Goal: Task Accomplishment & Management: Use online tool/utility

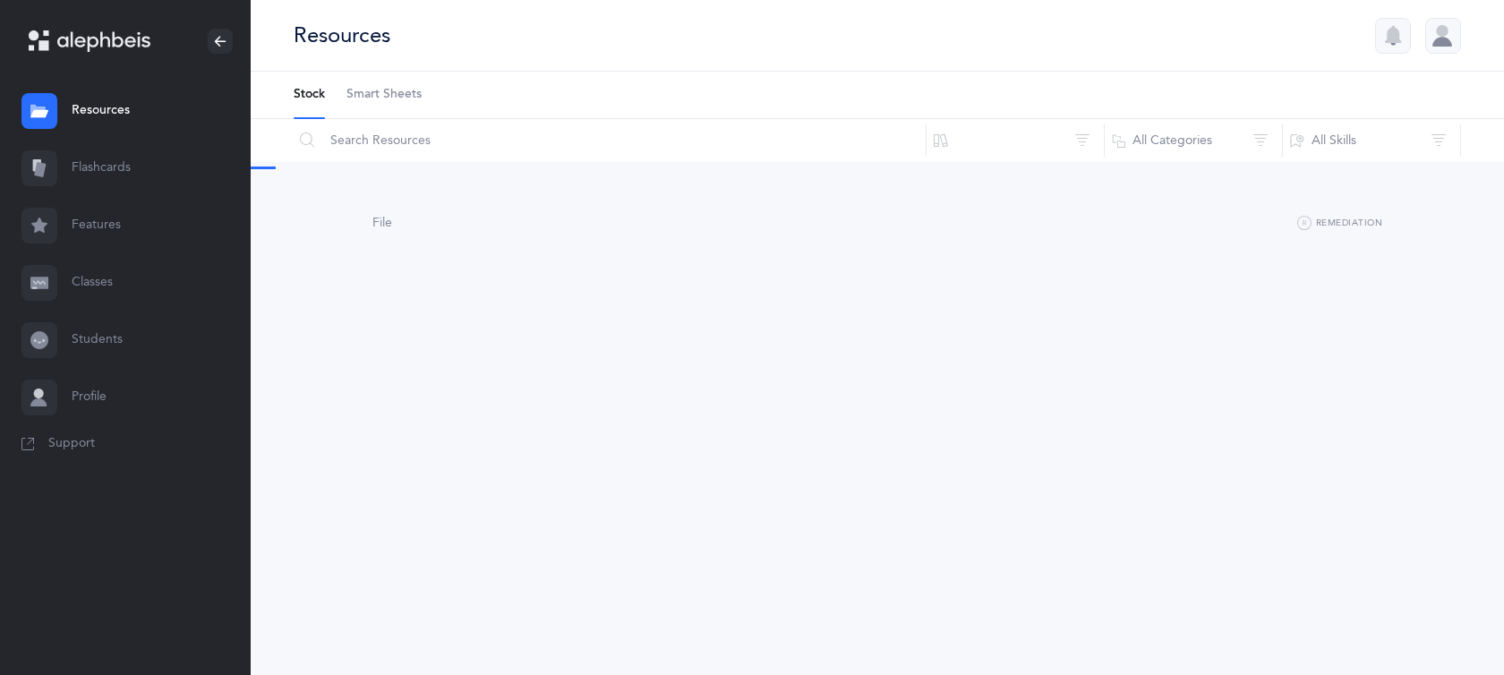
click at [38, 166] on icon at bounding box center [40, 169] width 12 height 15
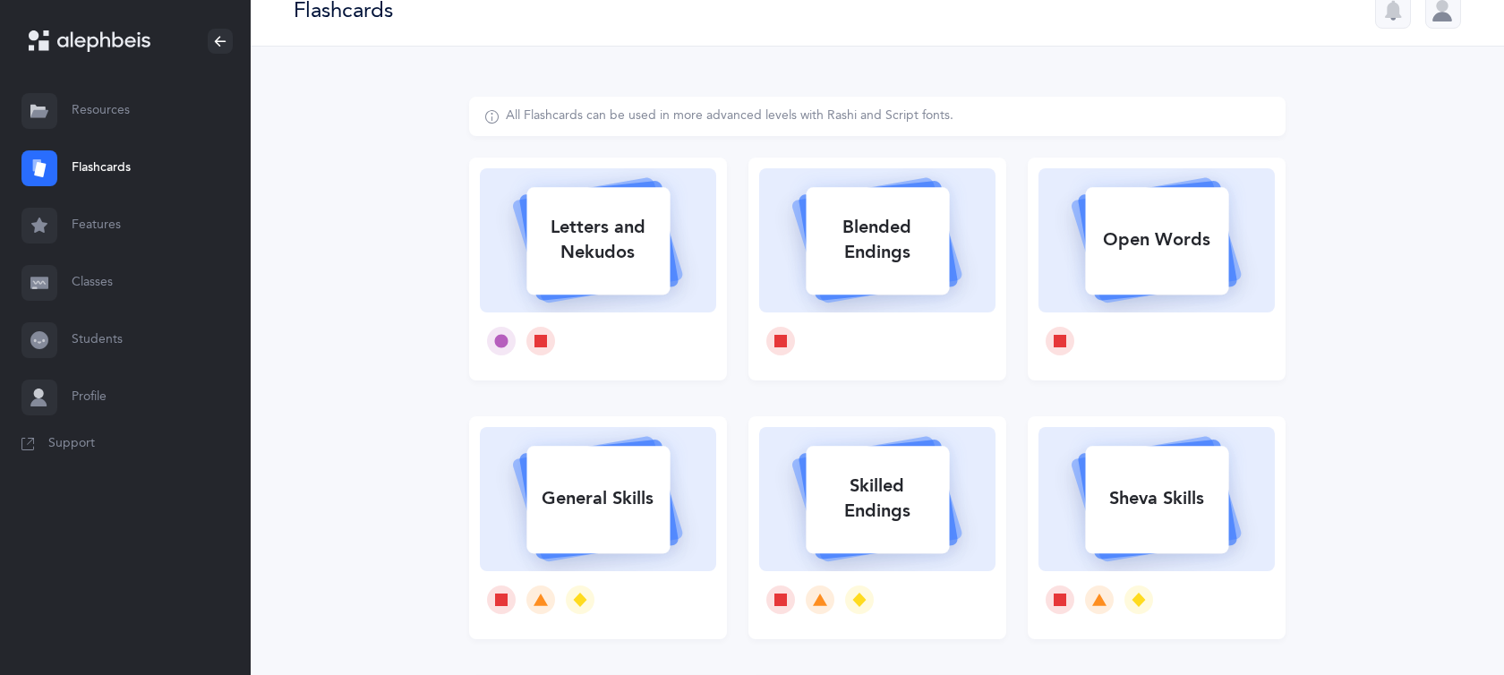
scroll to position [21, 0]
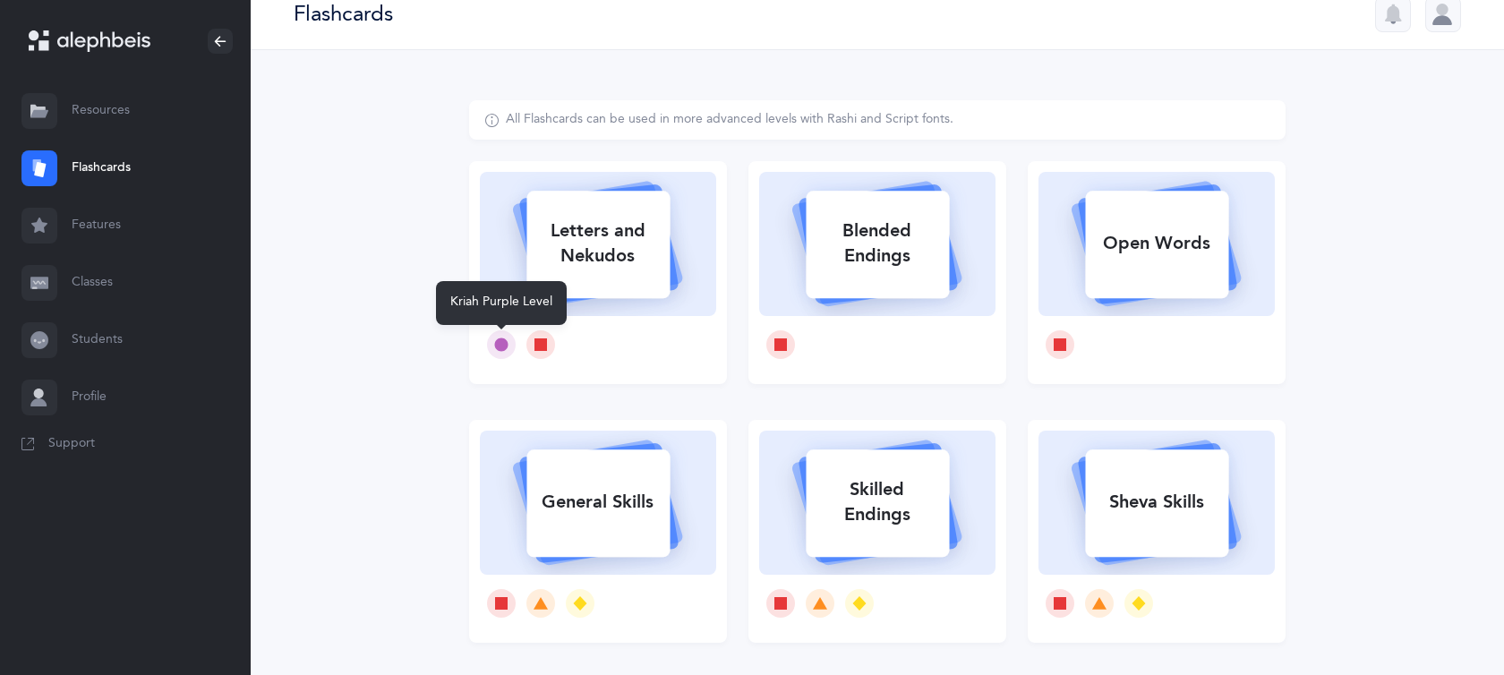
click at [497, 338] on icon at bounding box center [501, 345] width 14 height 14
select select
select select "single"
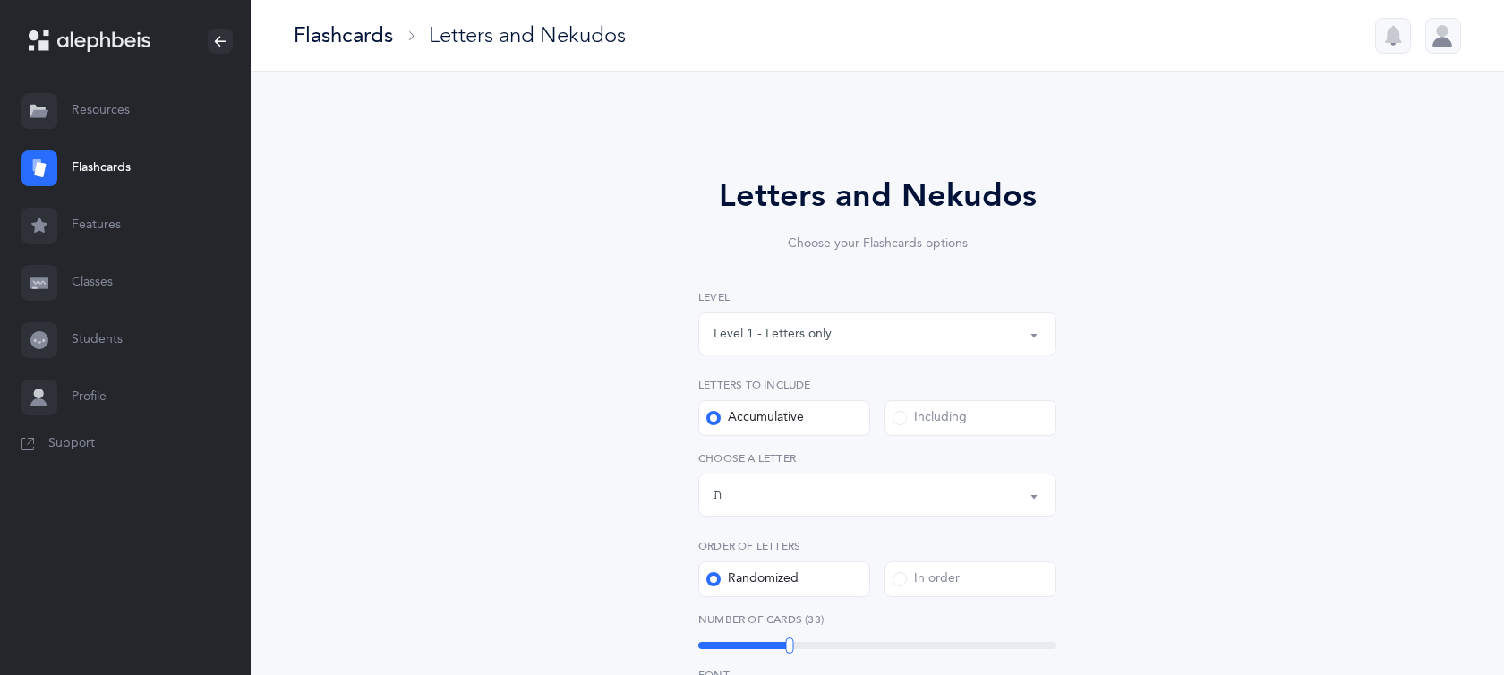
click at [784, 496] on div "Letters up until: ת" at bounding box center [878, 495] width 328 height 30
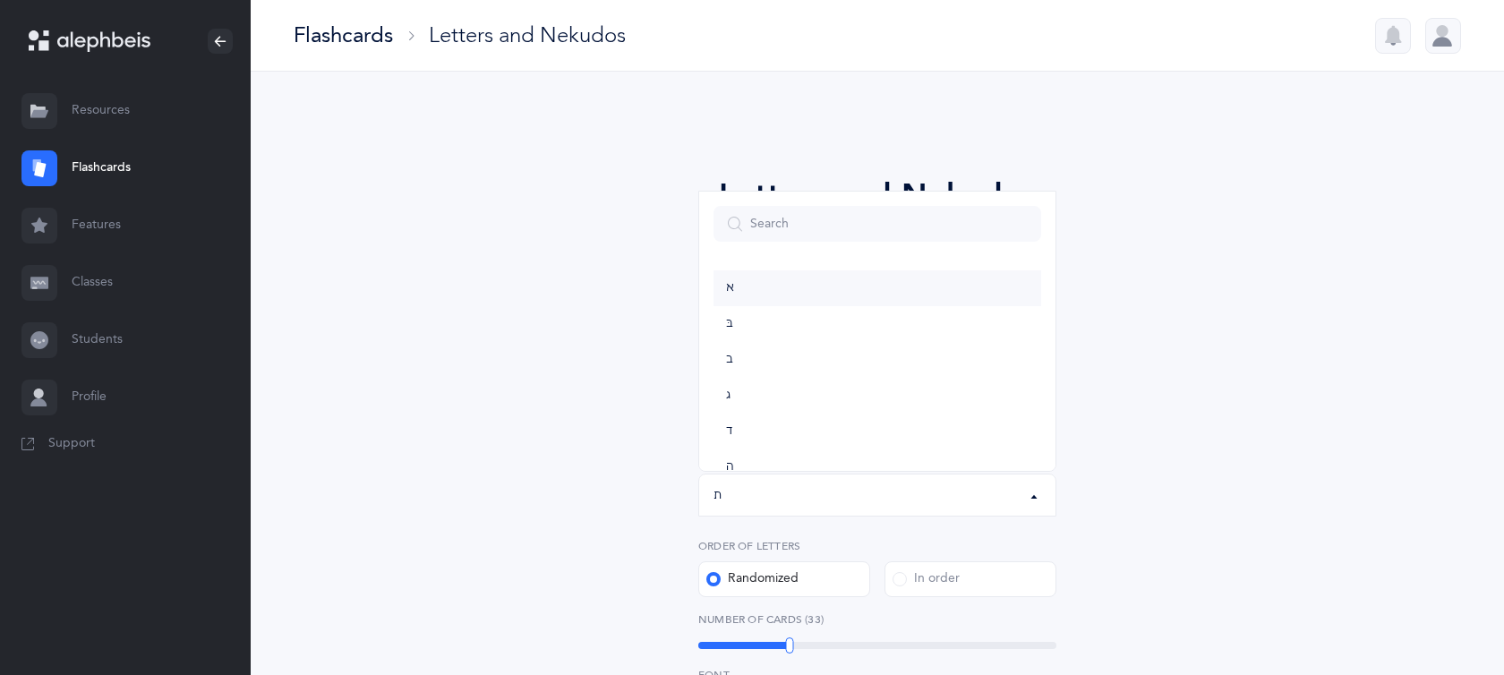
click at [750, 297] on link "א" at bounding box center [878, 288] width 328 height 36
select select "1"
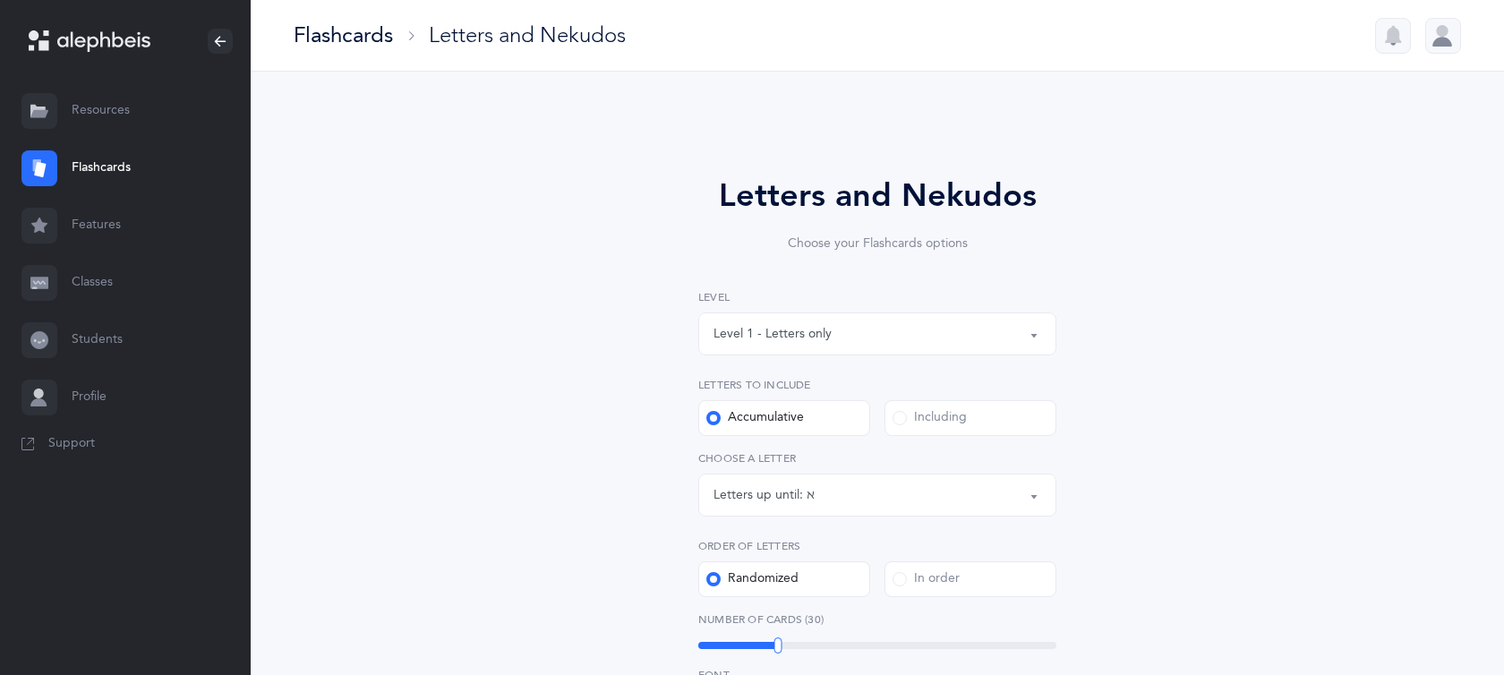
click at [1031, 489] on button "Letters up until: א" at bounding box center [877, 495] width 358 height 43
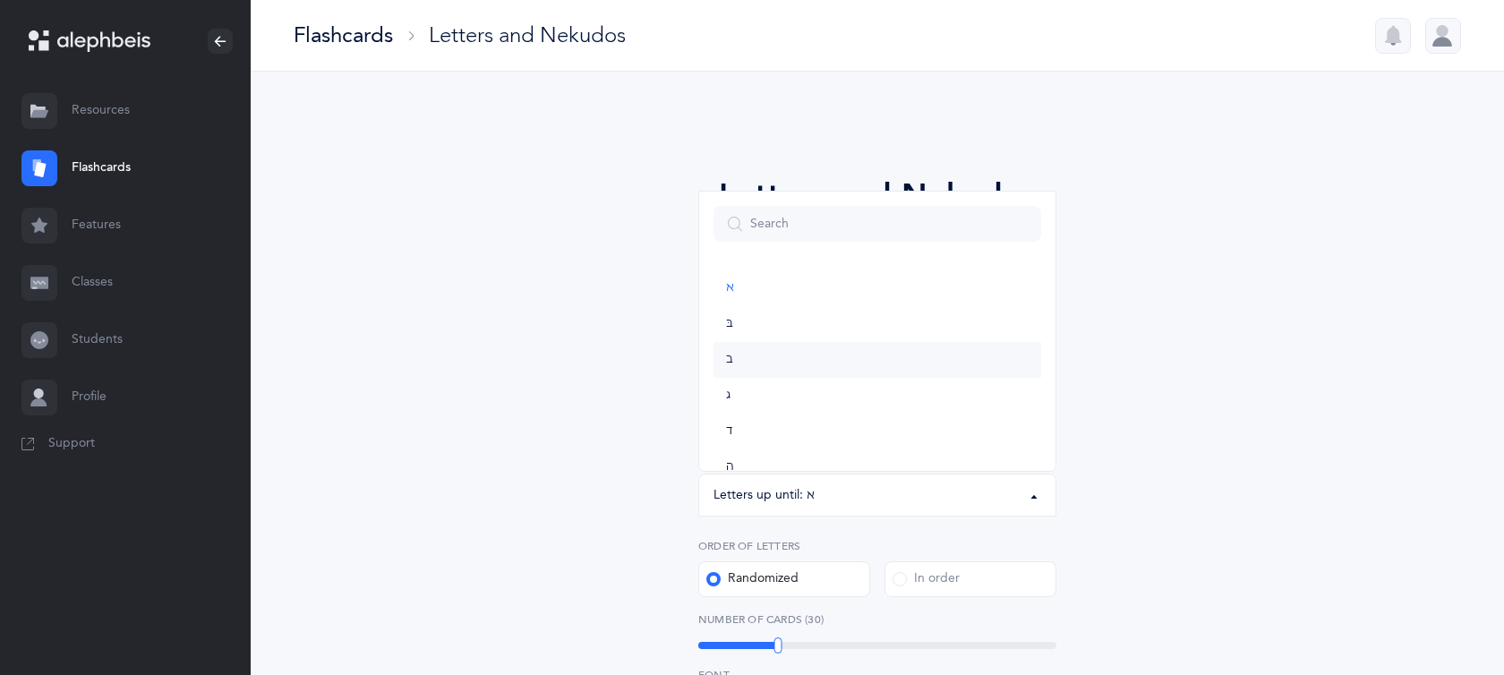
click at [830, 359] on link "ב" at bounding box center [878, 360] width 328 height 36
select select "2"
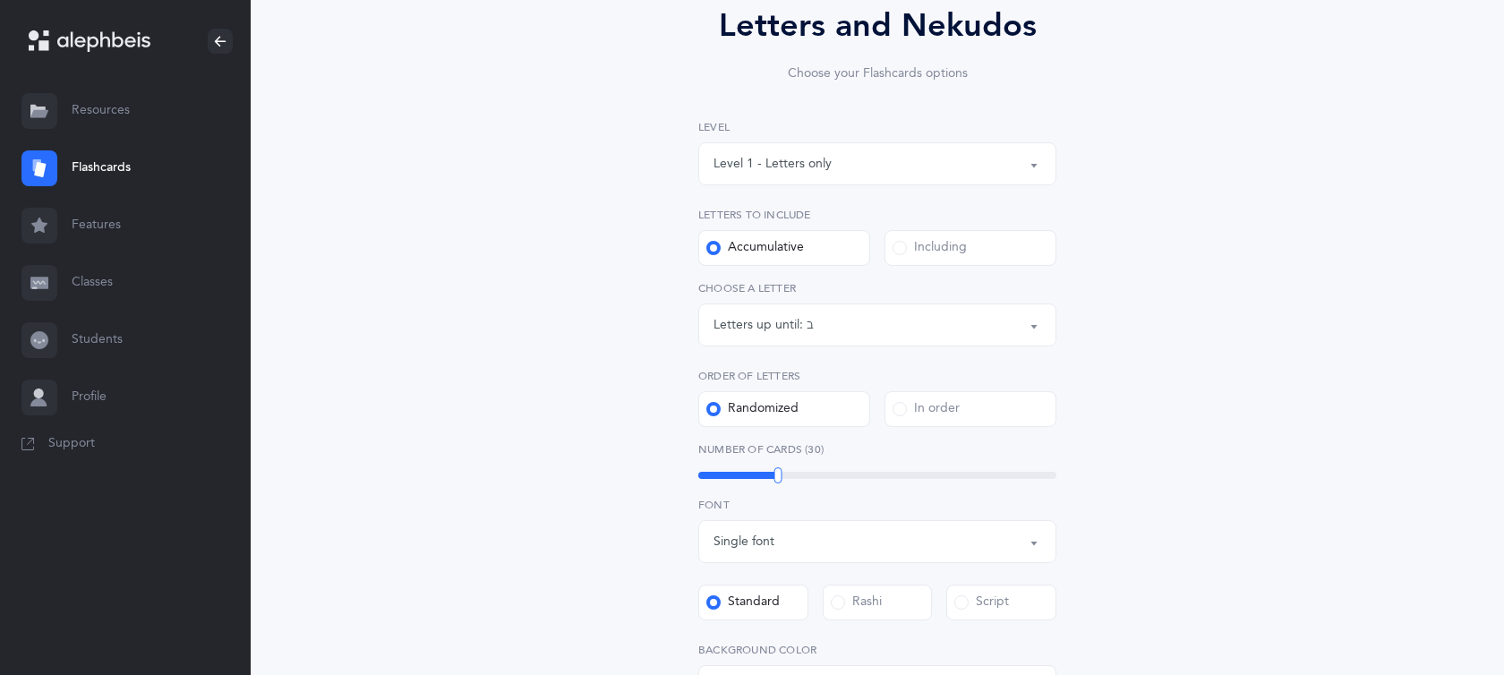
scroll to position [224, 0]
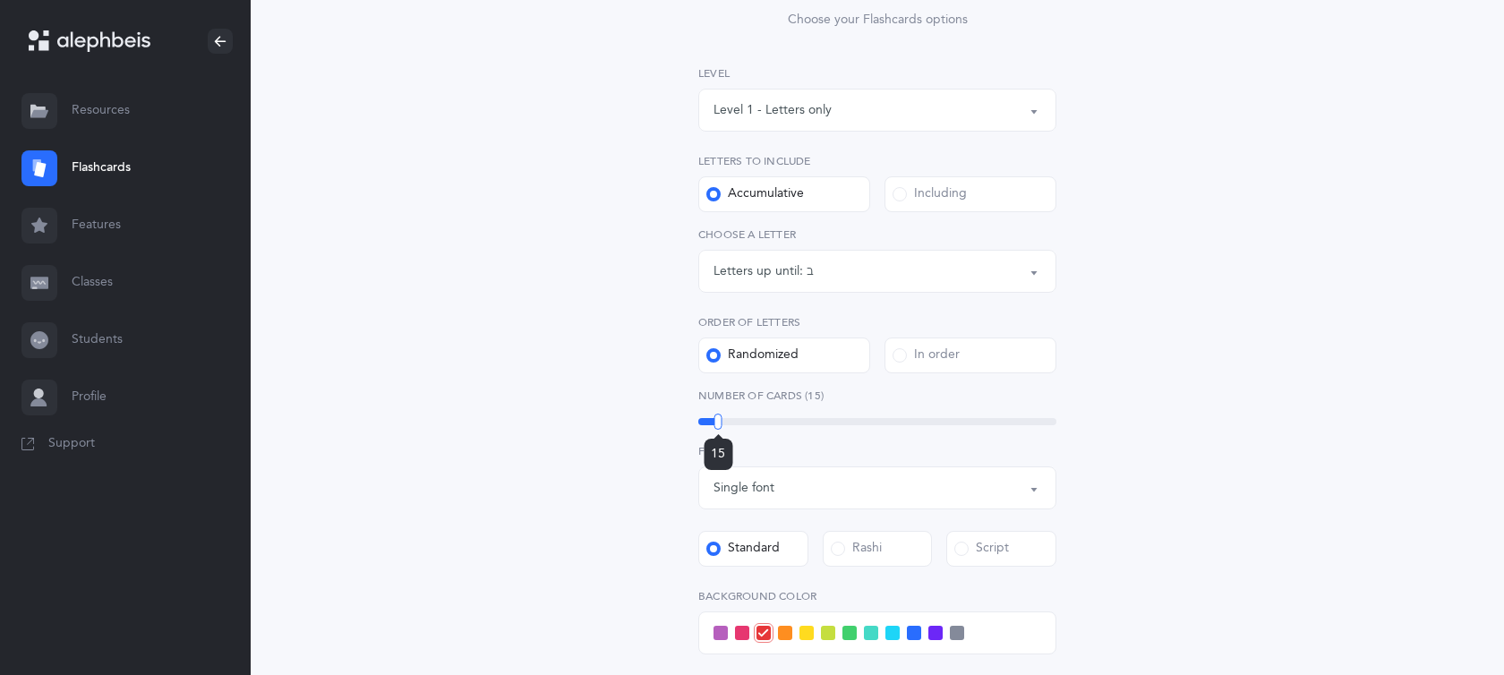
drag, startPoint x: 775, startPoint y: 418, endPoint x: 718, endPoint y: 417, distance: 56.4
click at [718, 417] on div at bounding box center [719, 422] width 8 height 16
click at [827, 493] on div "Single font" at bounding box center [878, 488] width 328 height 30
click at [786, 568] on link "Multiple fonts" at bounding box center [878, 578] width 328 height 36
select select "multiple"
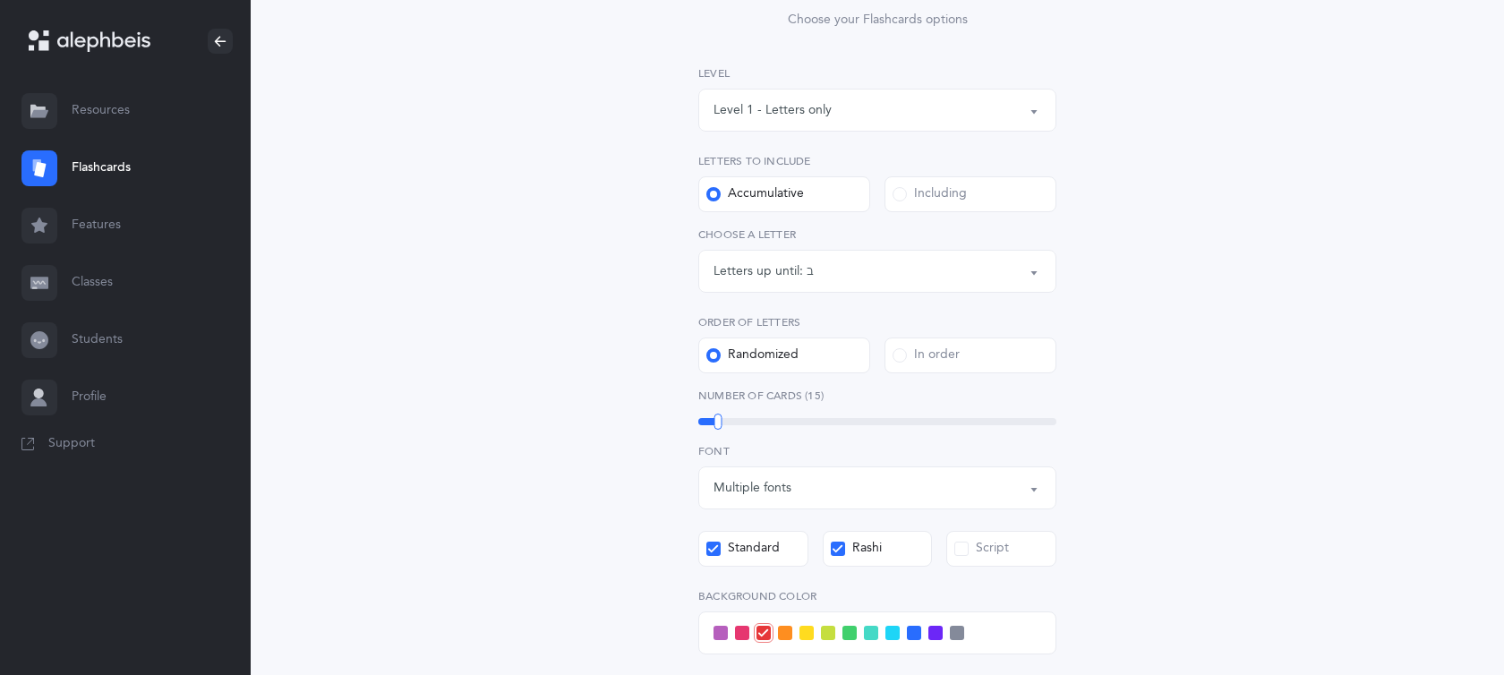
click at [836, 553] on icon at bounding box center [838, 549] width 10 height 10
click at [0, 0] on input "Rashi" at bounding box center [0, 0] width 0 height 0
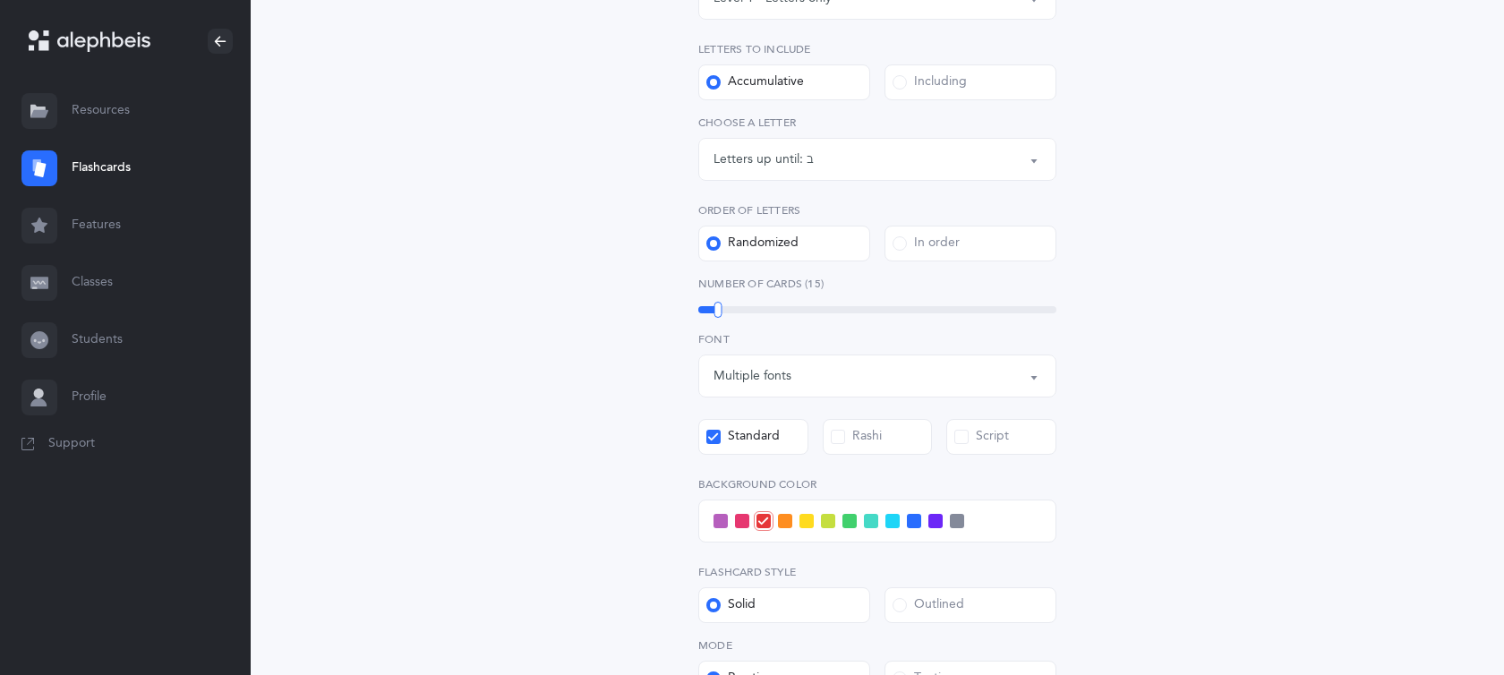
scroll to position [338, 0]
click at [743, 523] on span at bounding box center [742, 519] width 14 height 14
click at [0, 0] on input "checkbox" at bounding box center [0, 0] width 0 height 0
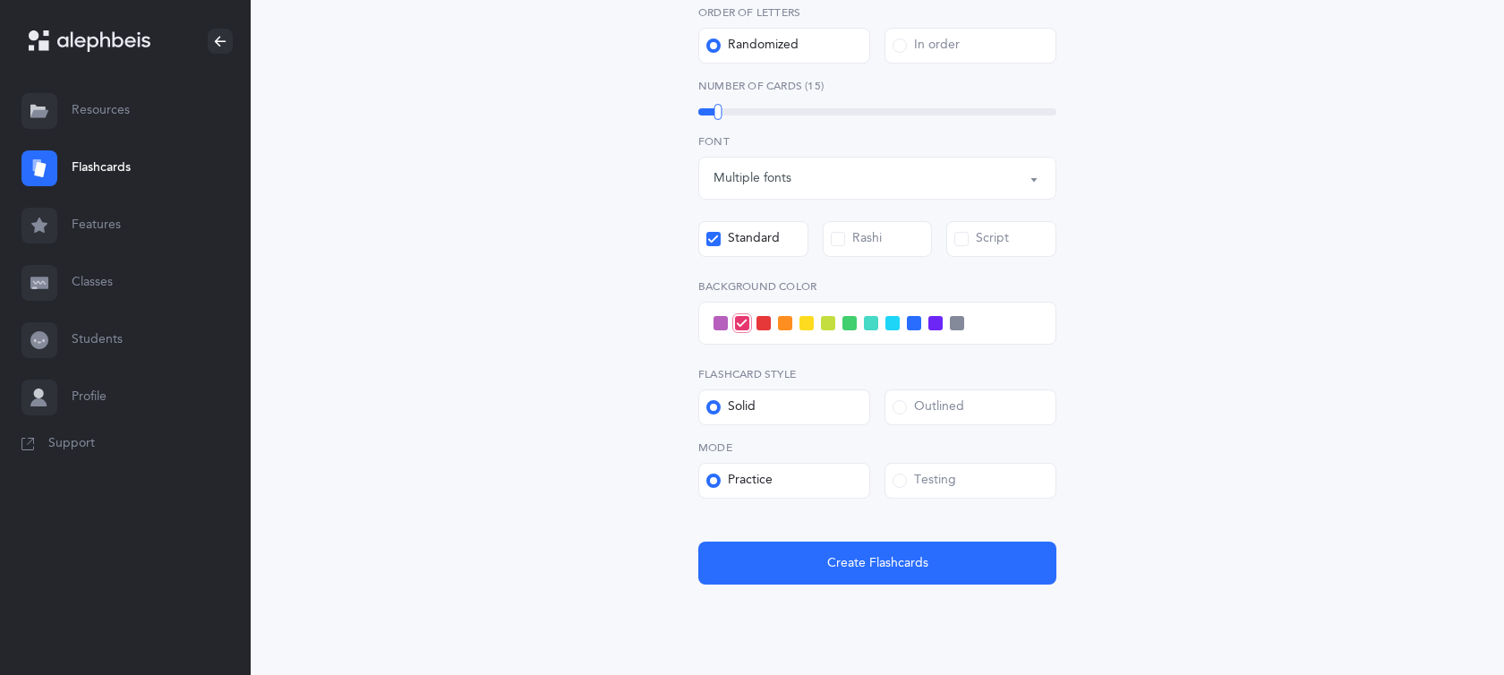
scroll to position [536, 0]
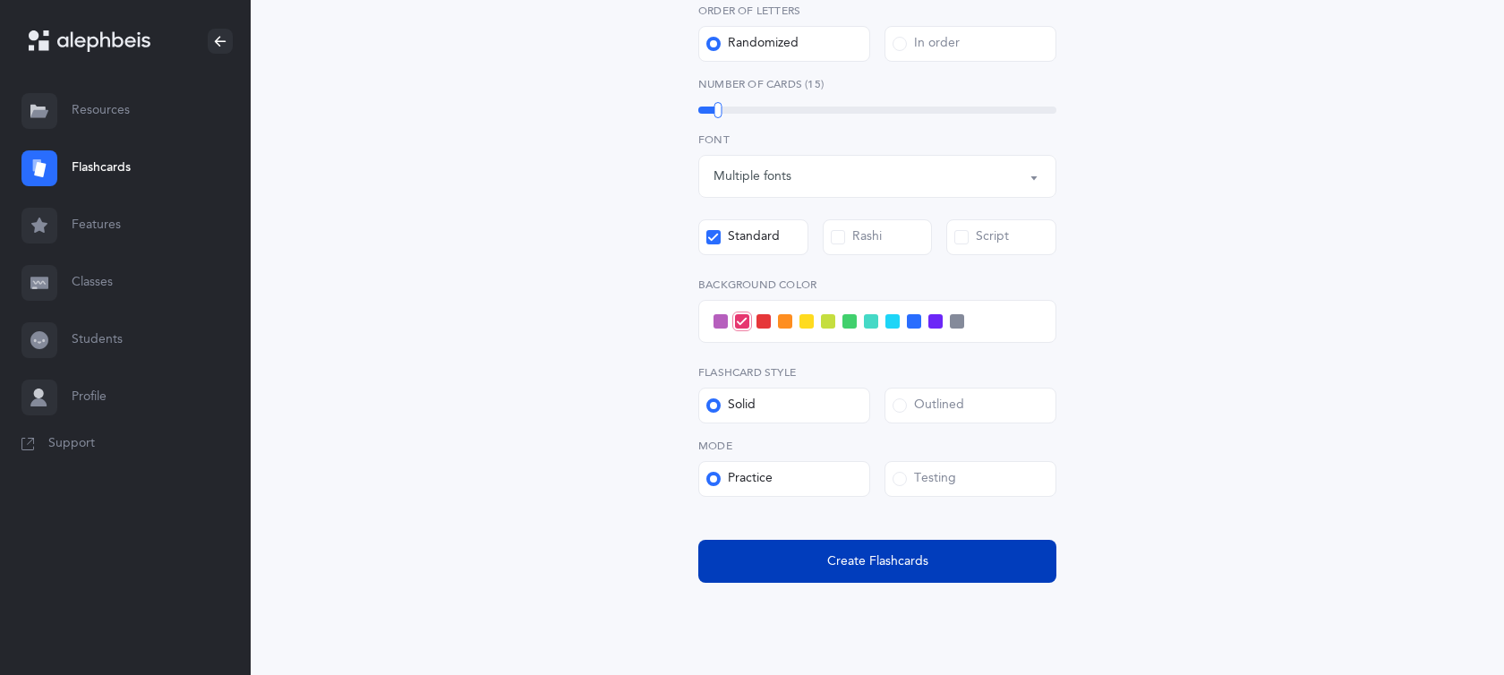
click at [848, 562] on span "Create Flashcards" at bounding box center [877, 562] width 101 height 19
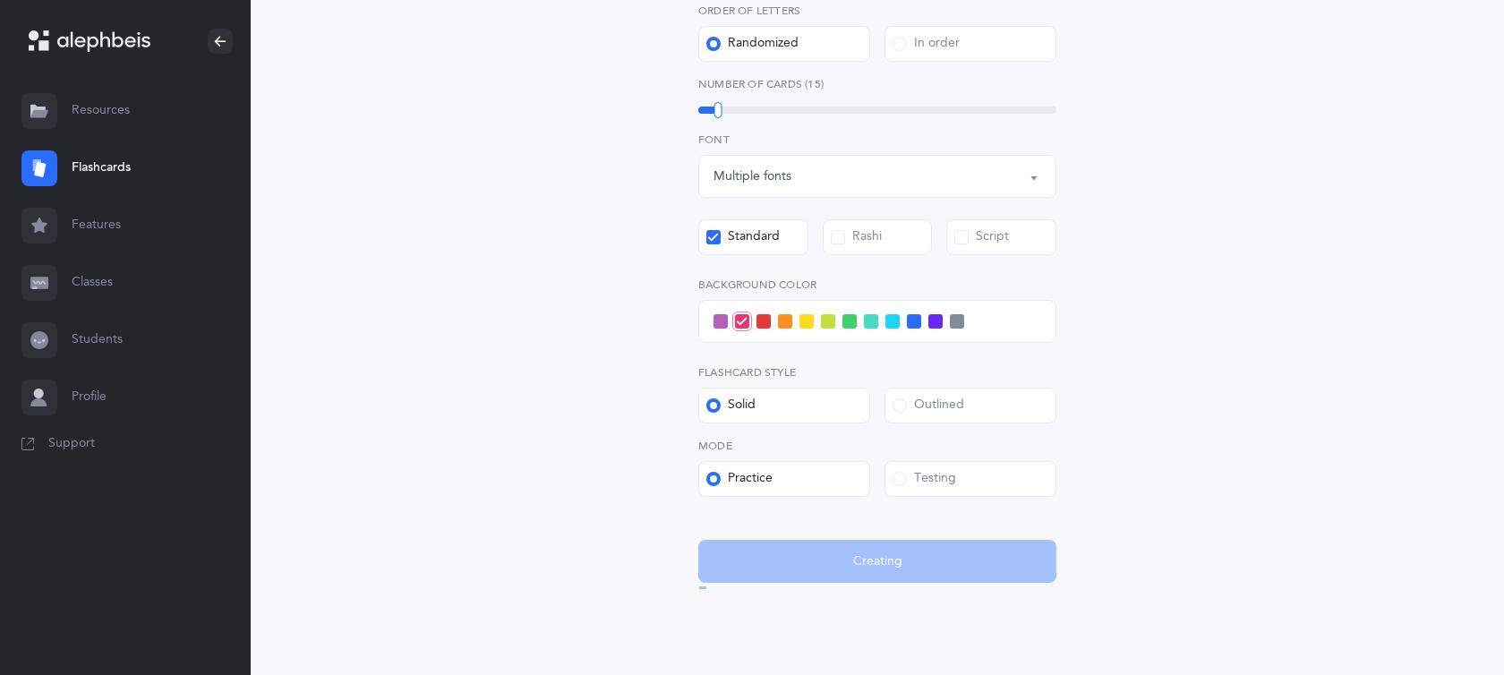
scroll to position [0, 0]
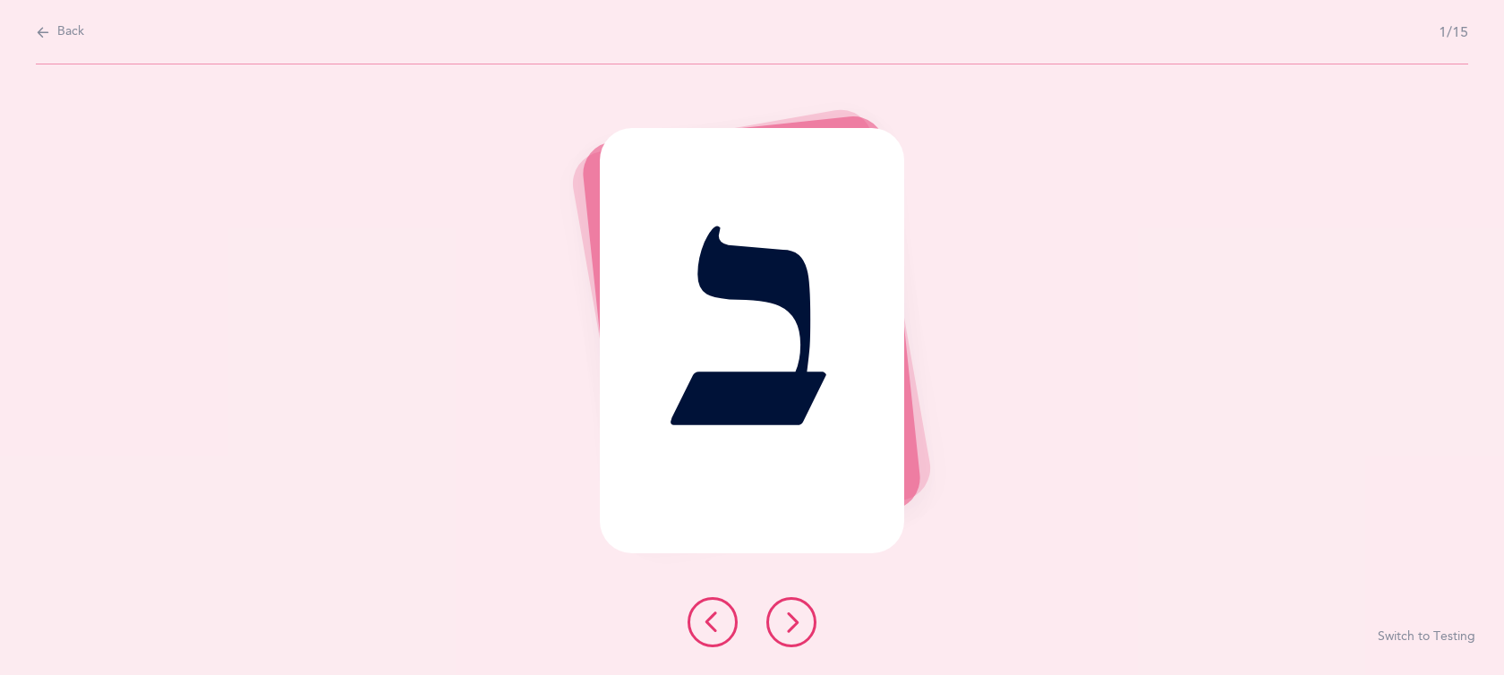
click at [791, 617] on icon at bounding box center [791, 622] width 21 height 21
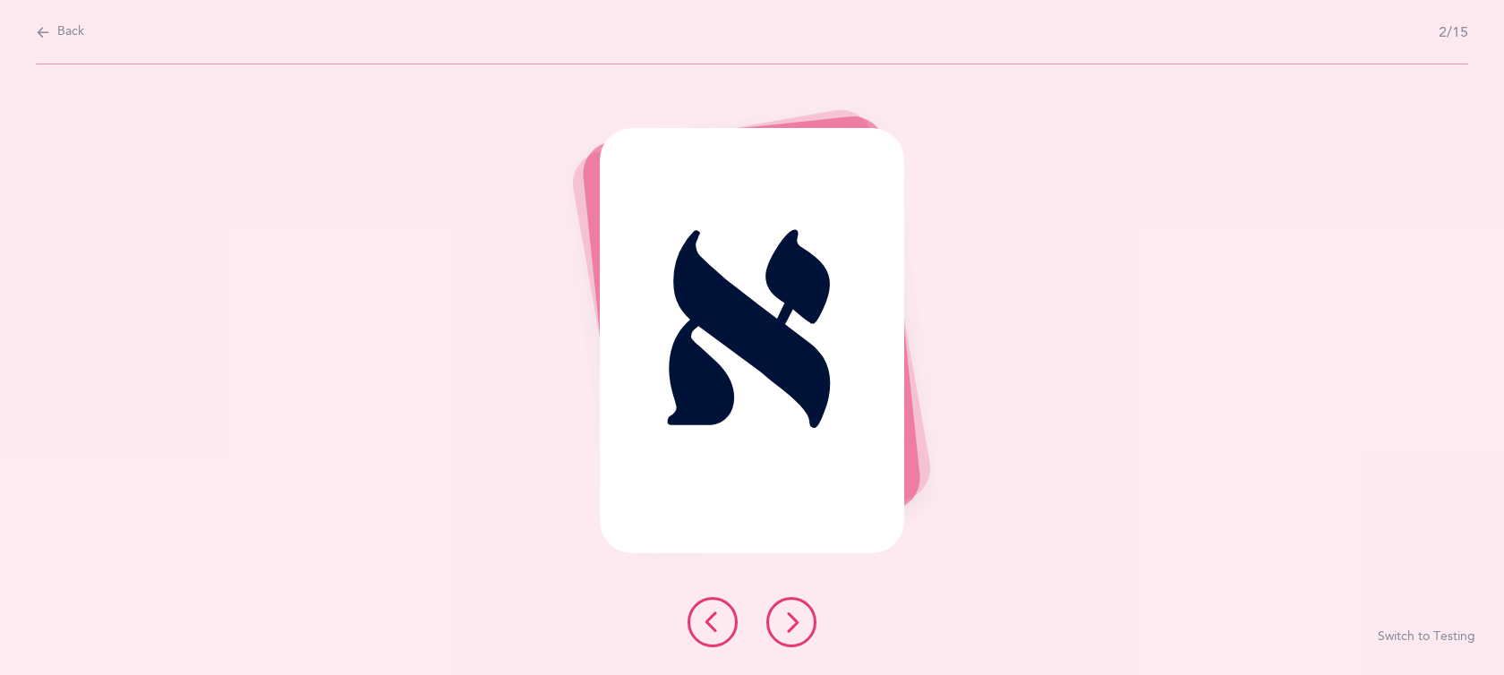
click at [791, 617] on icon at bounding box center [791, 622] width 21 height 21
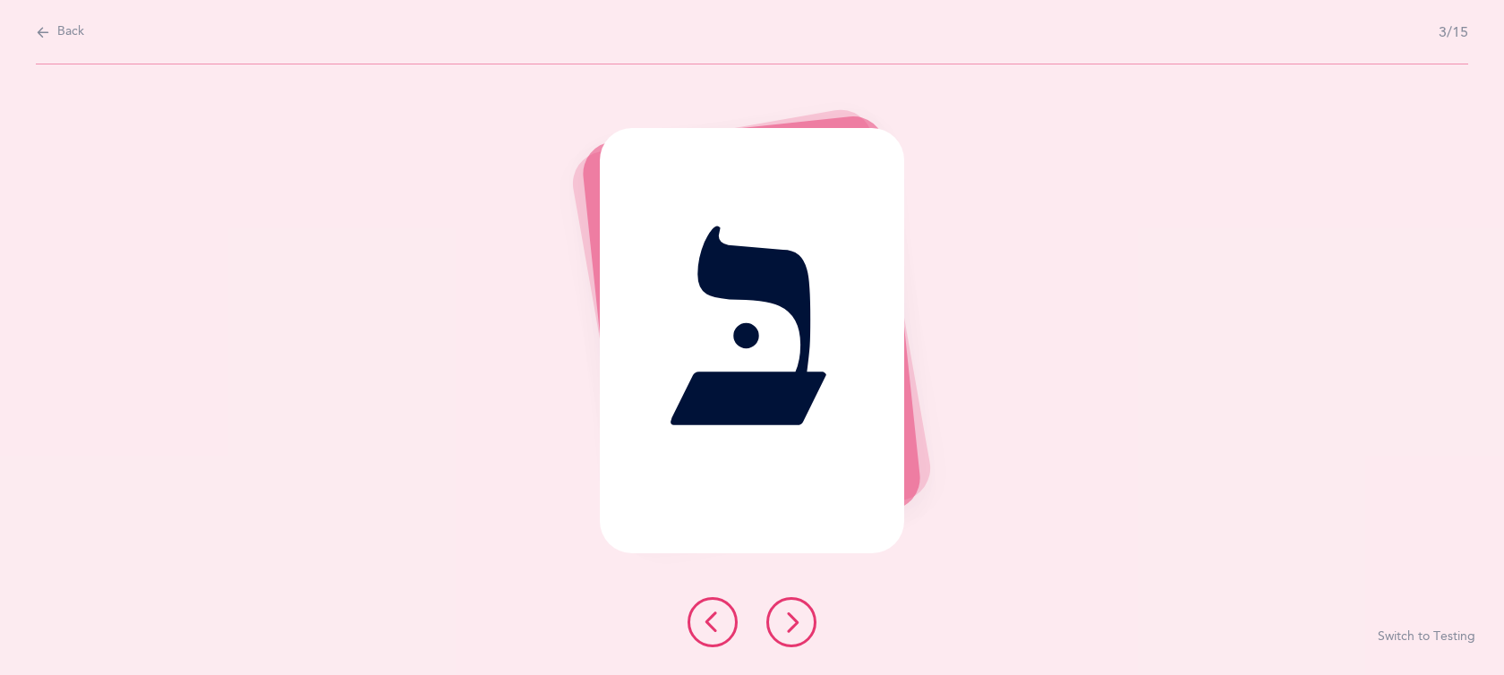
click at [791, 617] on icon at bounding box center [791, 622] width 21 height 21
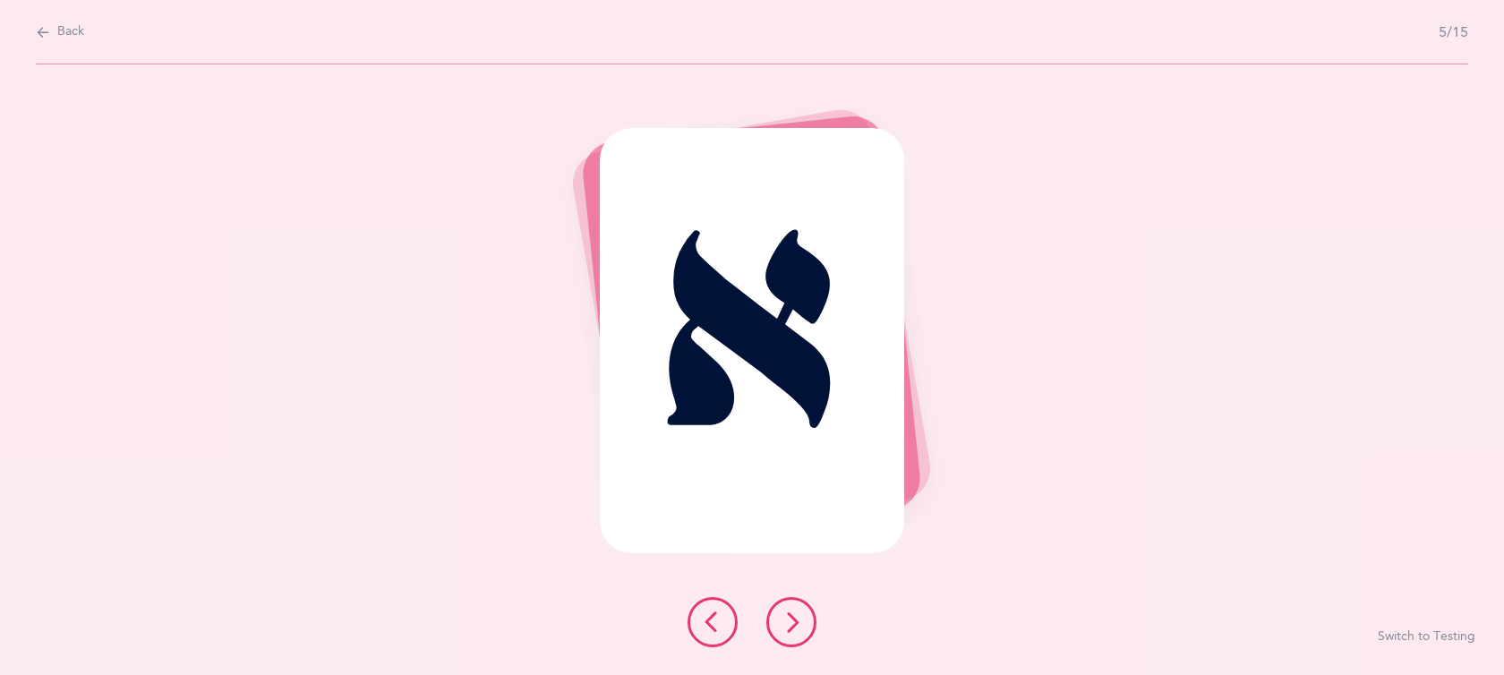
click at [791, 617] on icon at bounding box center [791, 622] width 21 height 21
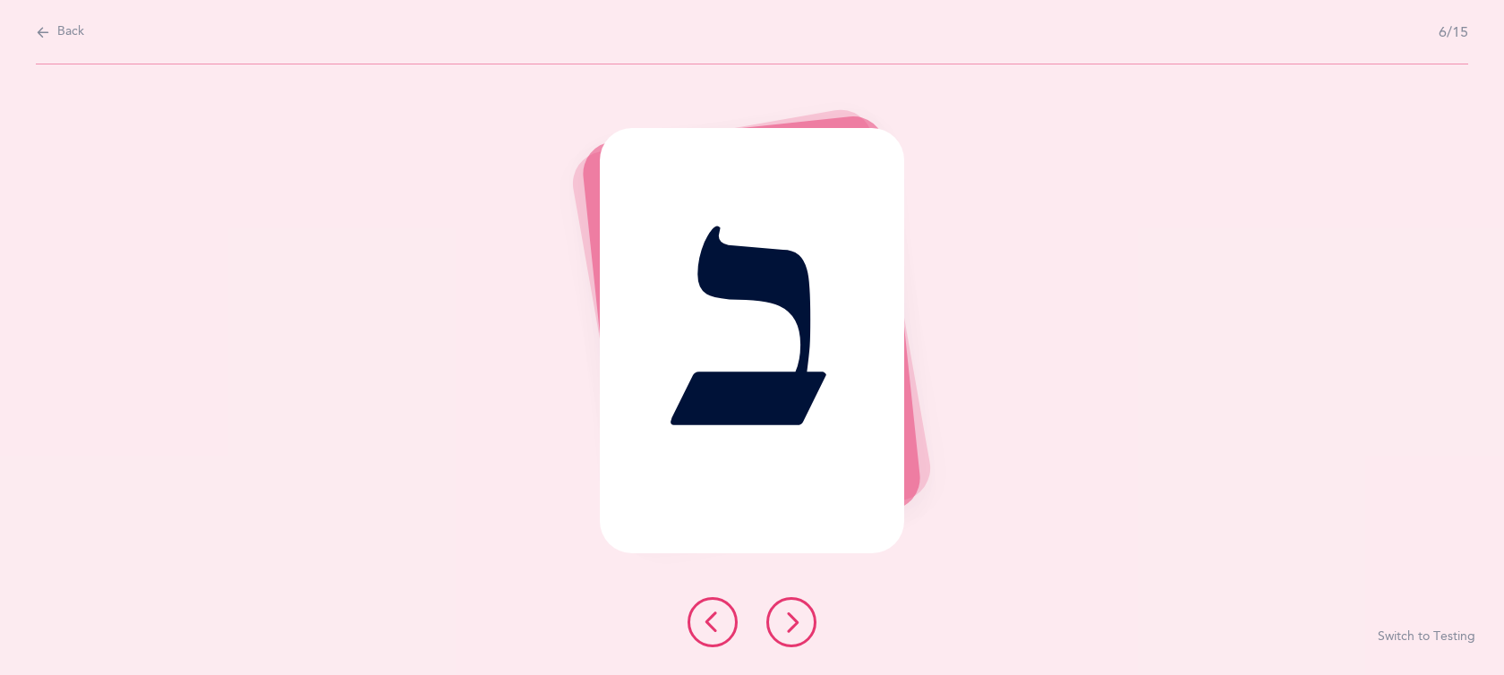
click at [791, 617] on icon at bounding box center [791, 622] width 21 height 21
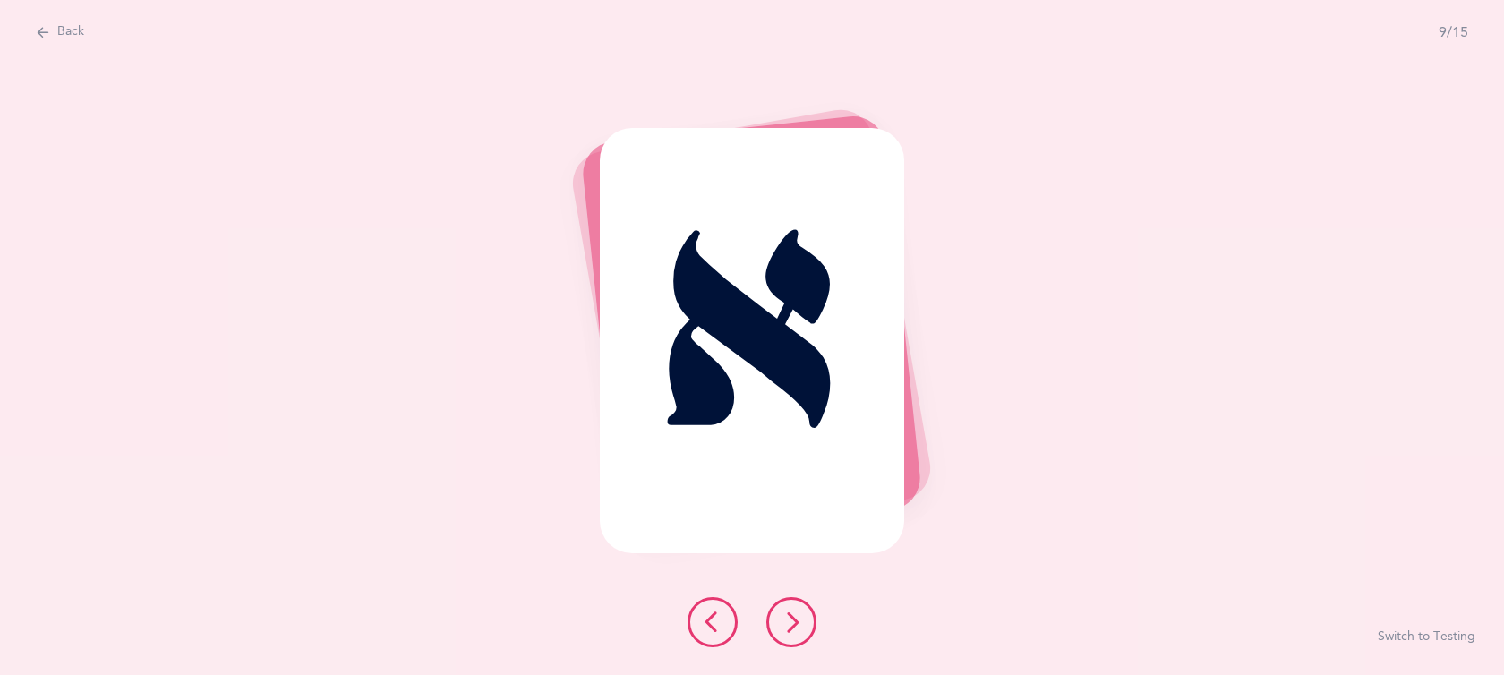
click at [791, 617] on icon at bounding box center [791, 622] width 21 height 21
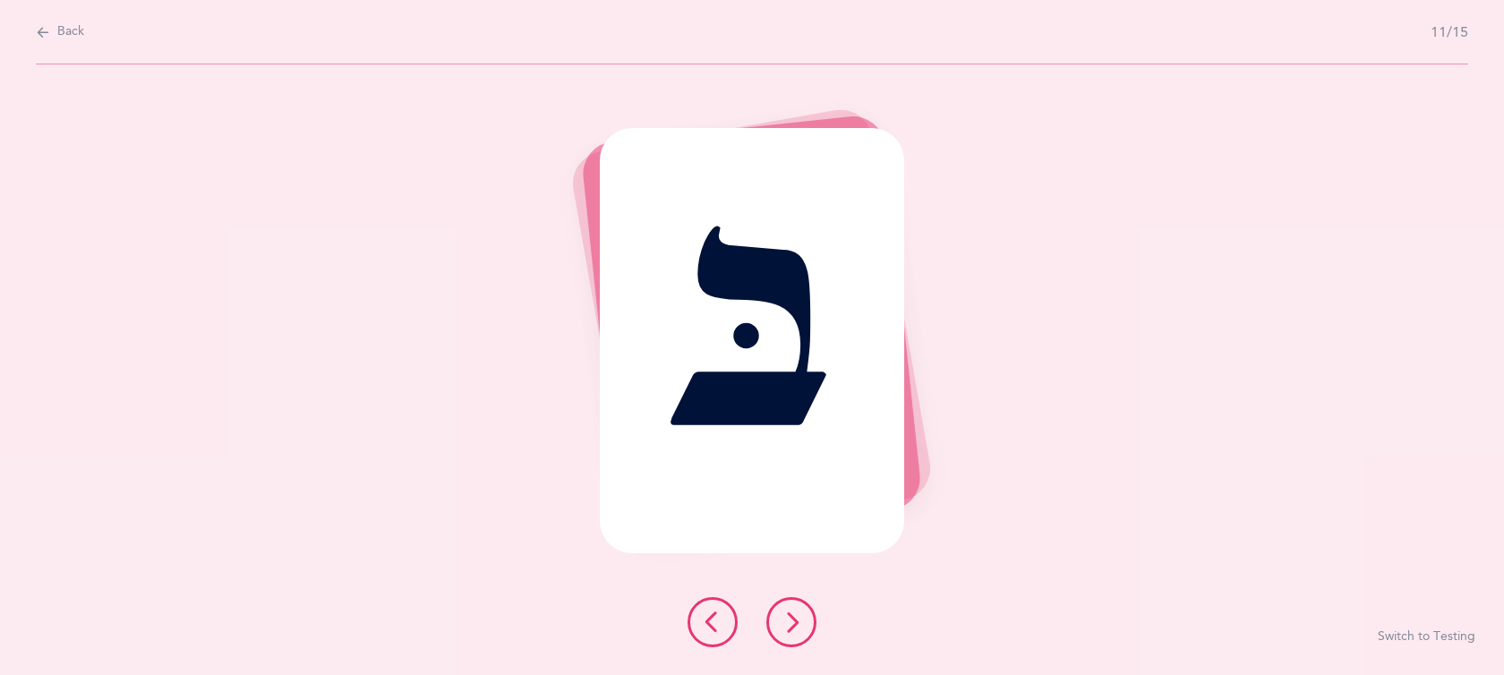
click at [791, 617] on icon at bounding box center [791, 622] width 21 height 21
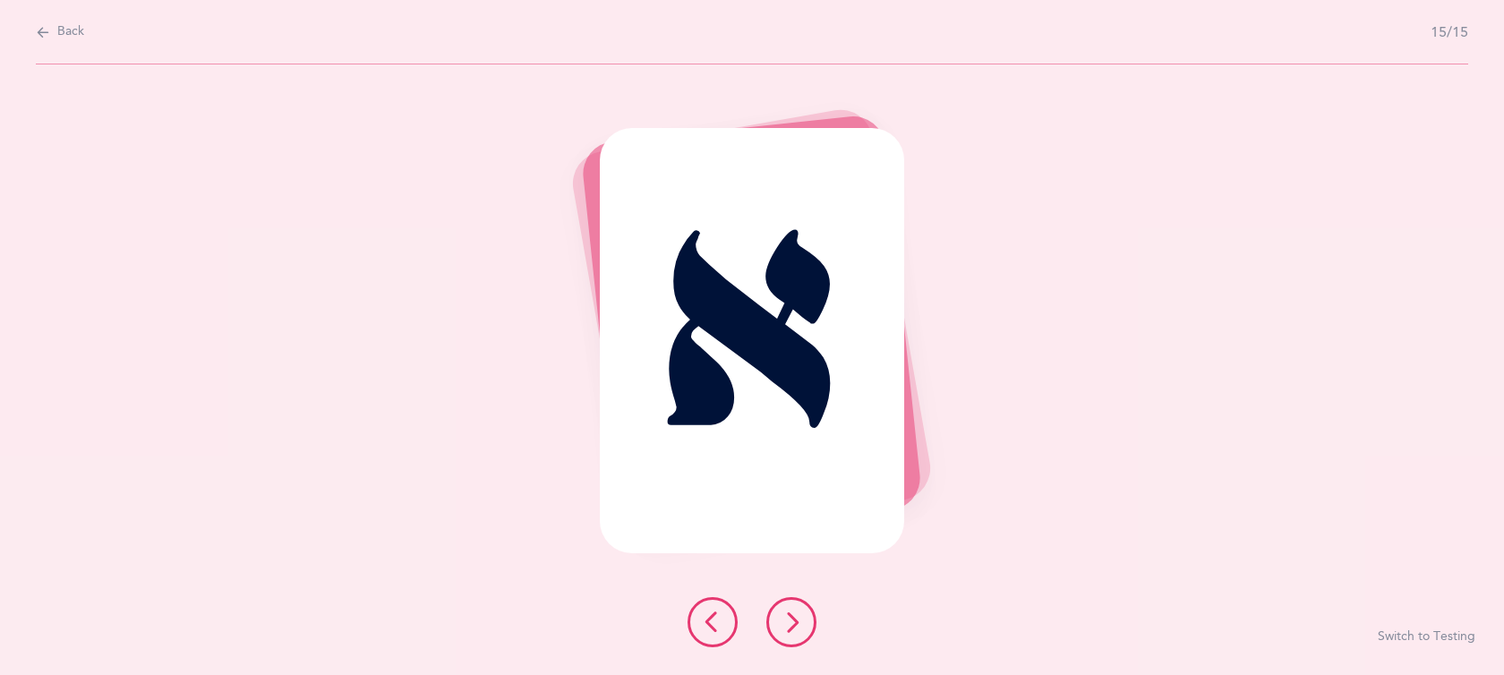
click at [791, 617] on icon at bounding box center [791, 622] width 21 height 21
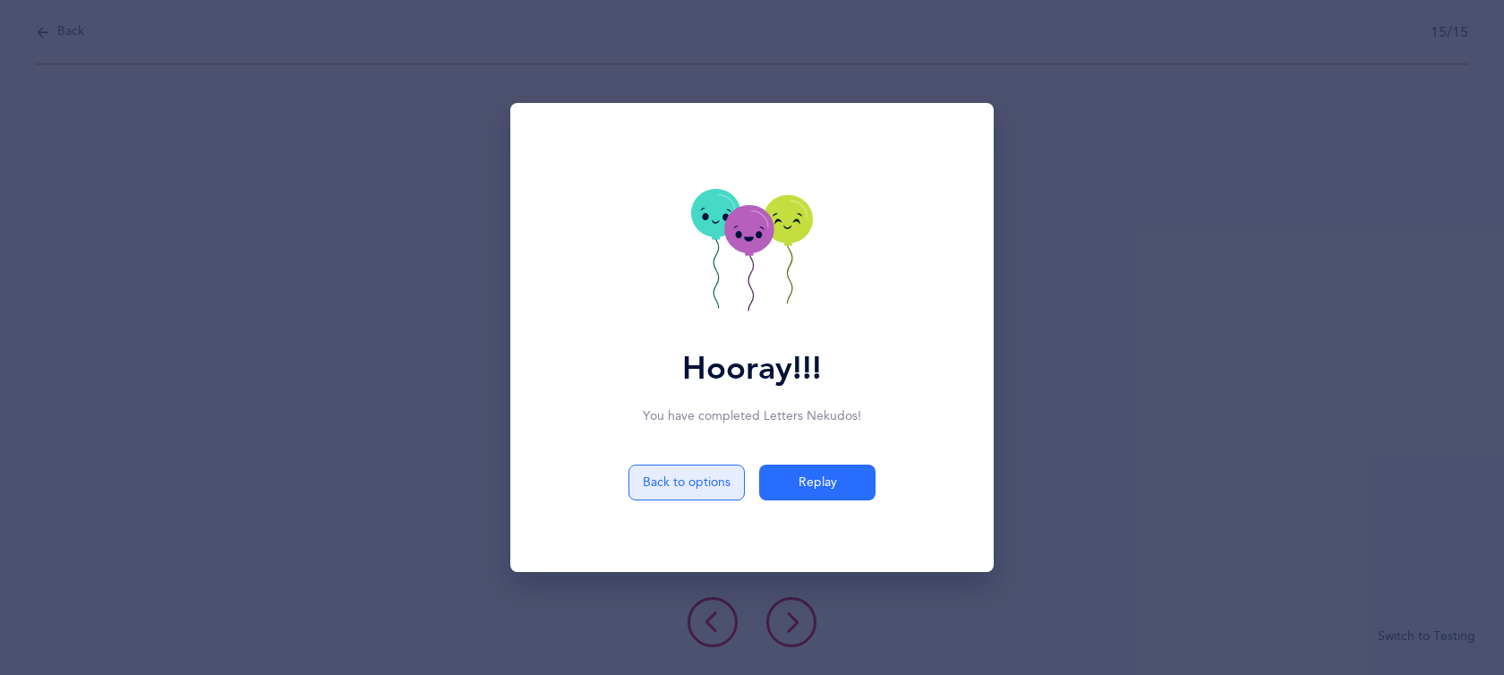
click at [716, 486] on button "Back to options" at bounding box center [687, 483] width 116 height 36
select select "2"
select select "single"
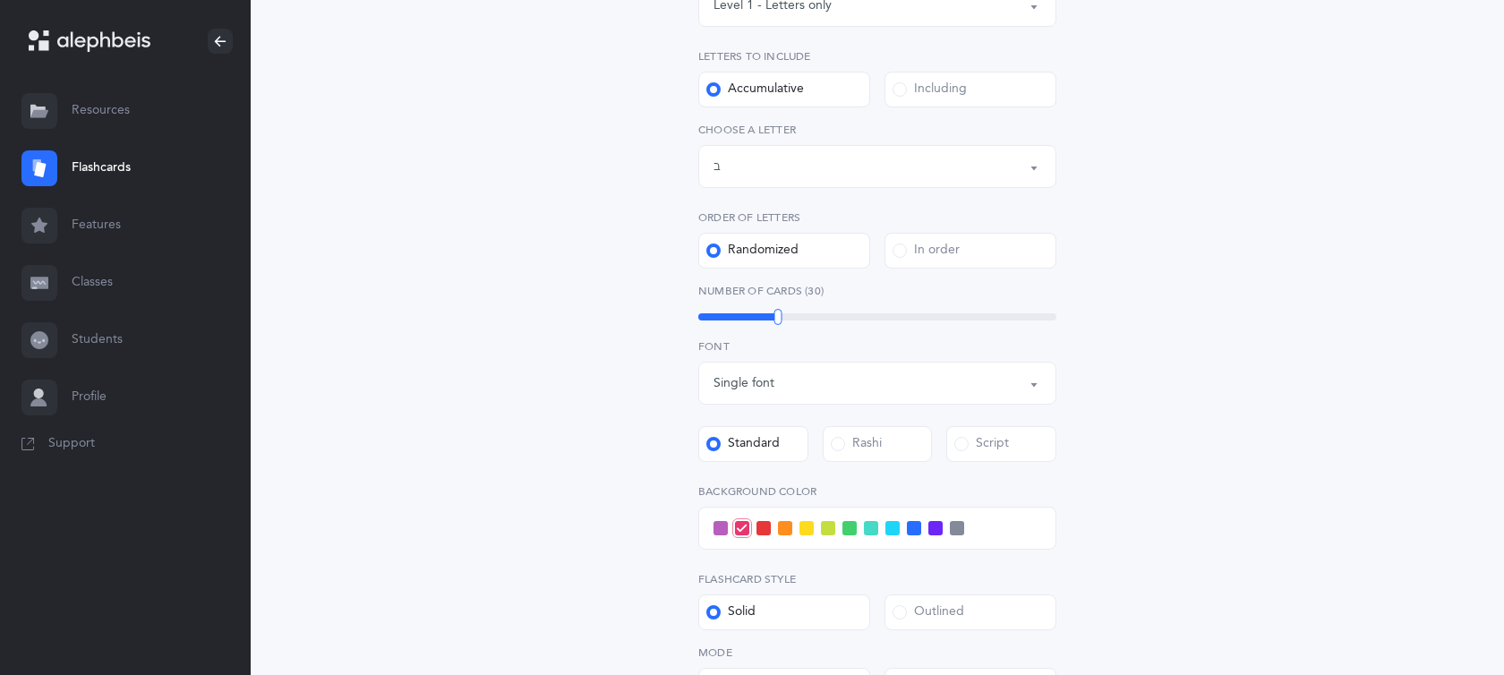
scroll to position [383, 0]
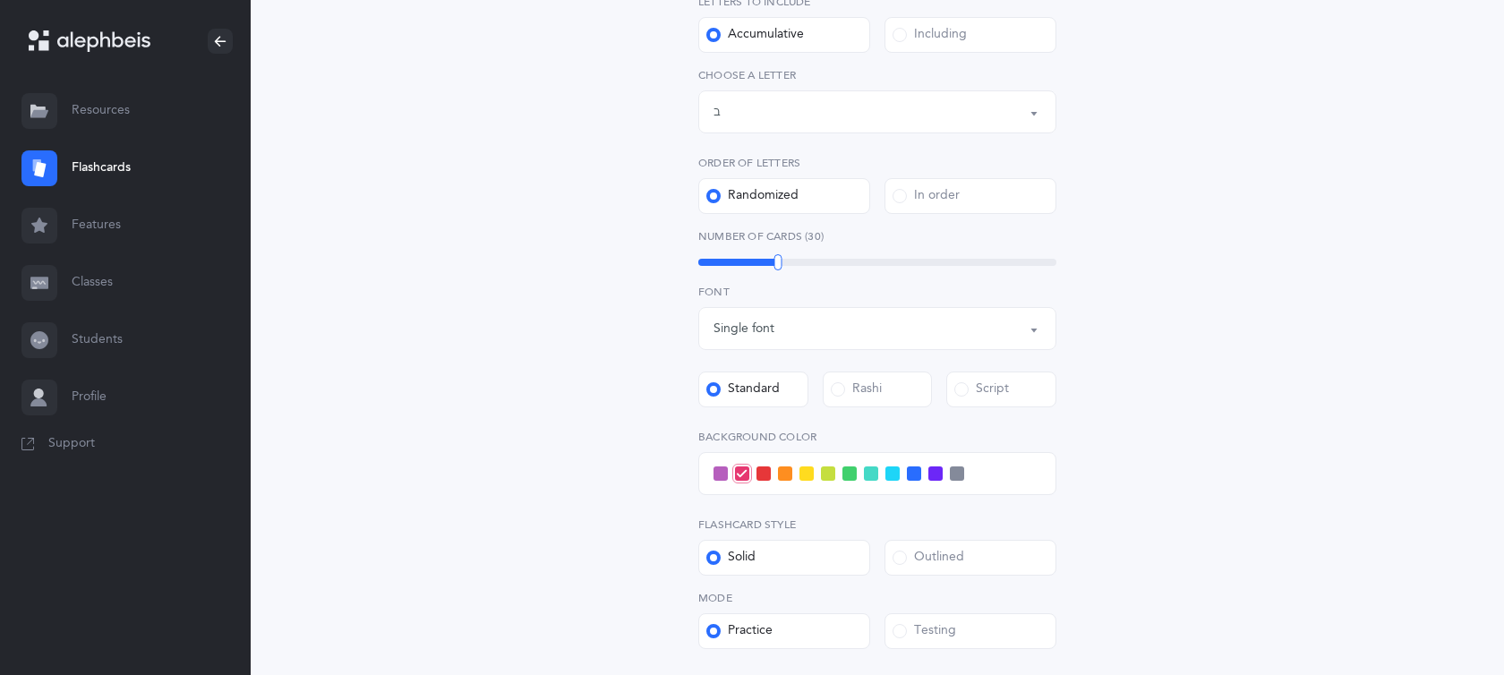
click at [45, 110] on icon at bounding box center [39, 113] width 18 height 7
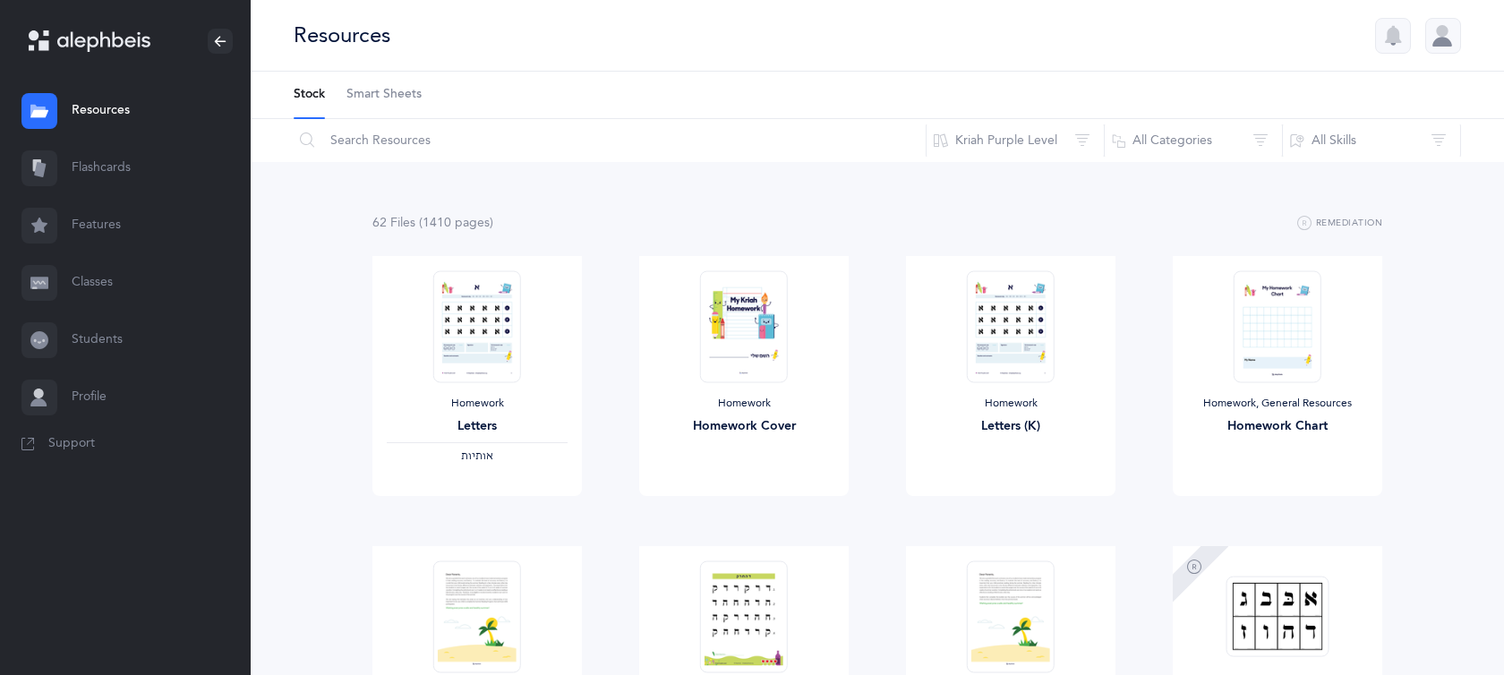
click at [390, 102] on span "Smart Sheets" at bounding box center [384, 95] width 75 height 18
click at [390, 94] on span "Smart Sheets" at bounding box center [384, 95] width 75 height 18
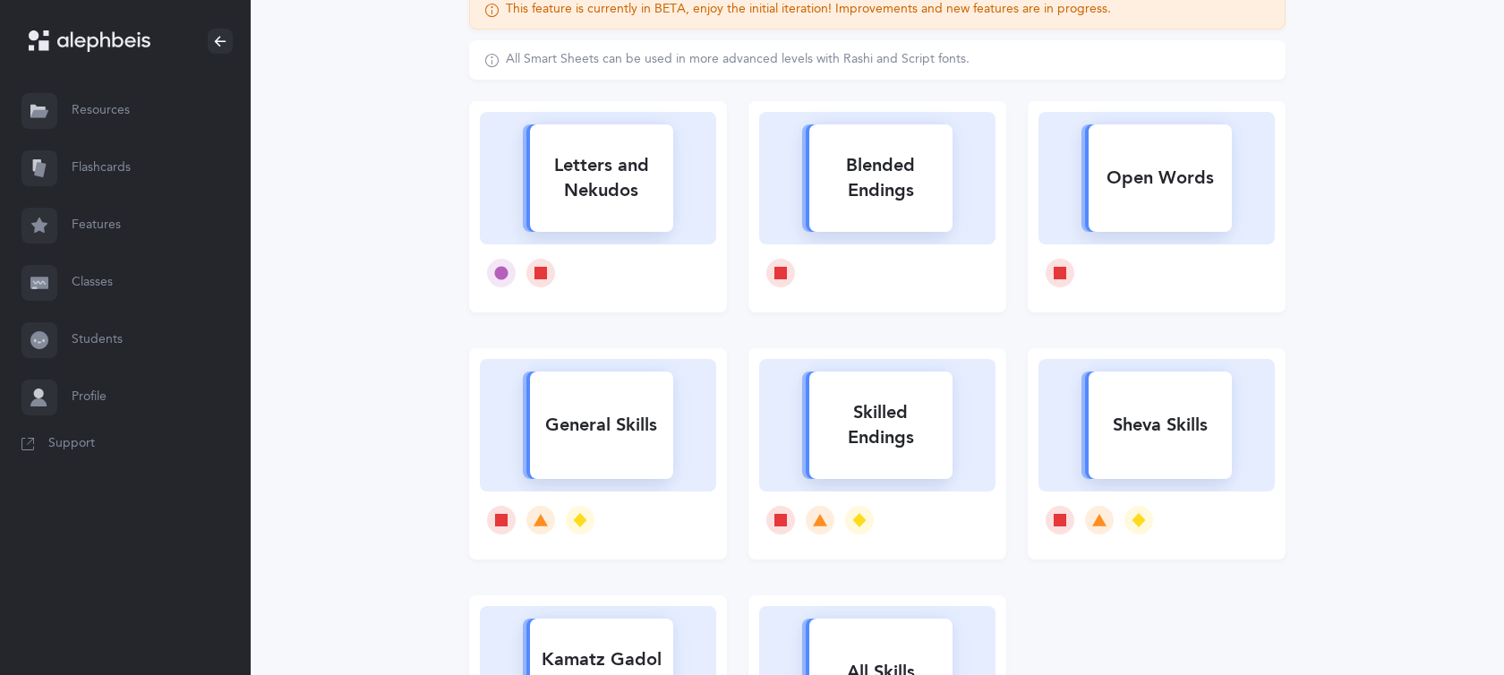
scroll to position [124, 0]
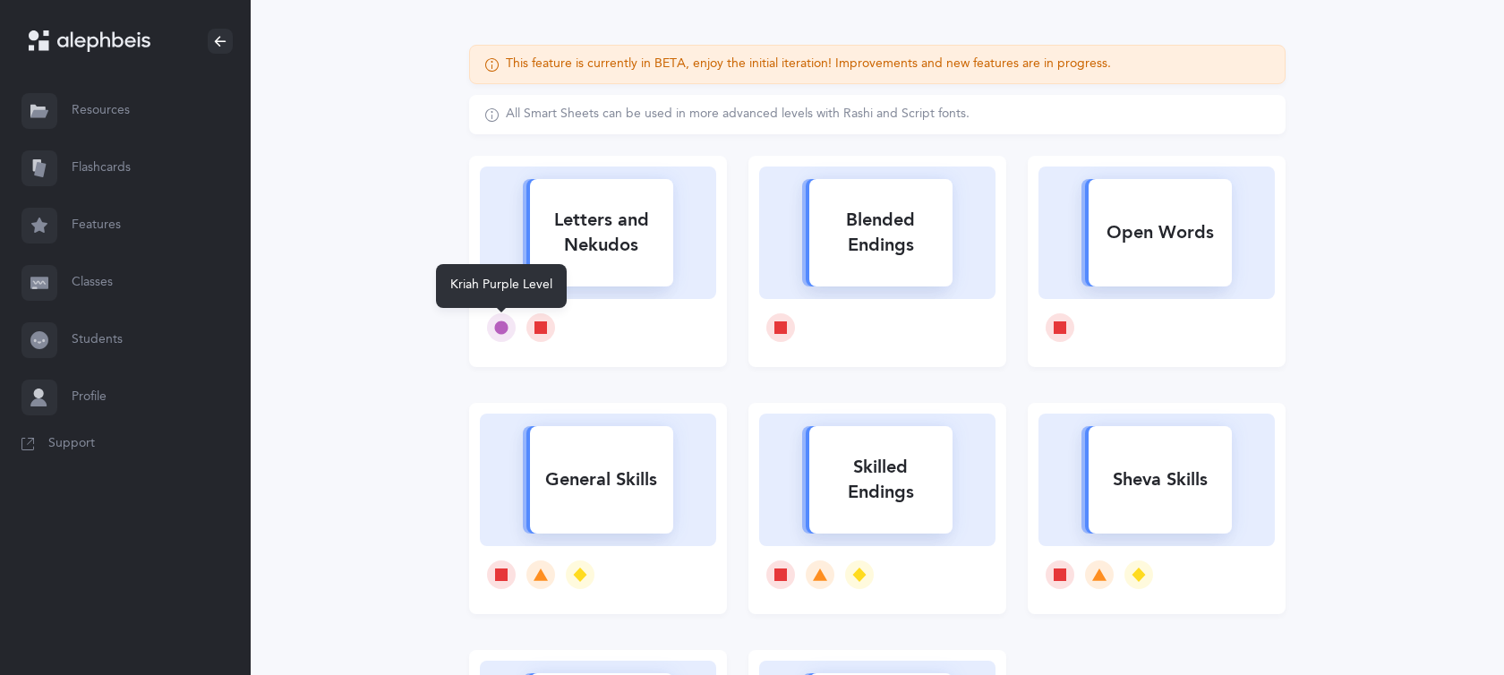
click at [503, 326] on icon at bounding box center [501, 327] width 13 height 13
select select
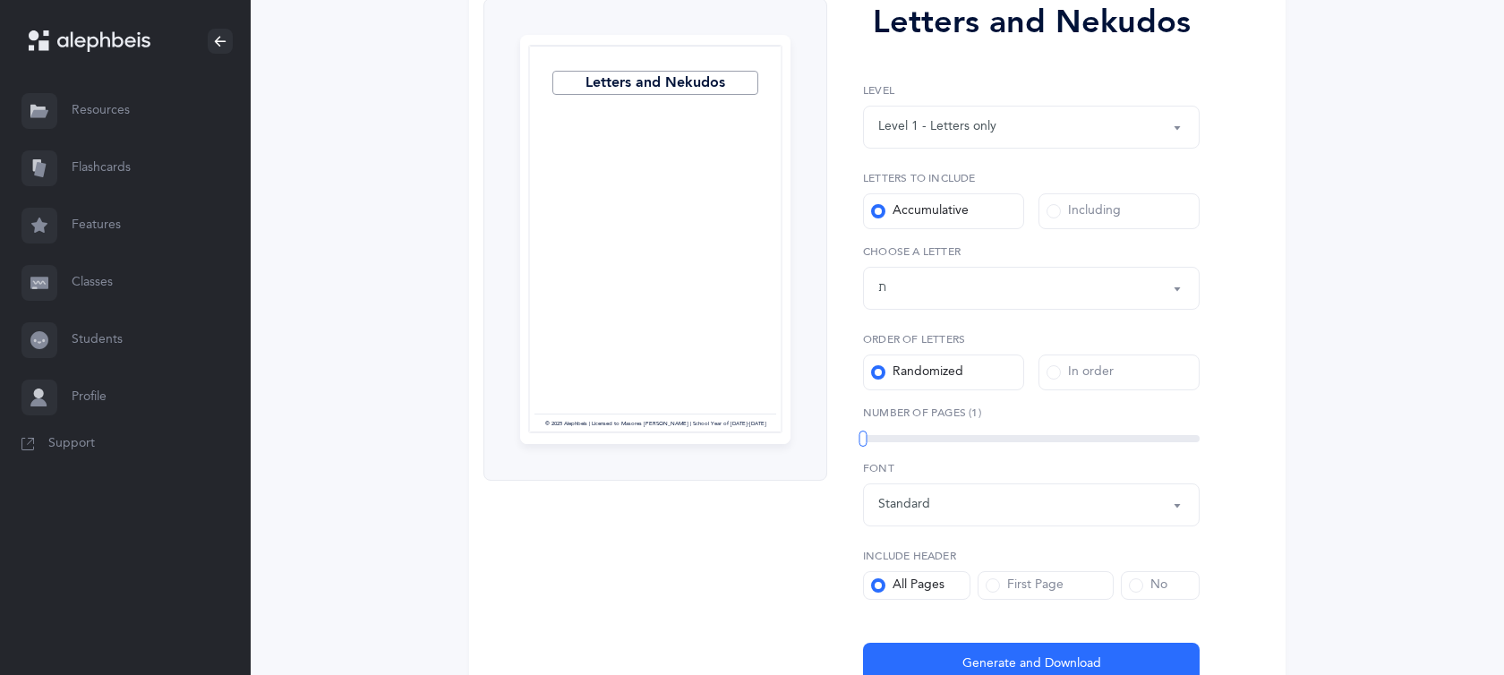
scroll to position [244, 0]
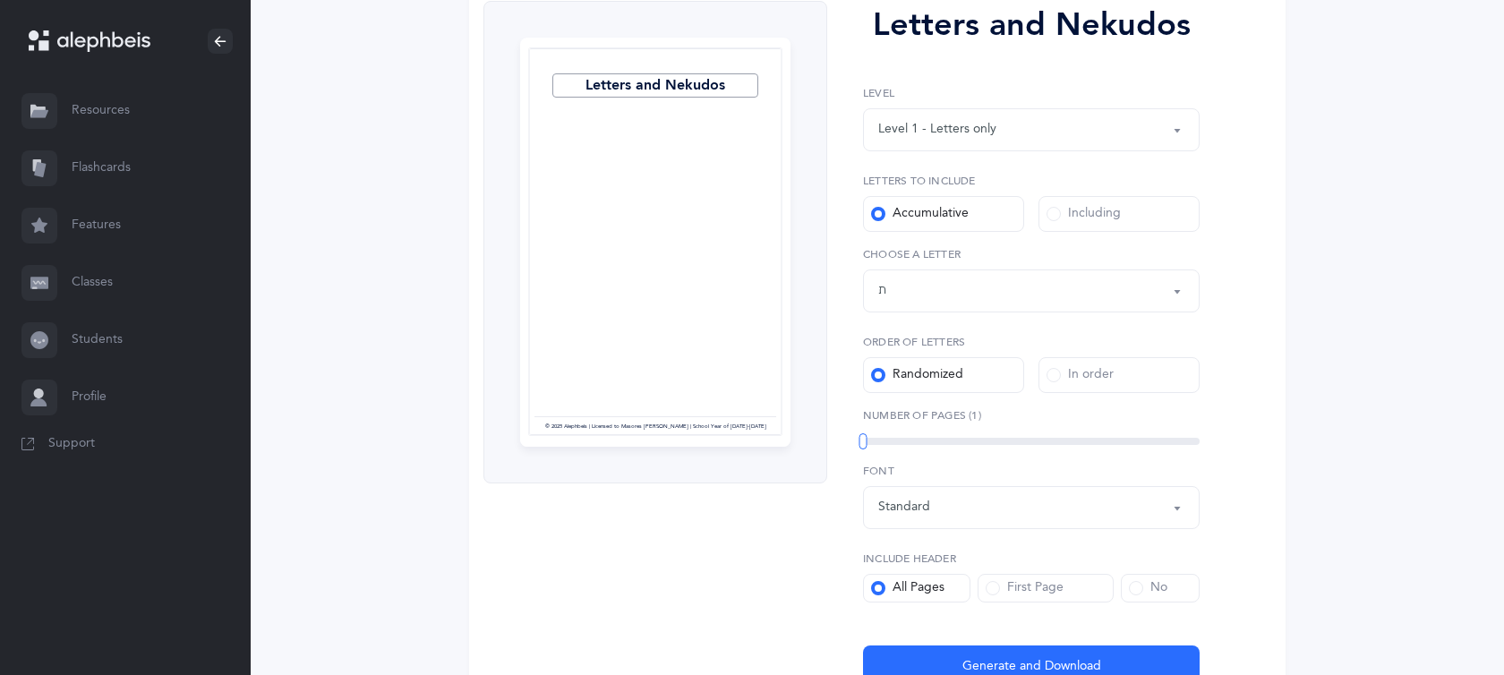
click at [1175, 296] on button "Letters up until: ת" at bounding box center [1031, 291] width 337 height 43
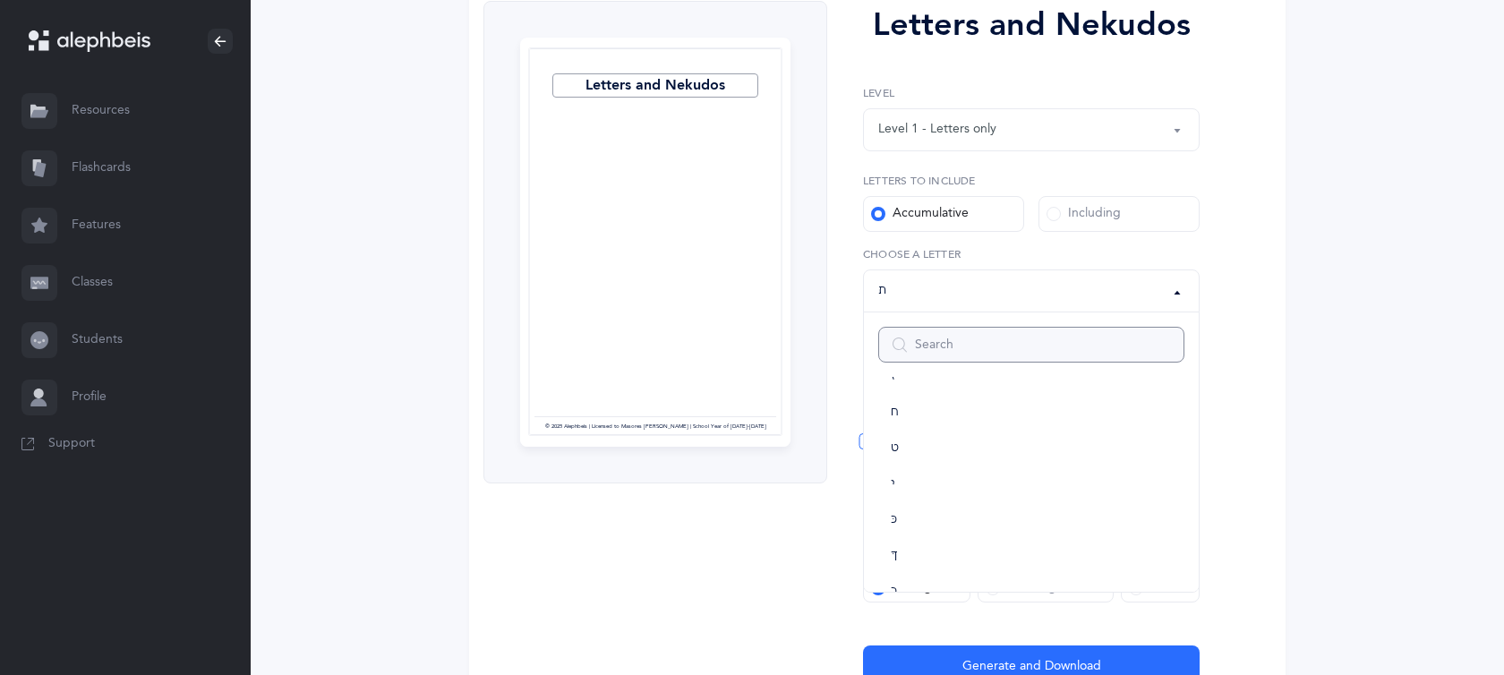
scroll to position [0, 0]
click at [915, 484] on link "ב" at bounding box center [1031, 481] width 306 height 36
select select "2"
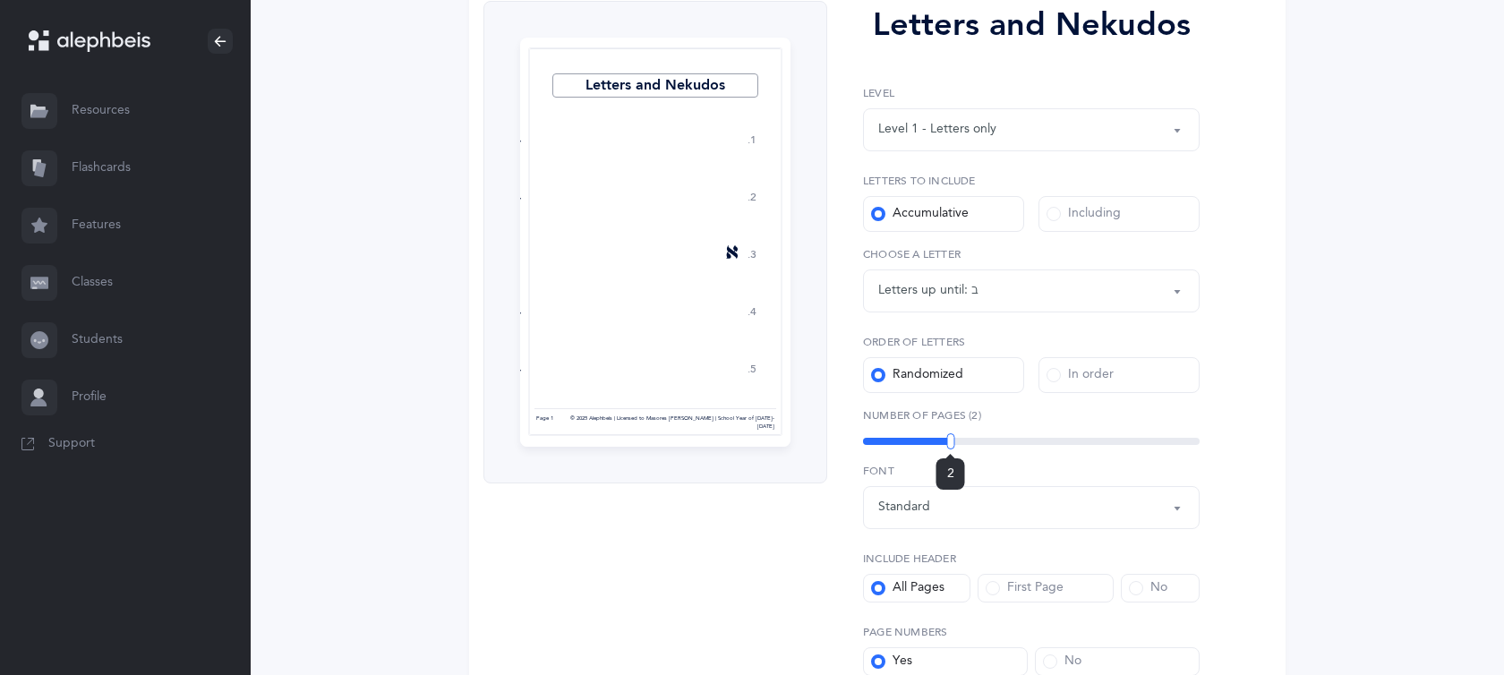
drag, startPoint x: 864, startPoint y: 441, endPoint x: 951, endPoint y: 436, distance: 87.0
click at [951, 436] on div at bounding box center [951, 441] width 8 height 16
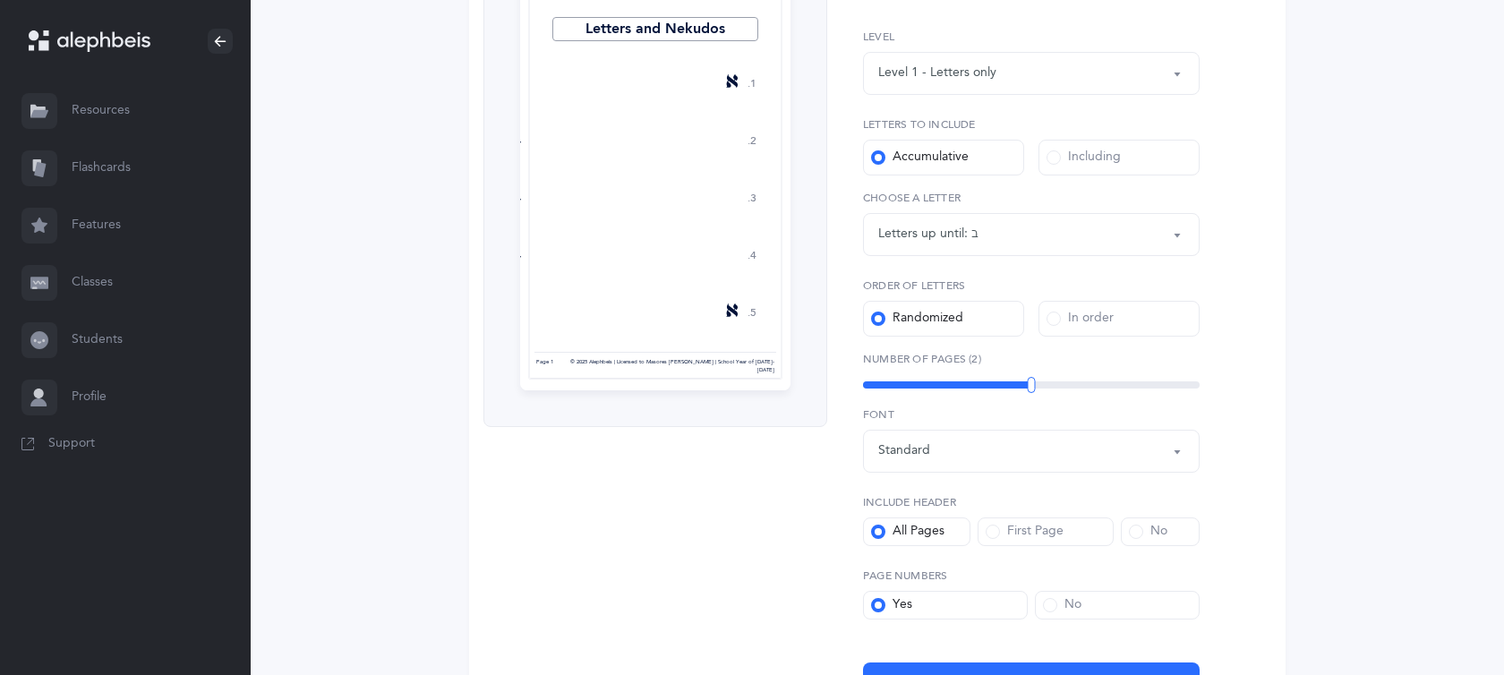
click at [709, 297] on div at bounding box center [655, 185] width 254 height 389
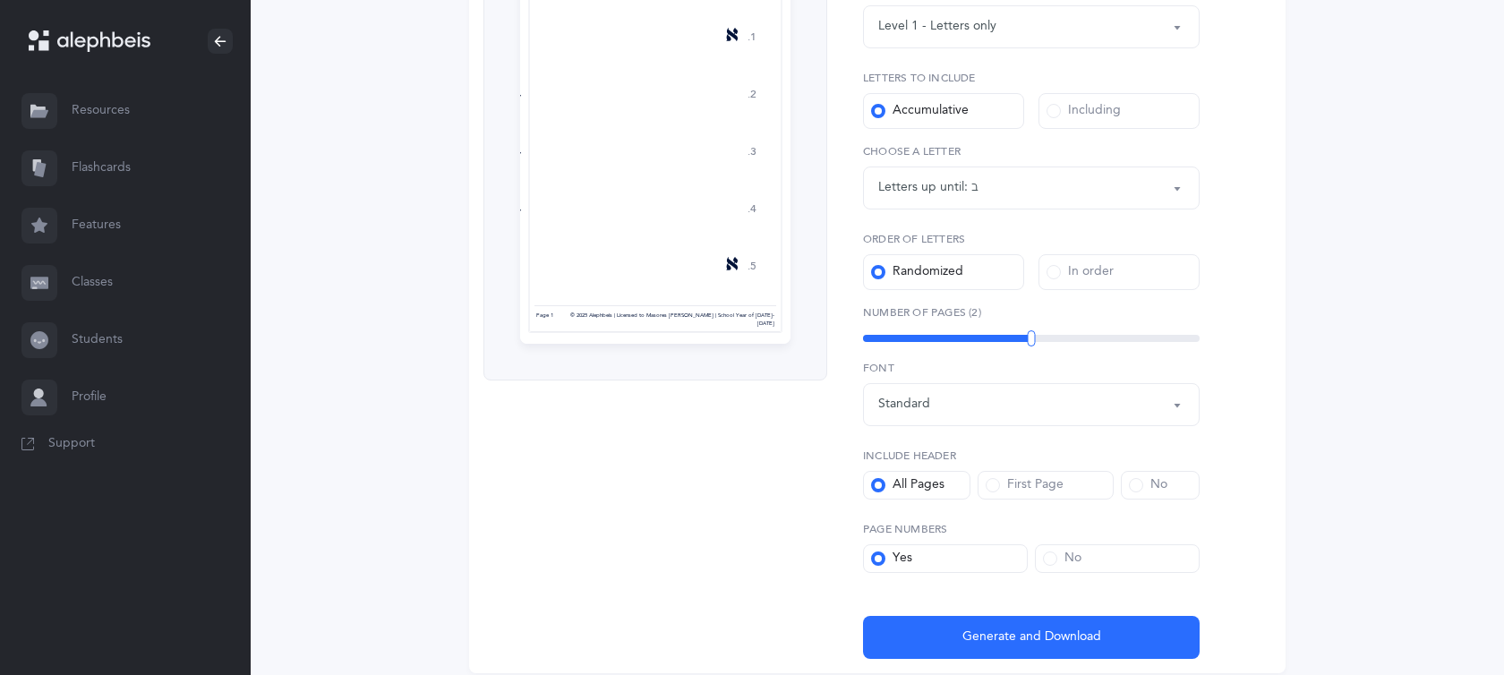
scroll to position [348, 0]
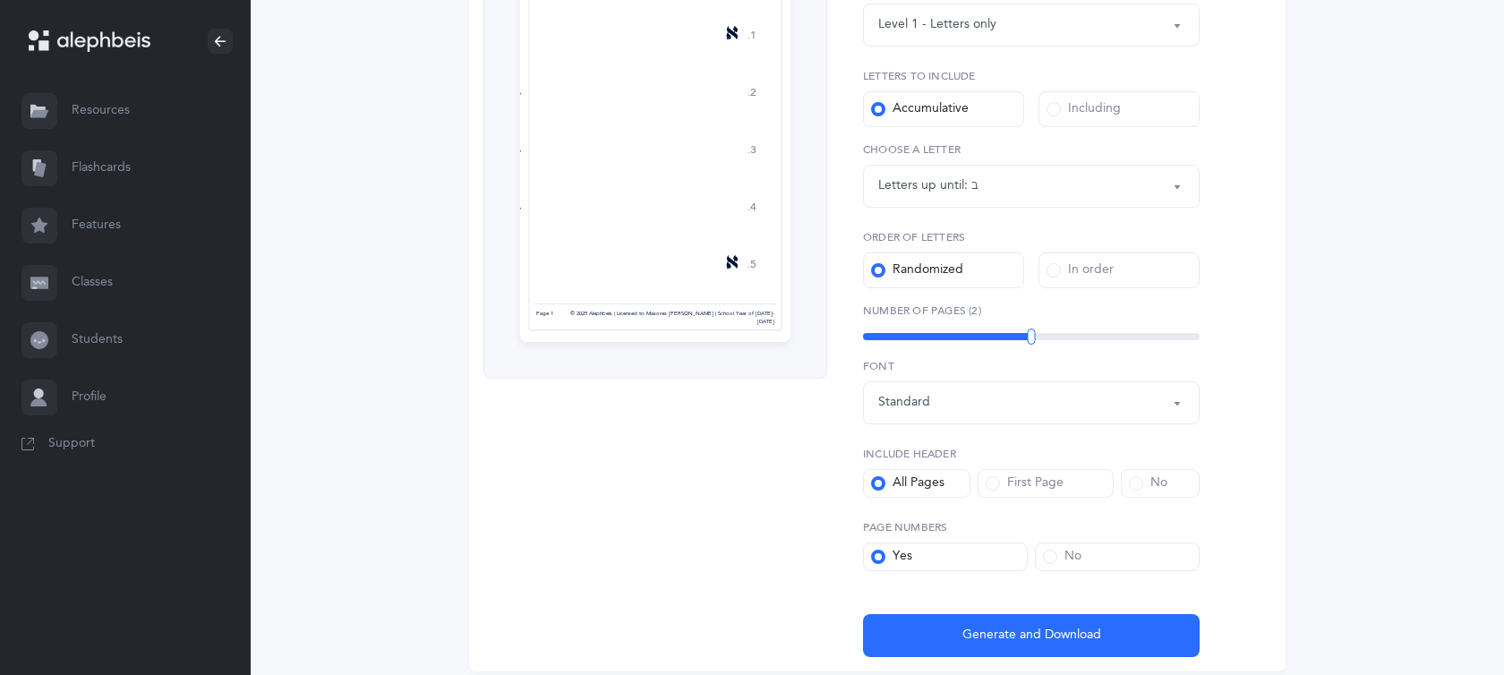
click at [1134, 483] on span at bounding box center [1136, 483] width 14 height 14
click at [0, 0] on input "No" at bounding box center [0, 0] width 0 height 0
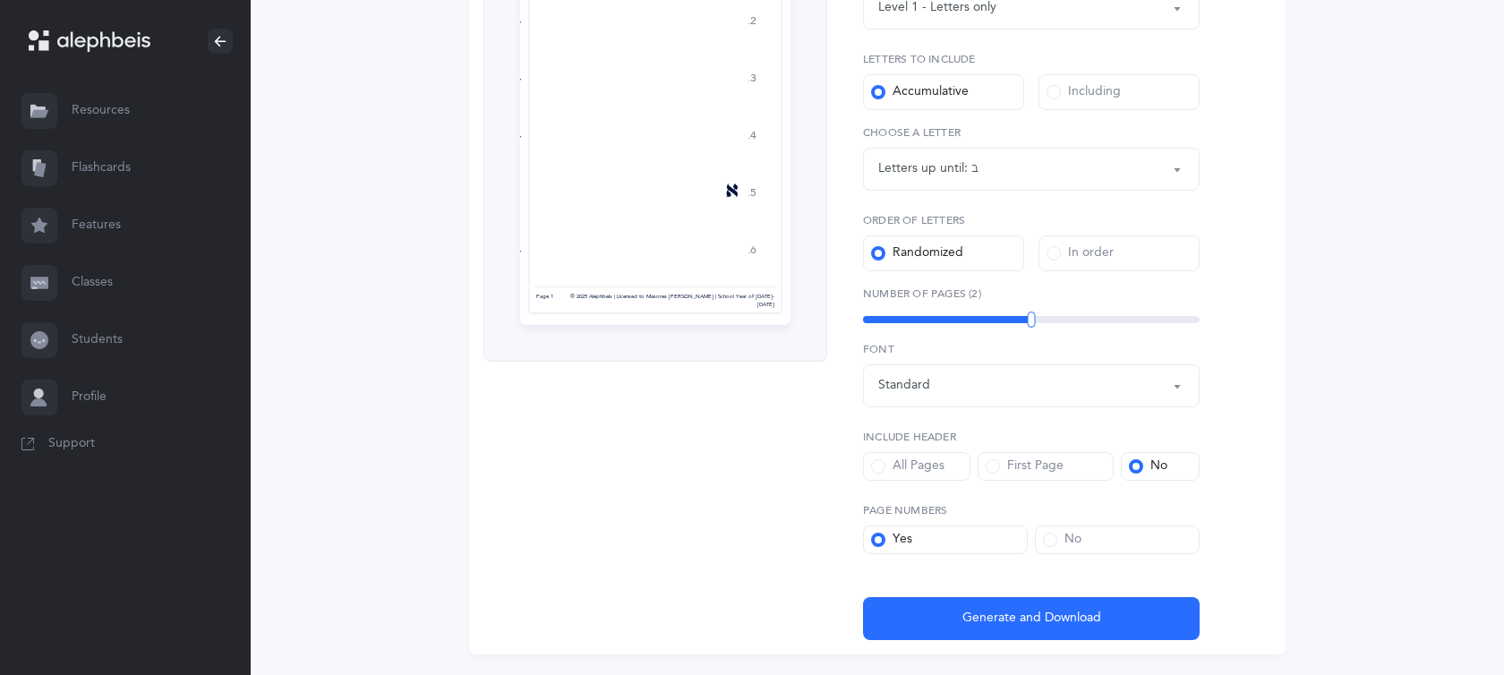
scroll to position [367, 0]
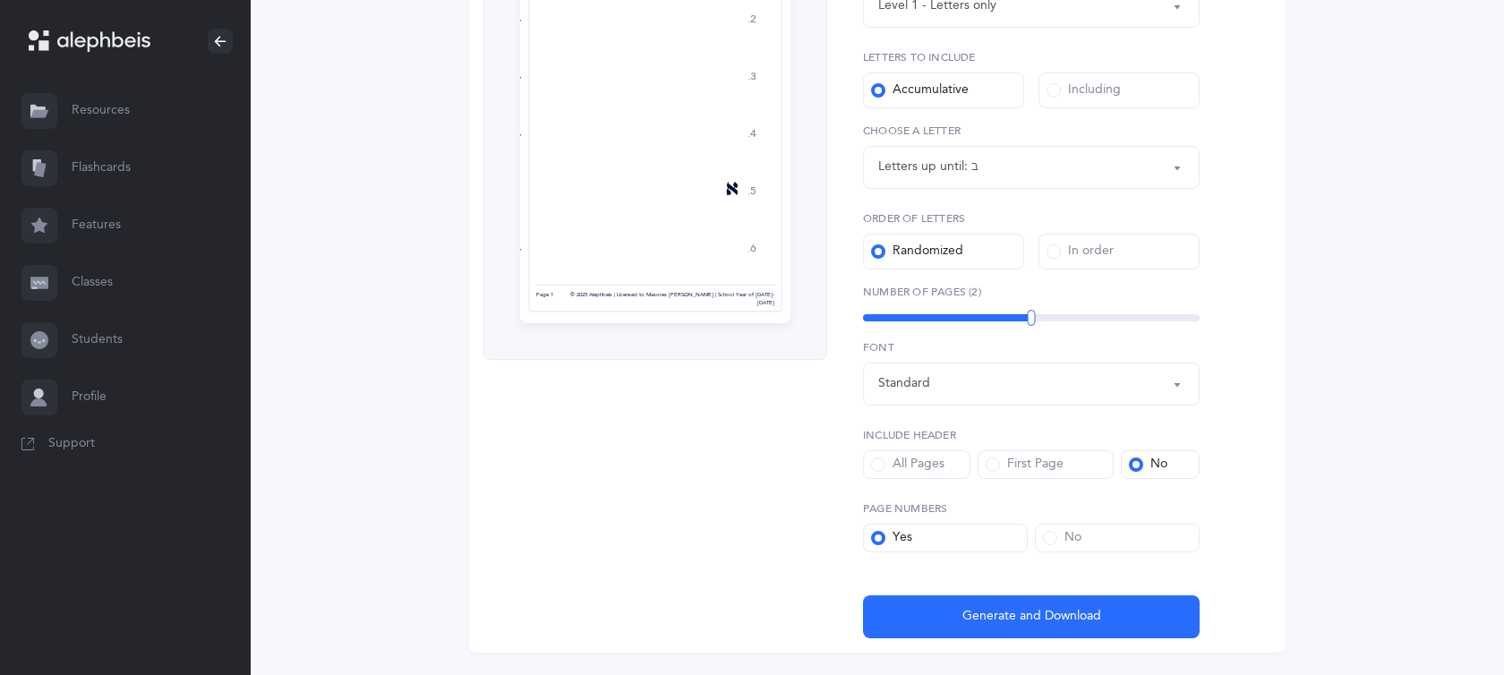
click at [1058, 534] on div "No" at bounding box center [1062, 538] width 39 height 18
click at [0, 0] on input "No" at bounding box center [0, 0] width 0 height 0
click at [873, 539] on span at bounding box center [878, 538] width 14 height 14
click at [0, 0] on input "Yes" at bounding box center [0, 0] width 0 height 0
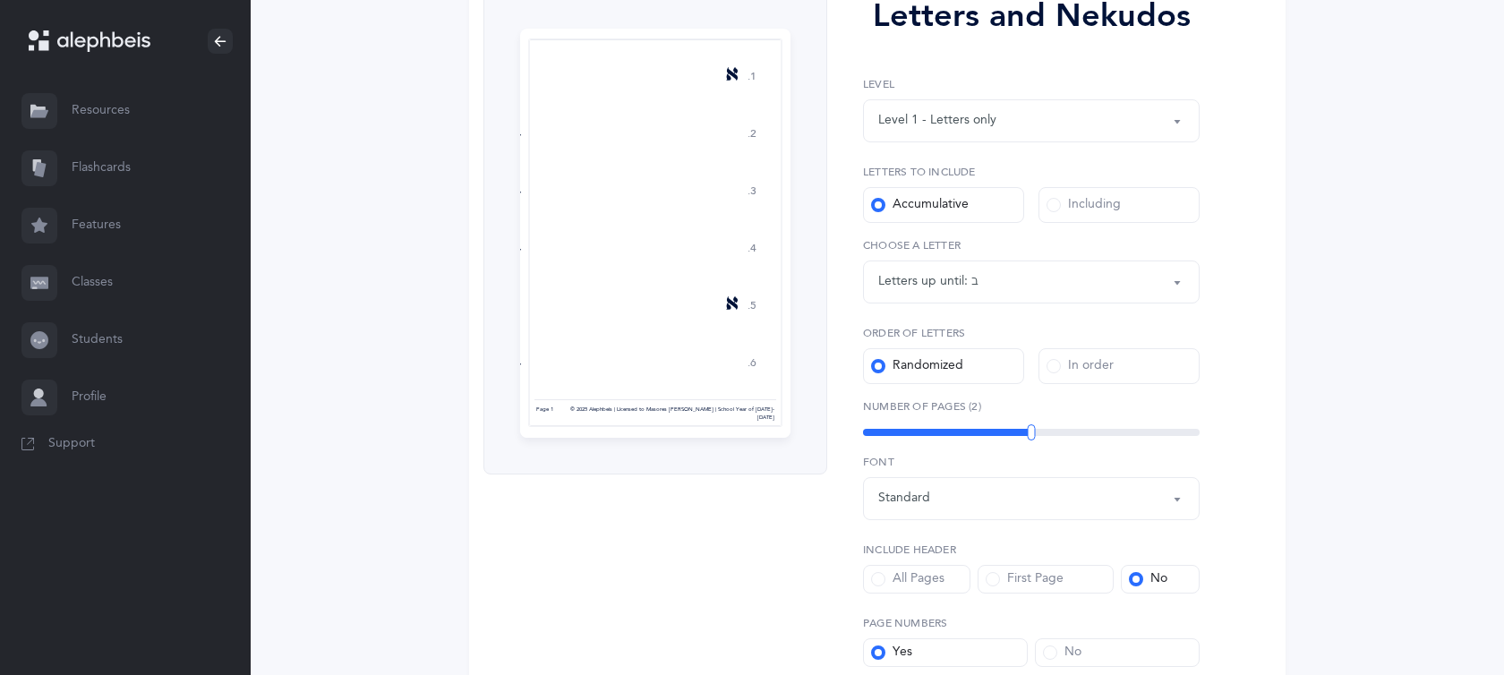
scroll to position [255, 0]
click at [40, 227] on icon at bounding box center [39, 225] width 16 height 15
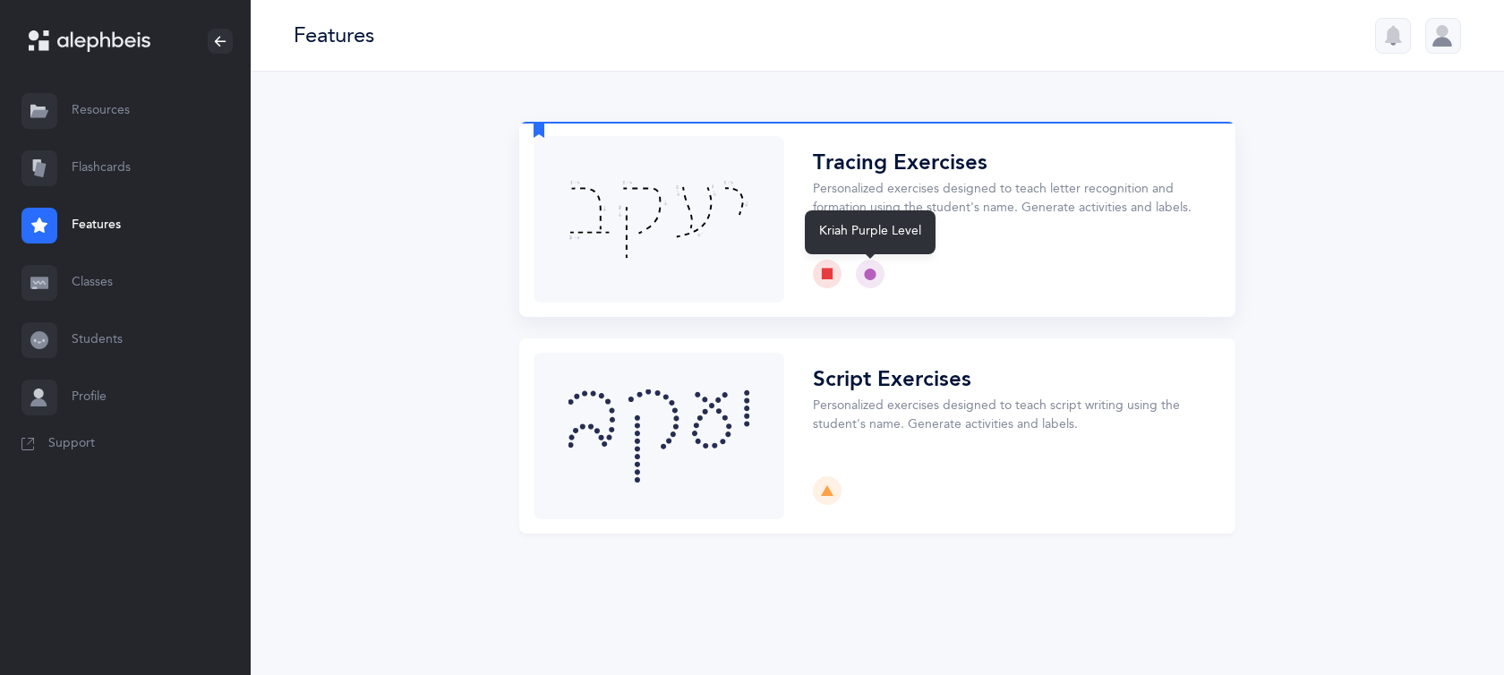
click at [873, 278] on icon at bounding box center [870, 274] width 13 height 13
click at [868, 271] on icon at bounding box center [870, 274] width 13 height 13
click at [981, 266] on button "Choose" at bounding box center [877, 219] width 716 height 195
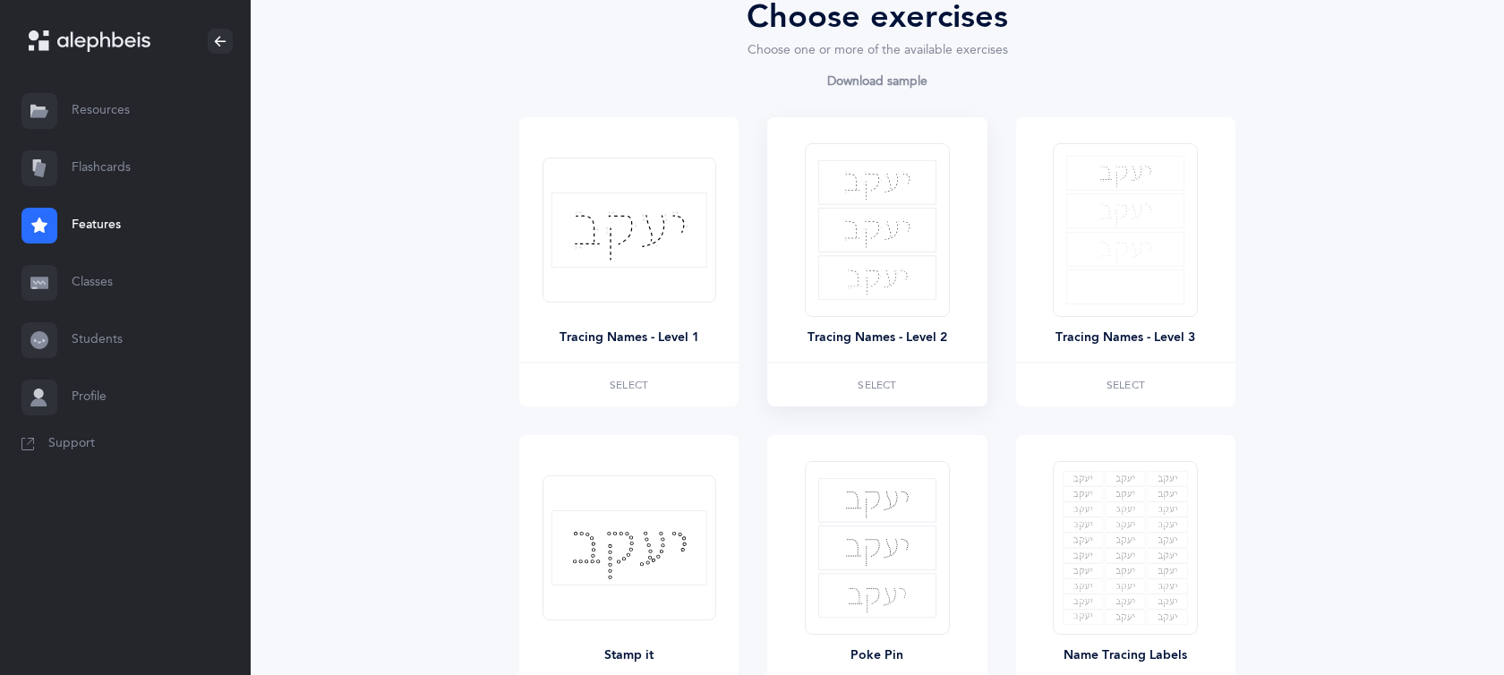
scroll to position [216, 0]
click at [663, 384] on label "Select" at bounding box center [628, 384] width 219 height 43
click at [811, 379] on label "Select" at bounding box center [876, 384] width 219 height 43
click at [829, 296] on img at bounding box center [877, 229] width 118 height 140
click at [852, 212] on img at bounding box center [877, 229] width 118 height 140
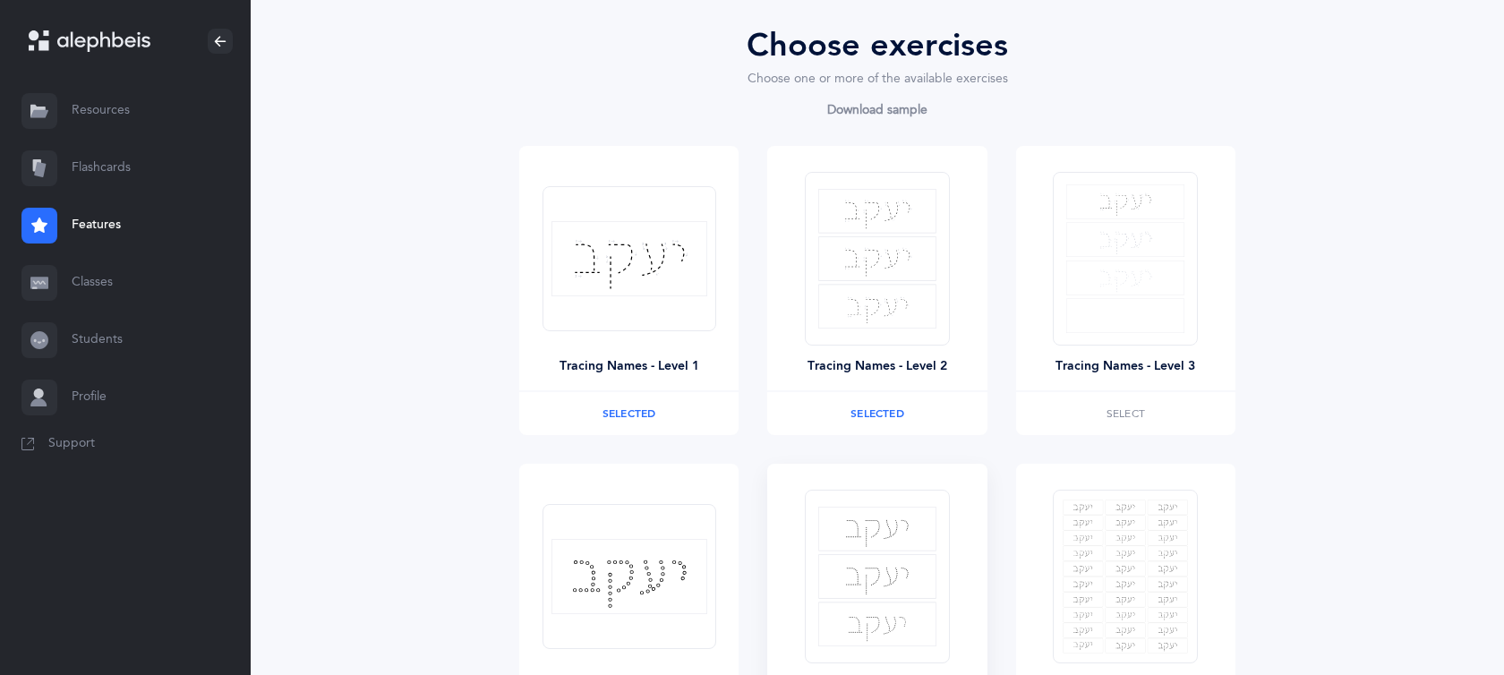
scroll to position [176, 0]
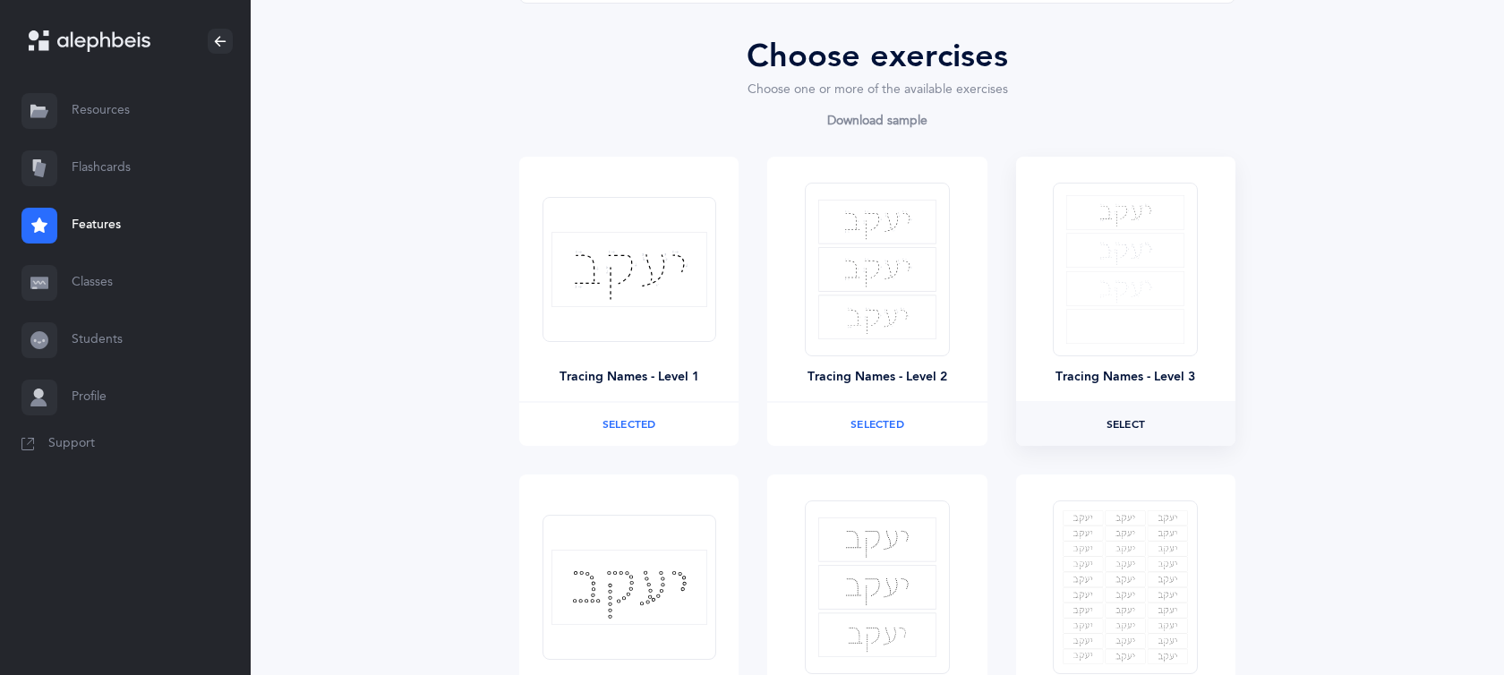
click at [1077, 435] on label "Select" at bounding box center [1125, 424] width 219 height 43
click at [1093, 357] on div at bounding box center [1125, 269] width 145 height 197
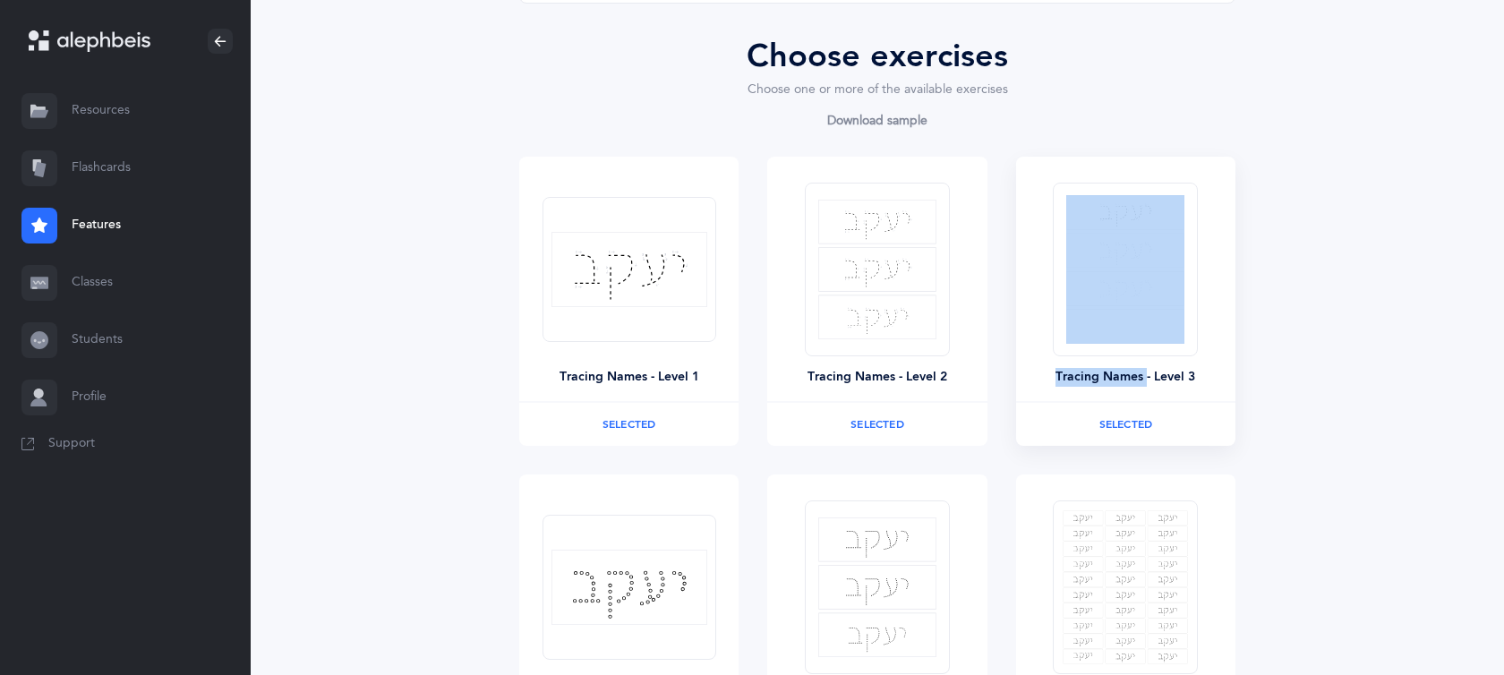
click at [1093, 357] on div at bounding box center [1125, 269] width 145 height 197
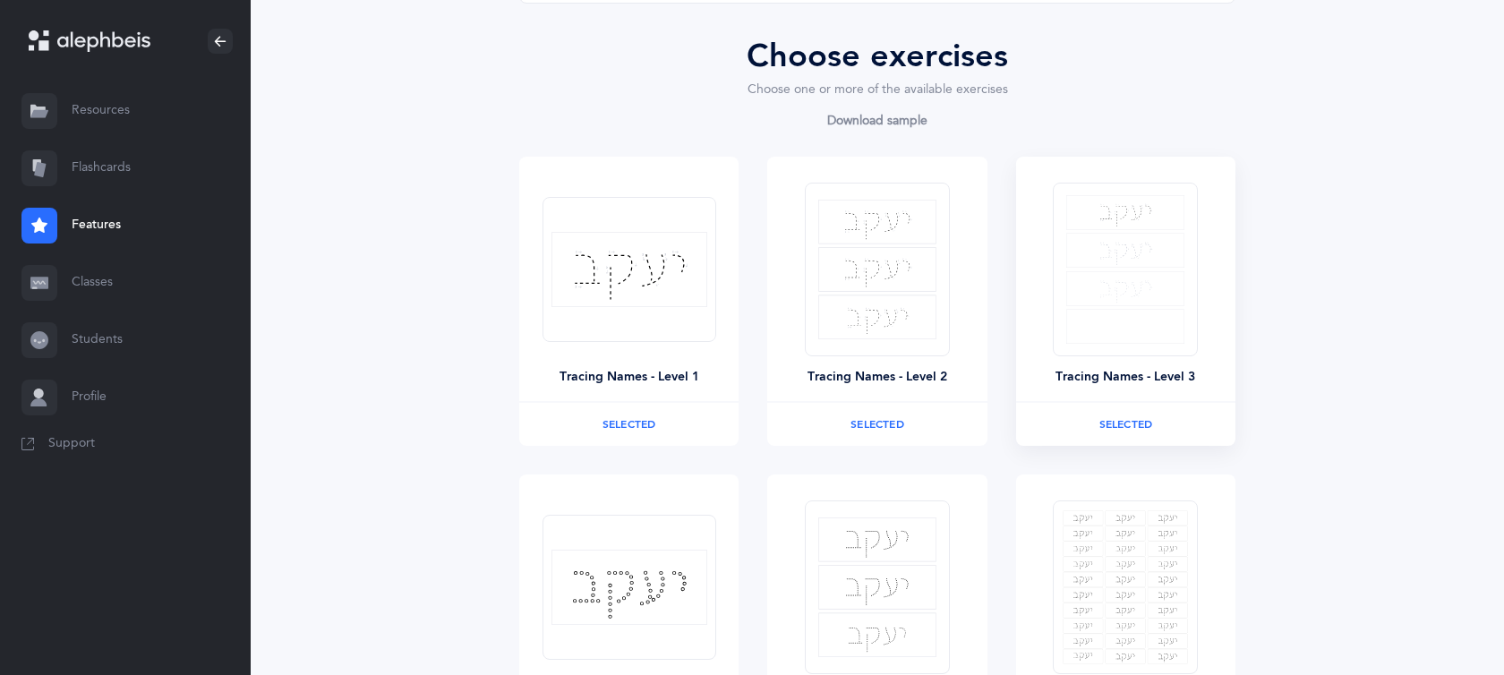
click at [1097, 394] on div "Tracing Names - Level 3" at bounding box center [1125, 279] width 219 height 244
click at [868, 366] on div at bounding box center [877, 269] width 145 height 197
click at [804, 243] on div "Tracing Names - Level 2" at bounding box center [876, 279] width 219 height 244
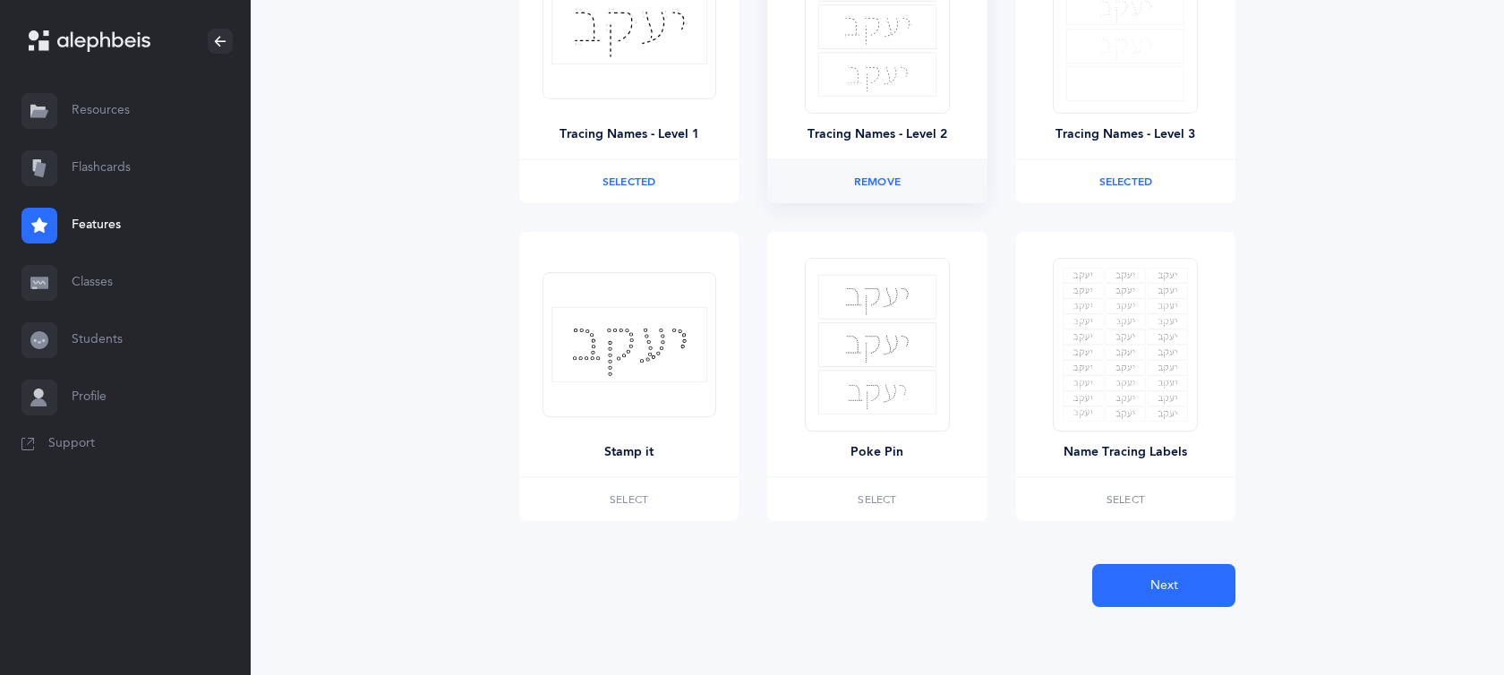
scroll to position [422, 0]
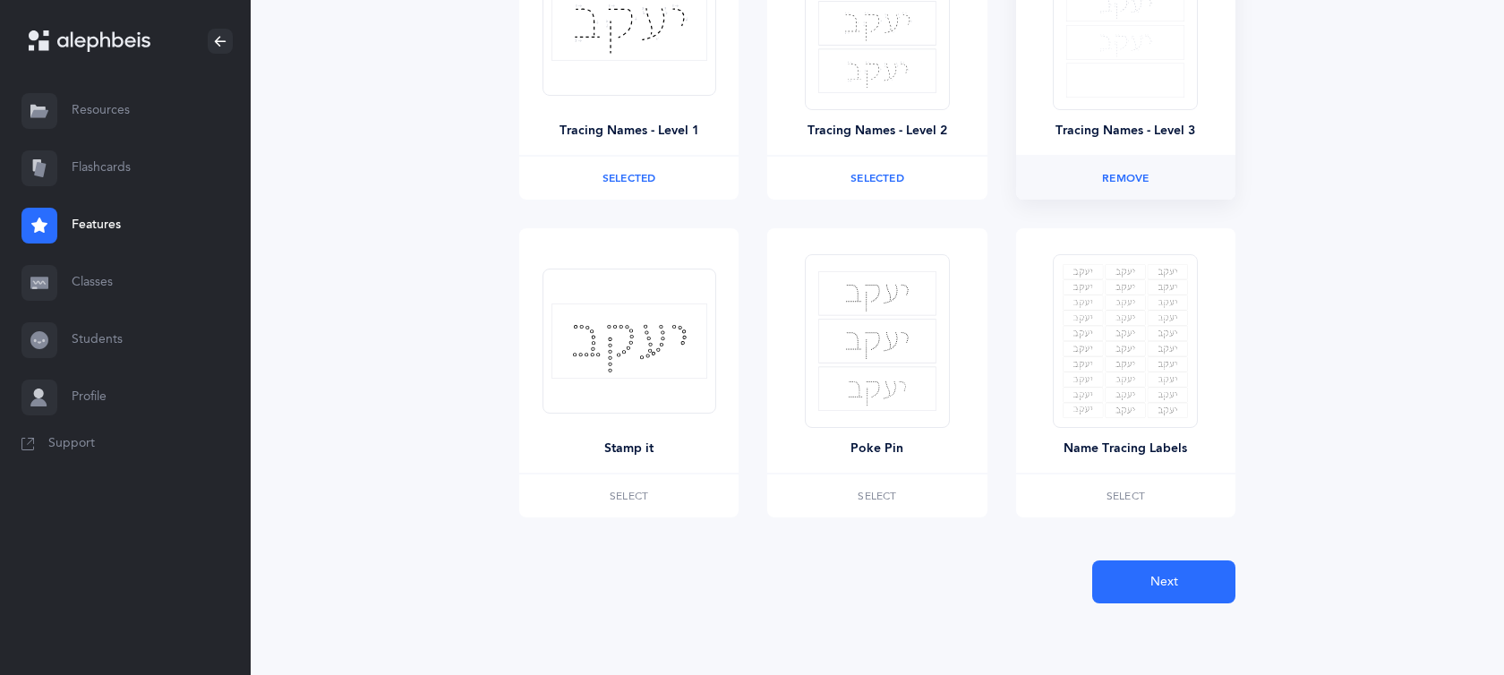
click at [1052, 160] on label "Selected Remove" at bounding box center [1125, 178] width 219 height 43
click at [699, 184] on label "Selected Remove" at bounding box center [628, 178] width 219 height 43
click at [1151, 591] on span "Next" at bounding box center [1165, 582] width 28 height 19
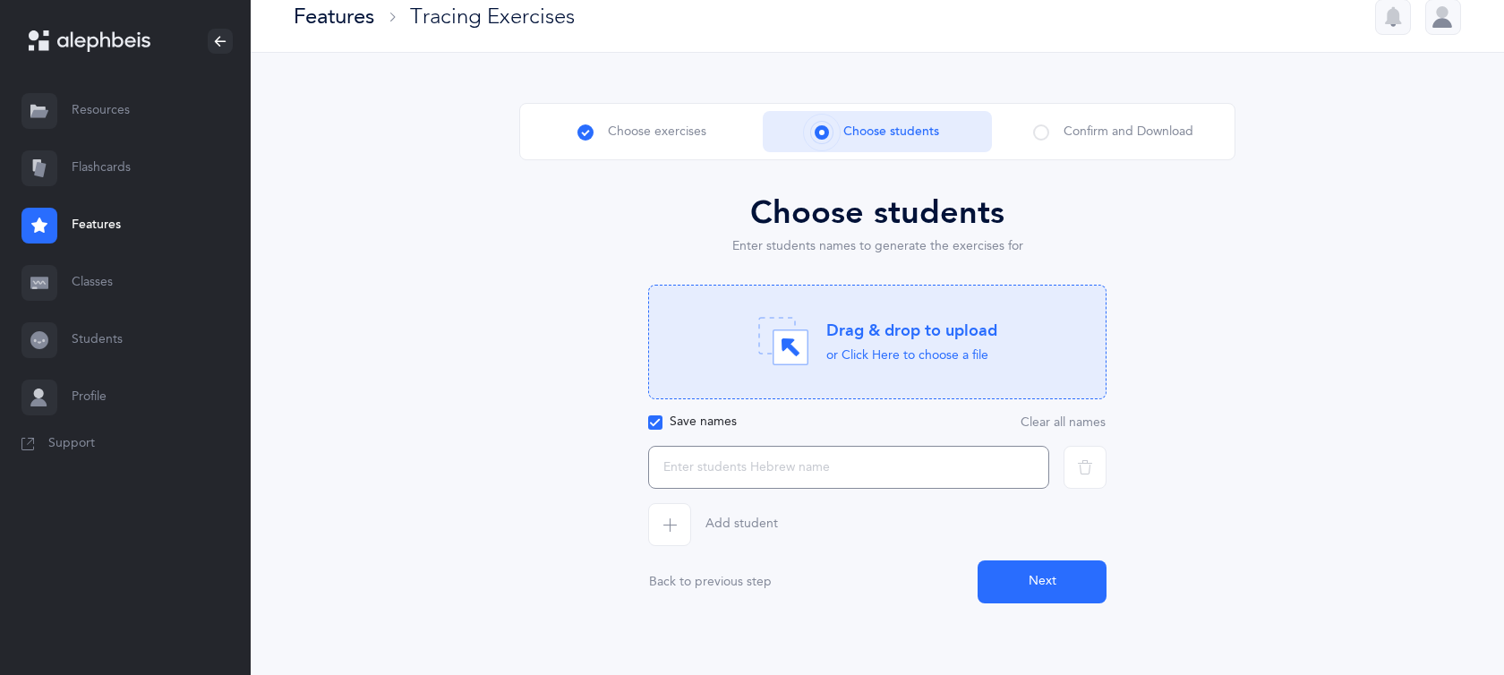
click at [794, 483] on input "text" at bounding box center [848, 467] width 401 height 43
type input "ע"
type input "אלישבע"
click at [682, 521] on span "button" at bounding box center [669, 524] width 43 height 43
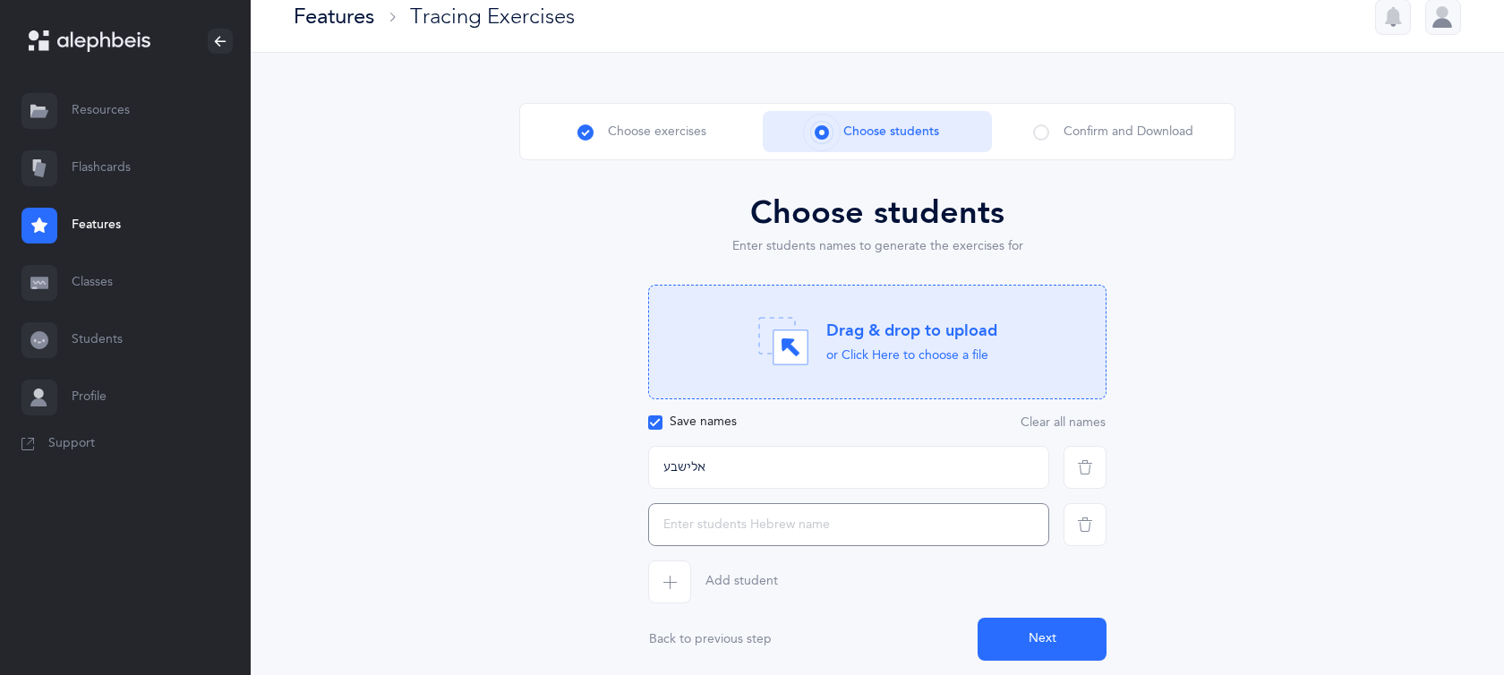
click at [719, 524] on input "text" at bounding box center [848, 524] width 401 height 43
type input "ם"
type input "מרים"
click at [668, 590] on span "button" at bounding box center [669, 582] width 43 height 43
click at [698, 580] on input "text" at bounding box center [848, 582] width 401 height 43
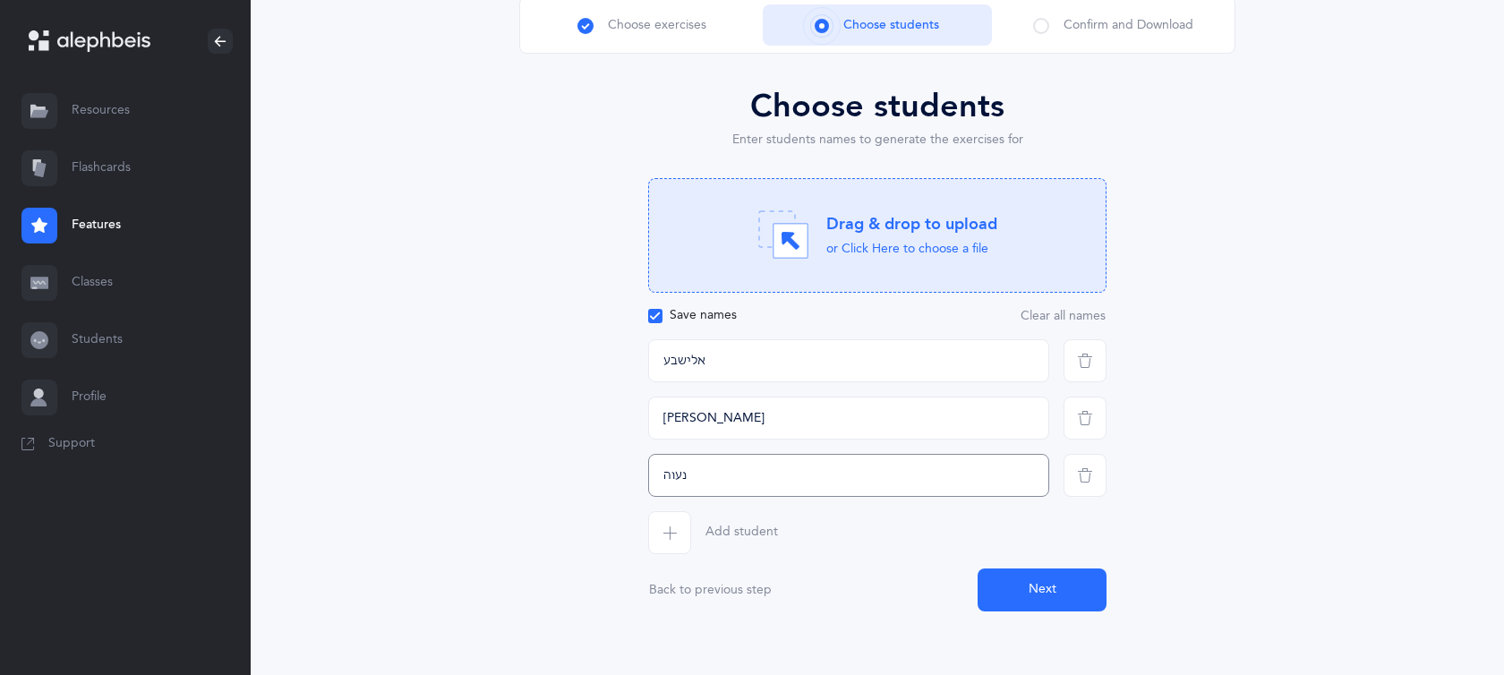
scroll to position [133, 0]
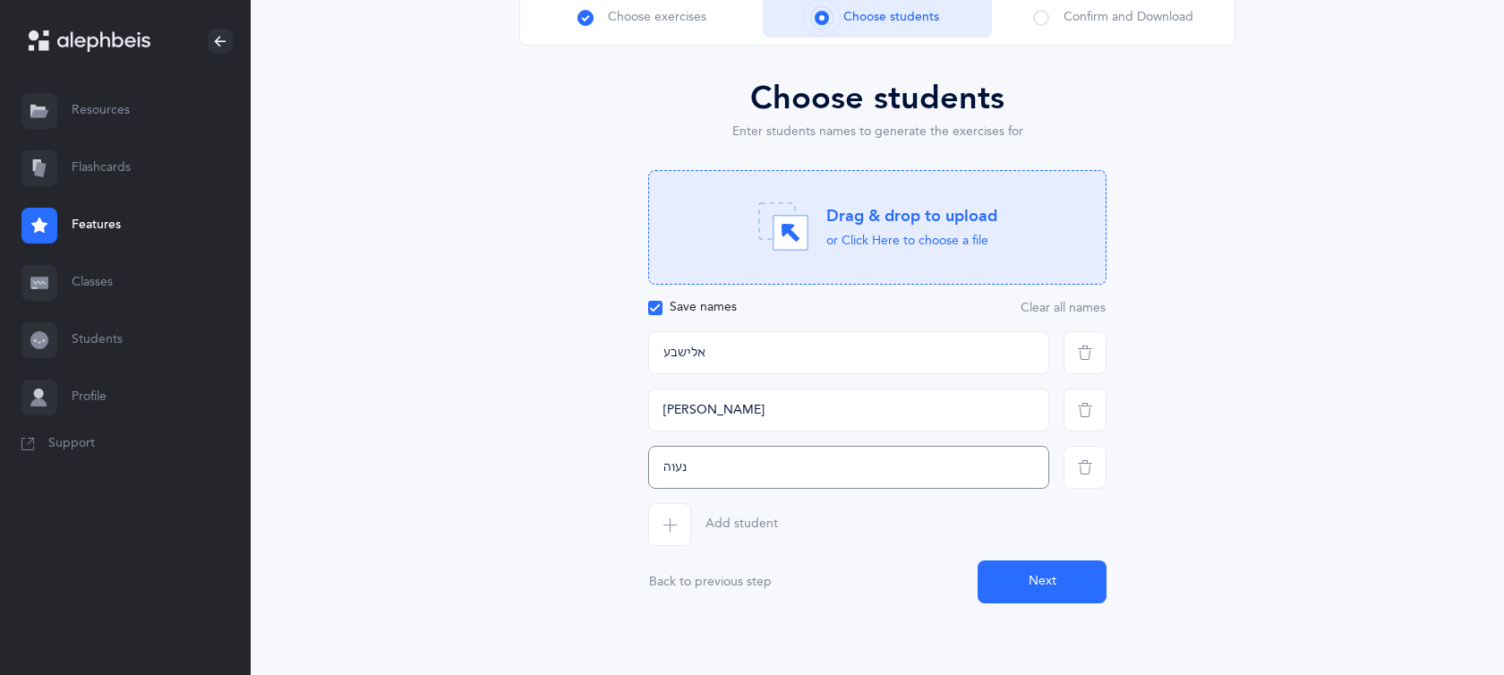
type input "נעוה"
click at [1014, 586] on button "Next" at bounding box center [1042, 582] width 129 height 43
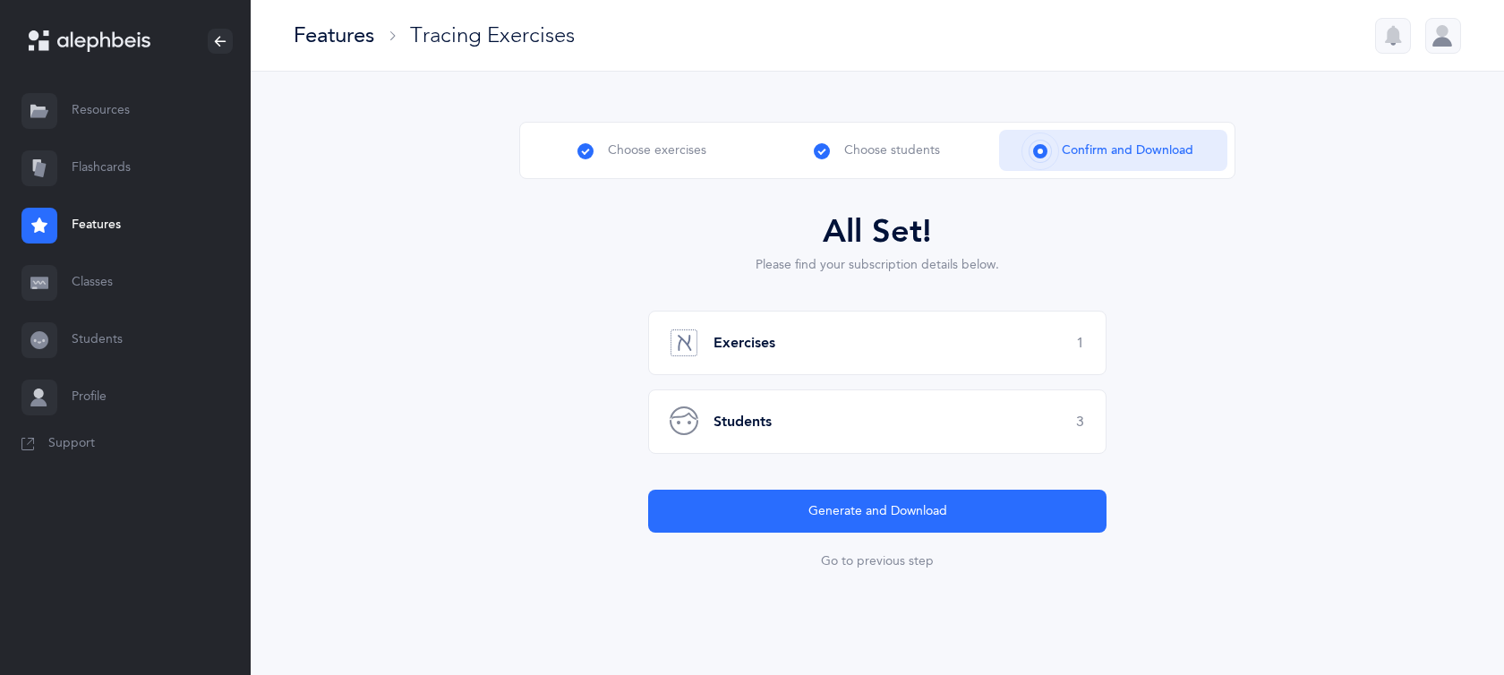
click at [900, 349] on div "Exercises 1" at bounding box center [877, 343] width 458 height 64
click at [1081, 366] on div "Exercises 1" at bounding box center [877, 343] width 458 height 64
click at [1076, 428] on span "3" at bounding box center [1080, 422] width 8 height 16
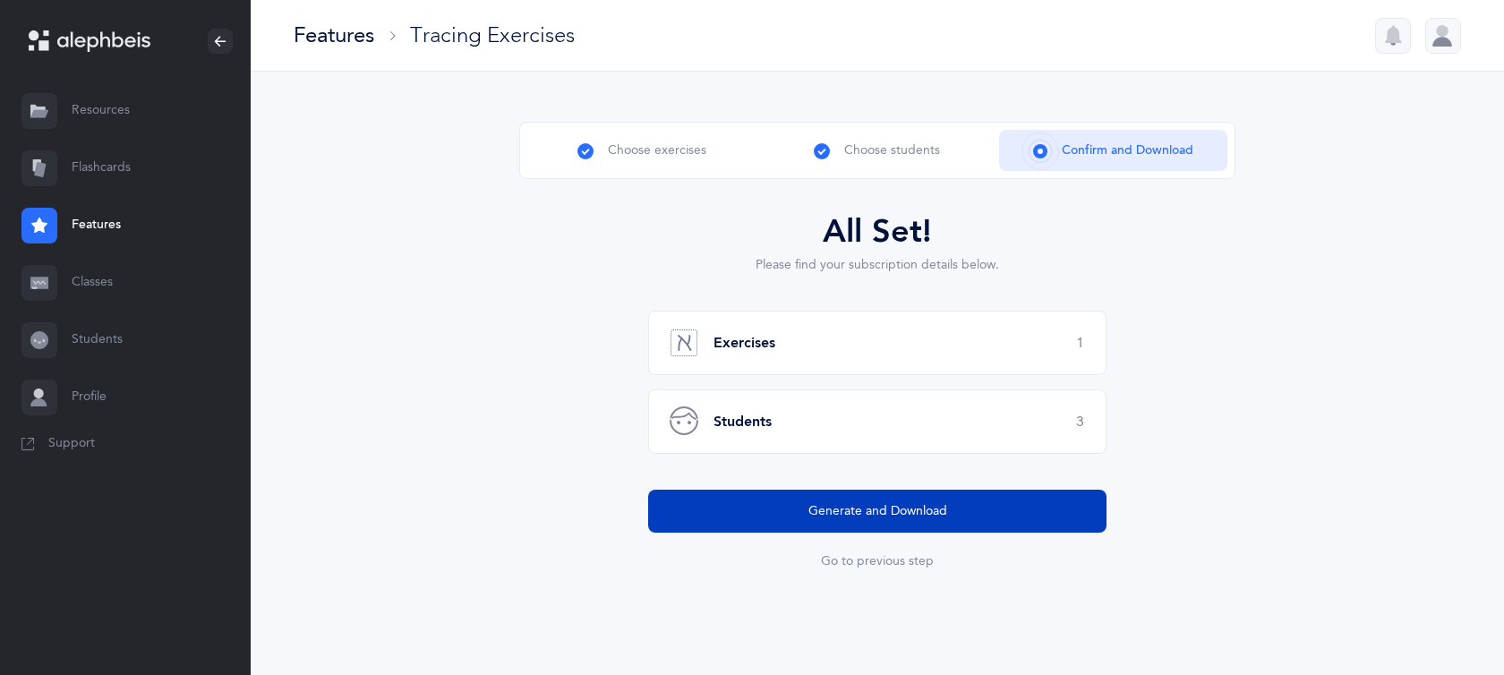
click at [1037, 501] on button "Generate and Download" at bounding box center [877, 511] width 458 height 43
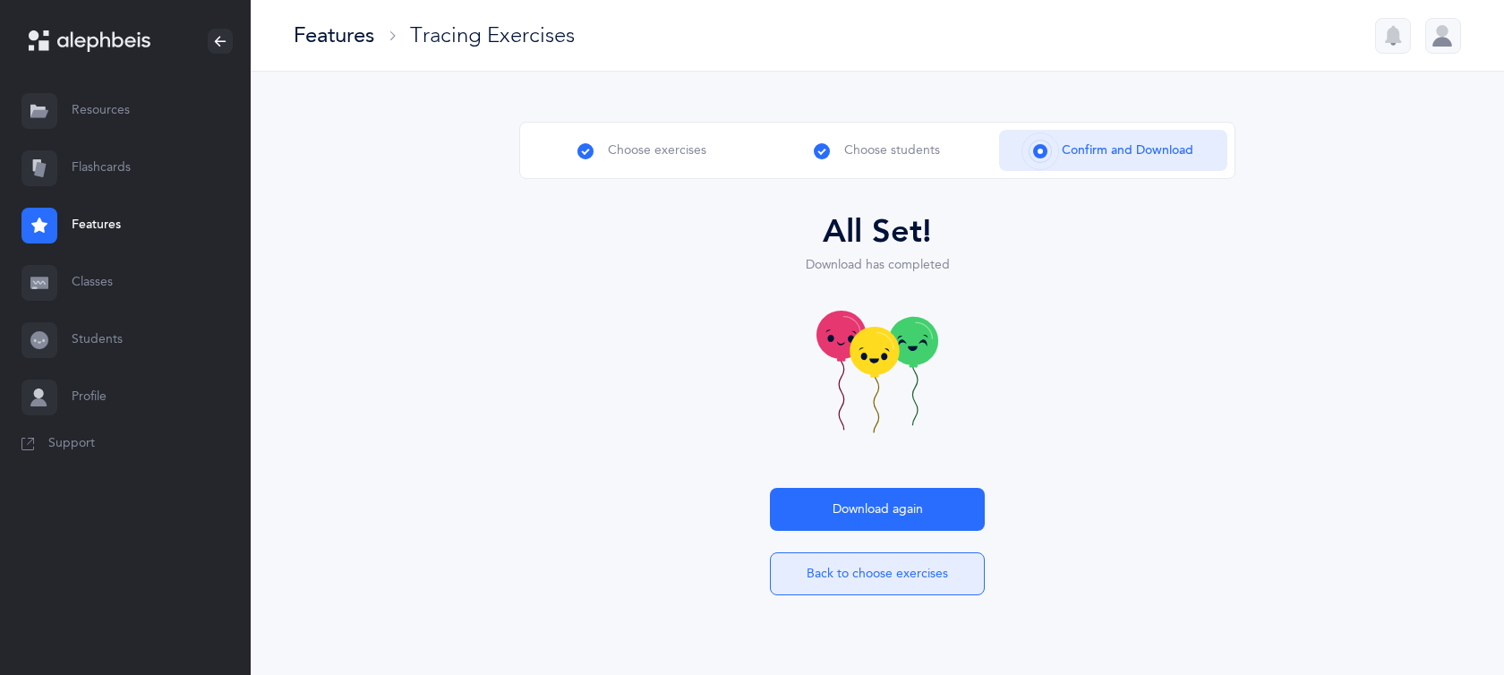
click at [849, 573] on button "Back to choose exercises" at bounding box center [877, 574] width 215 height 43
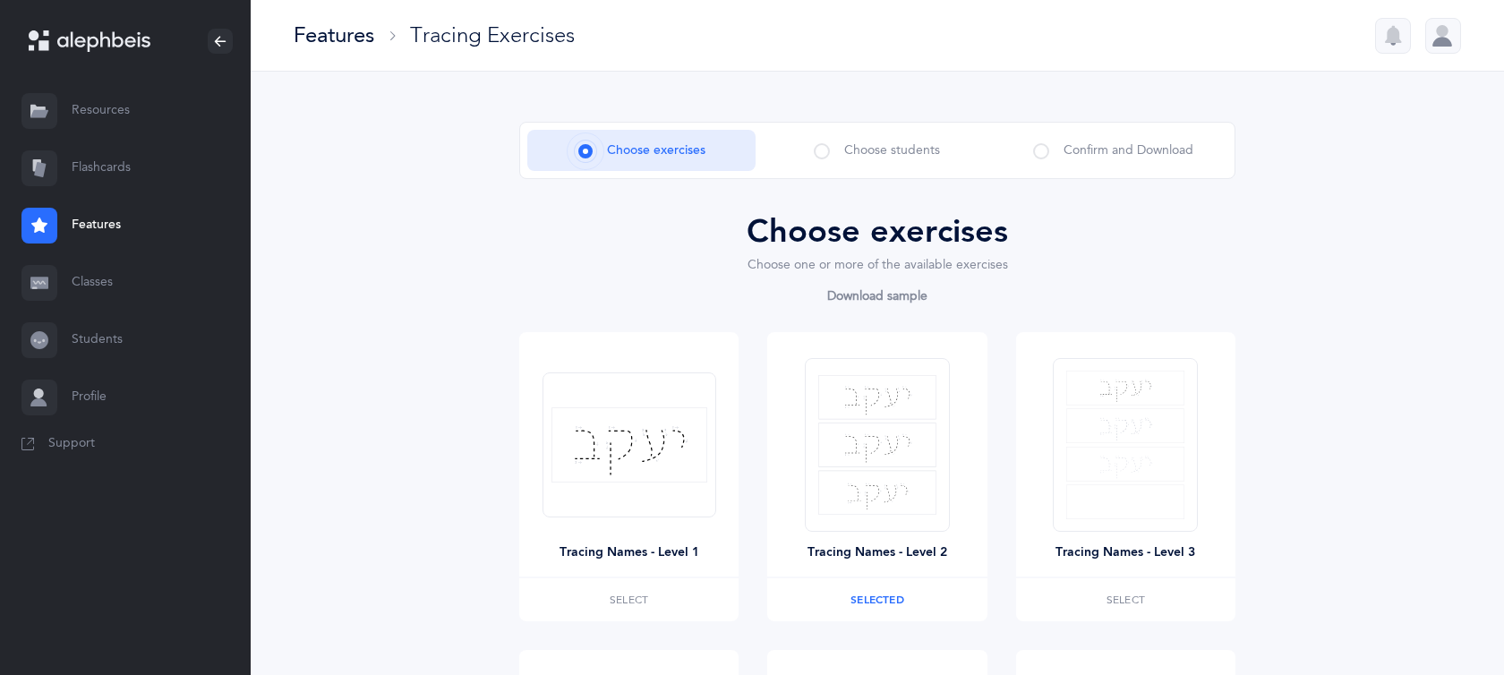
click at [38, 287] on icon at bounding box center [39, 283] width 18 height 12
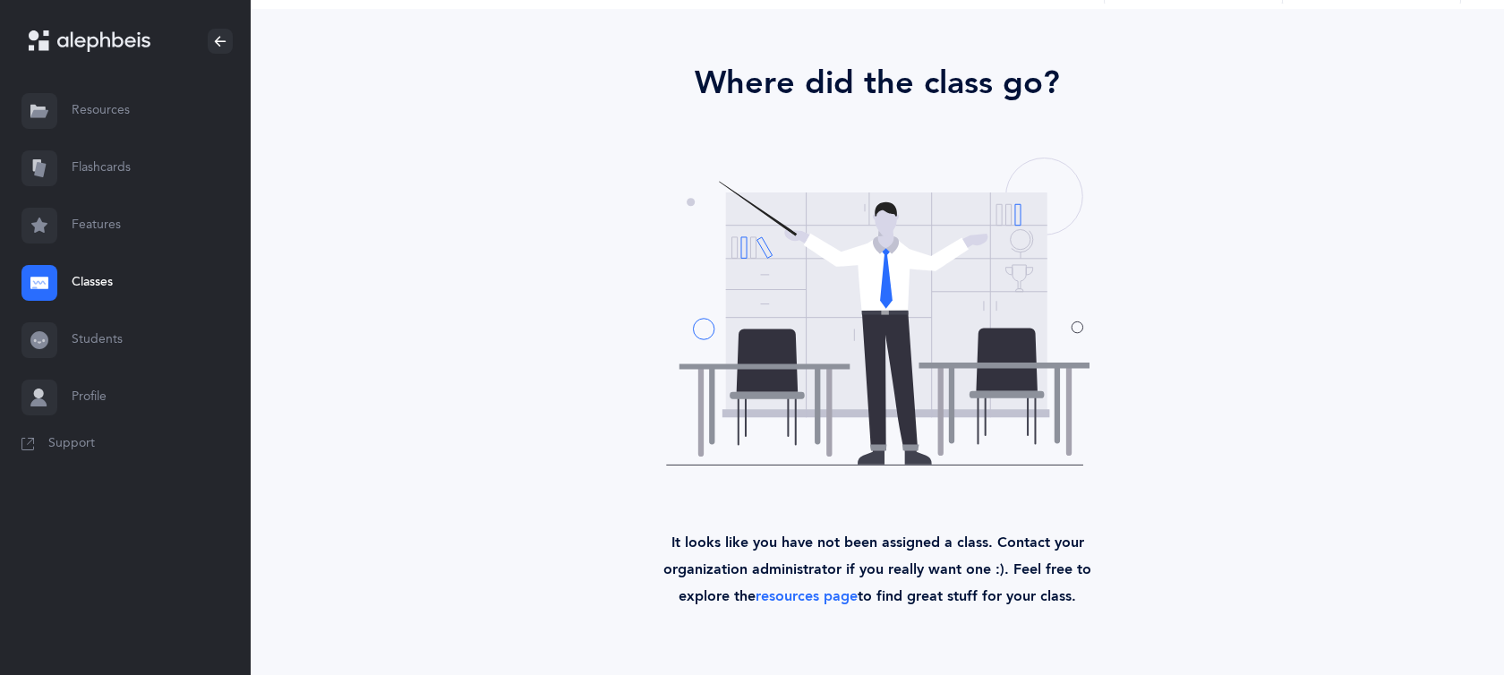
scroll to position [111, 0]
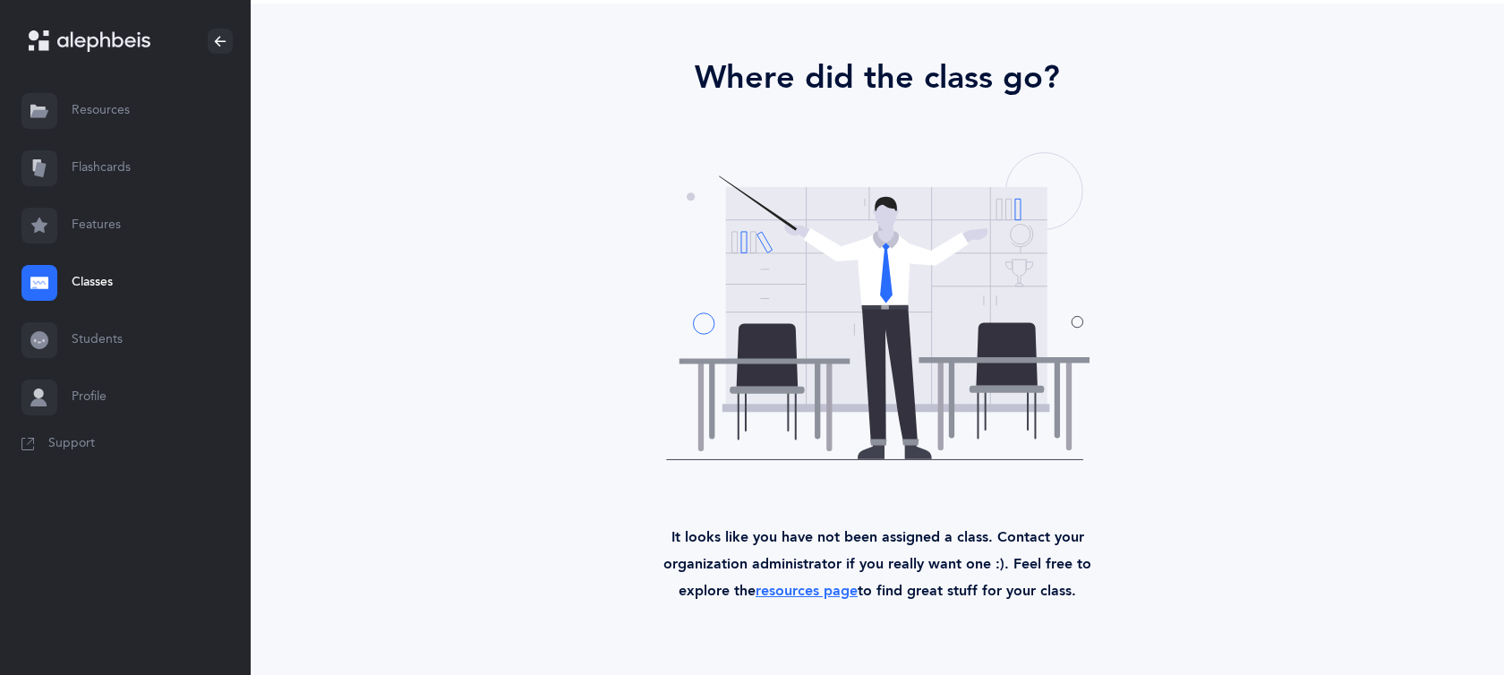
click at [793, 591] on link "resources page" at bounding box center [807, 591] width 102 height 16
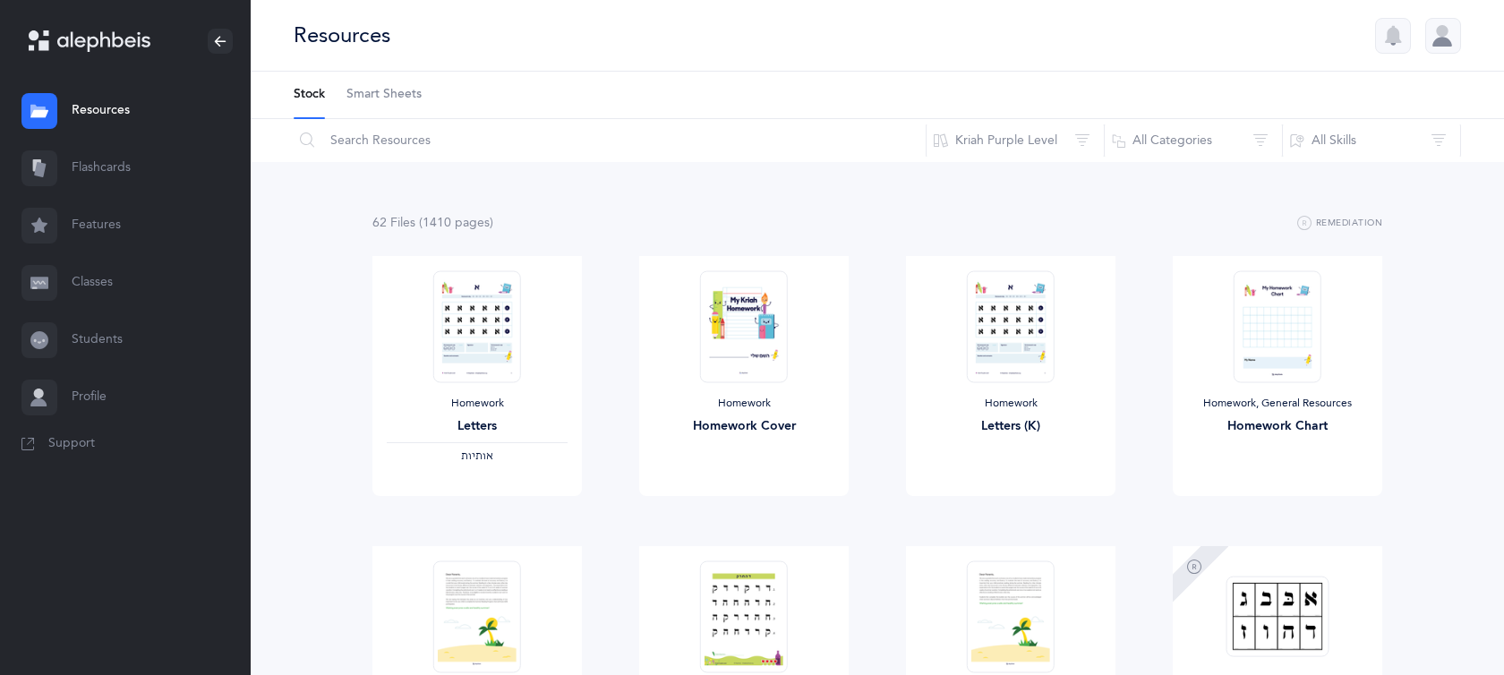
click at [41, 337] on icon at bounding box center [39, 340] width 18 height 18
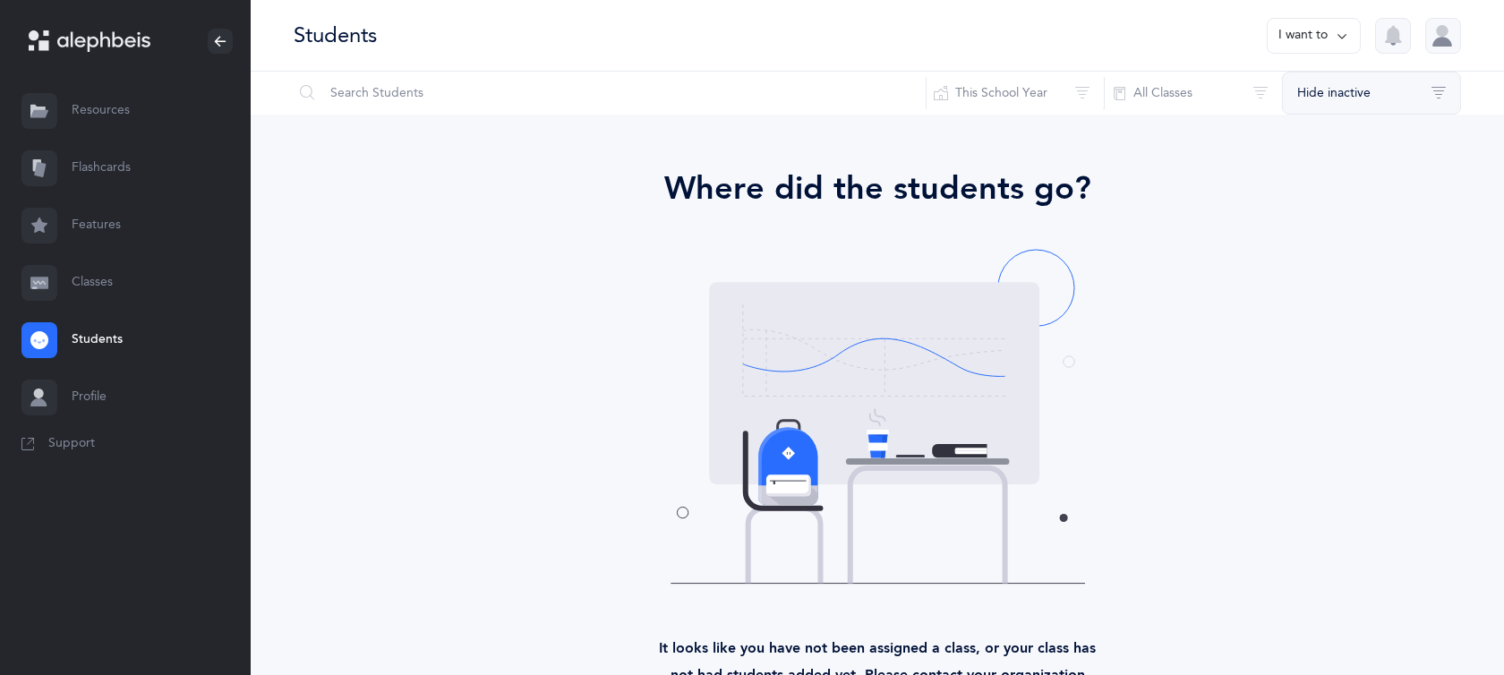
click at [1429, 98] on button "Hide inactive" at bounding box center [1371, 93] width 179 height 43
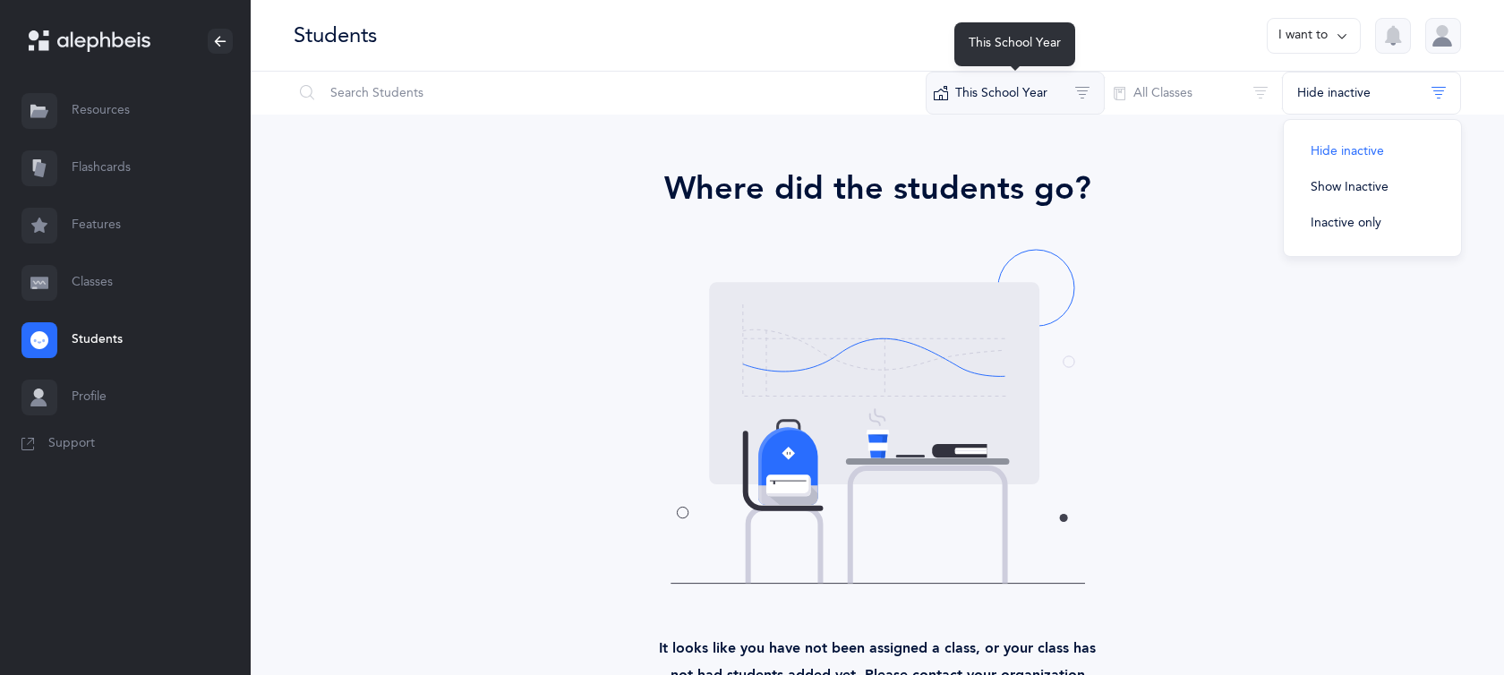
click at [1075, 91] on button "This School Year" at bounding box center [1015, 93] width 179 height 43
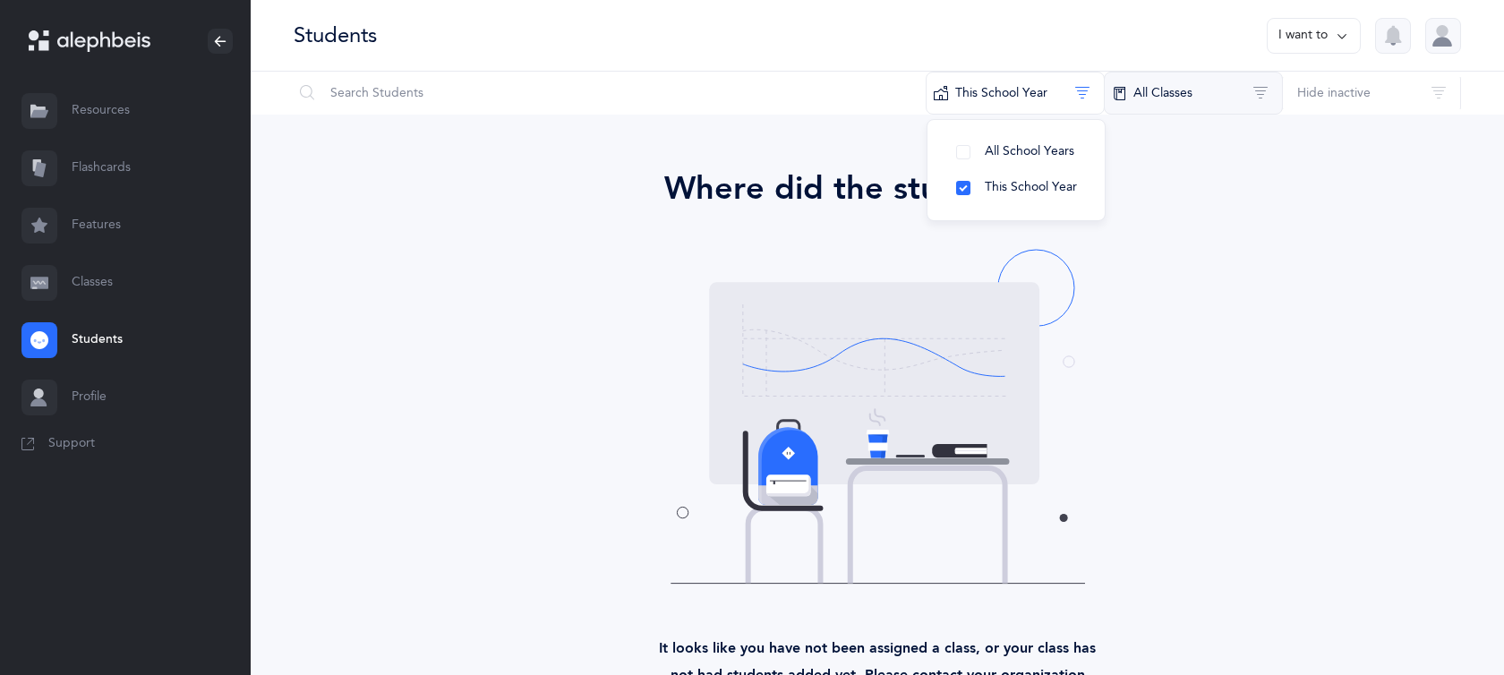
click at [1234, 80] on button "All Classes" at bounding box center [1193, 93] width 179 height 43
click at [1249, 287] on div "Where did the students go? It looks like you have not been assigned a class, or…" at bounding box center [877, 454] width 931 height 578
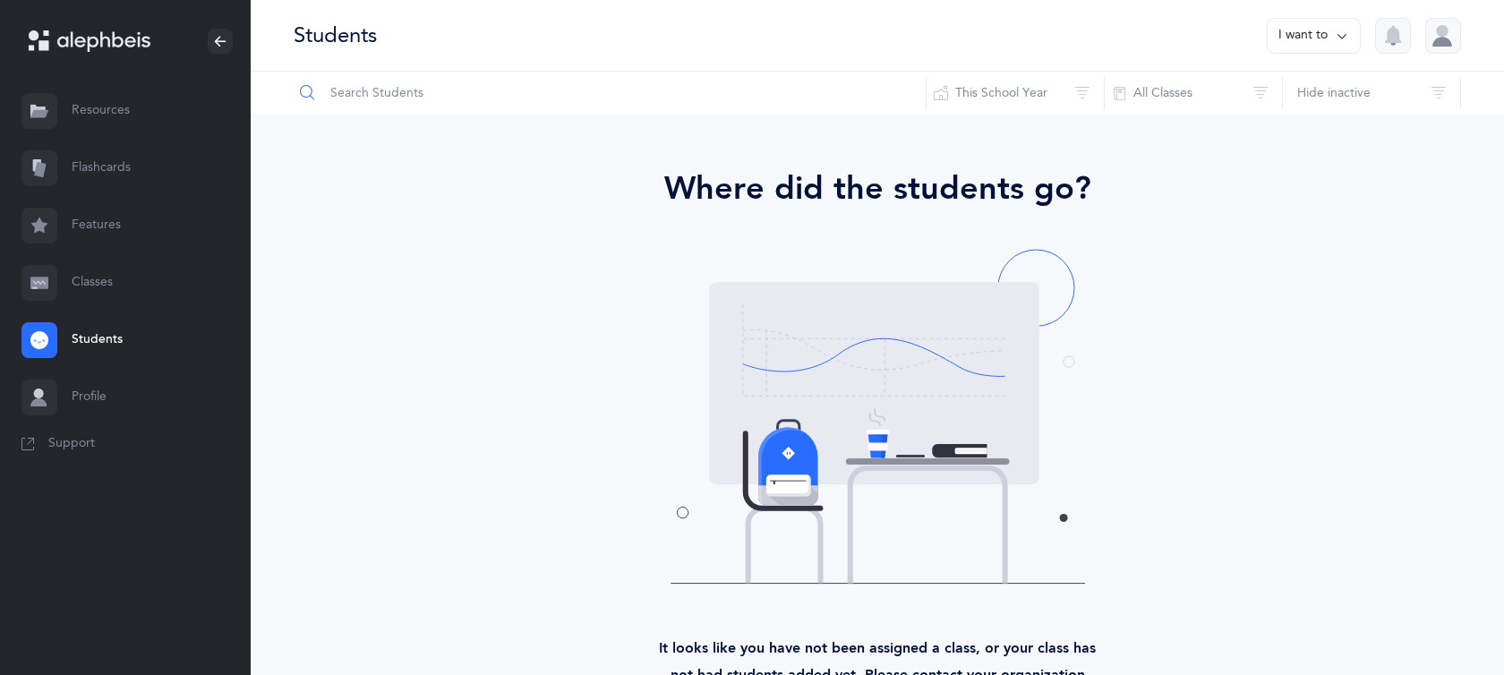
click at [360, 97] on input "text" at bounding box center [610, 93] width 634 height 43
click at [326, 97] on input "text" at bounding box center [610, 93] width 634 height 43
click at [36, 391] on icon at bounding box center [39, 394] width 10 height 10
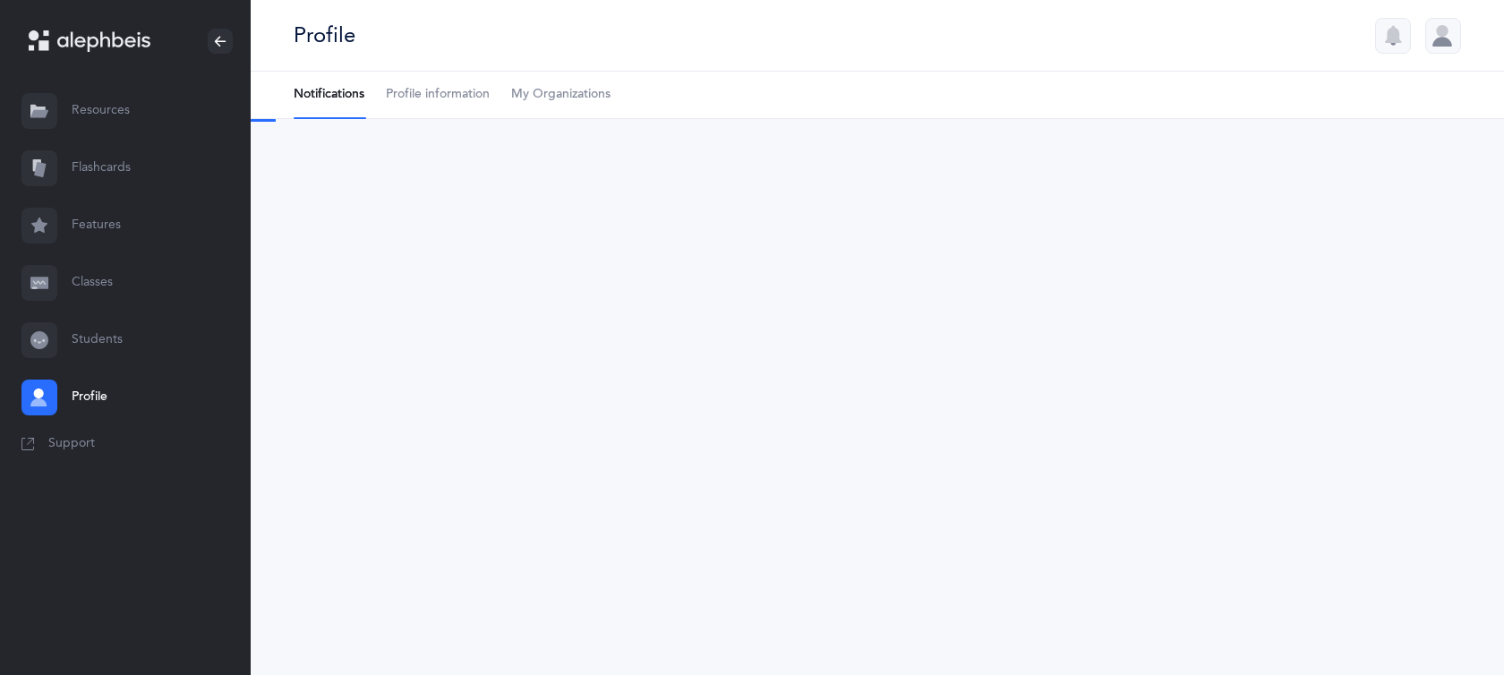
select select "4"
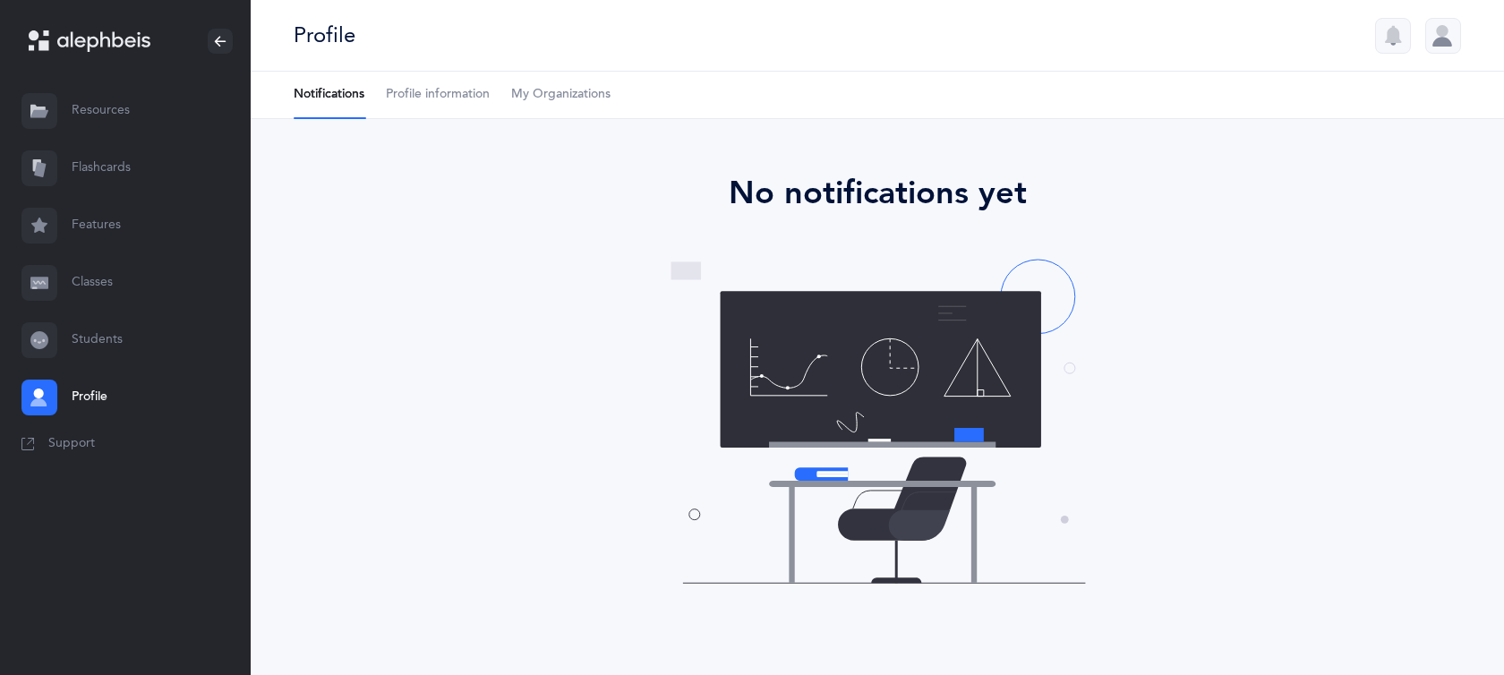
click at [445, 104] on link "Profile information" at bounding box center [438, 95] width 104 height 47
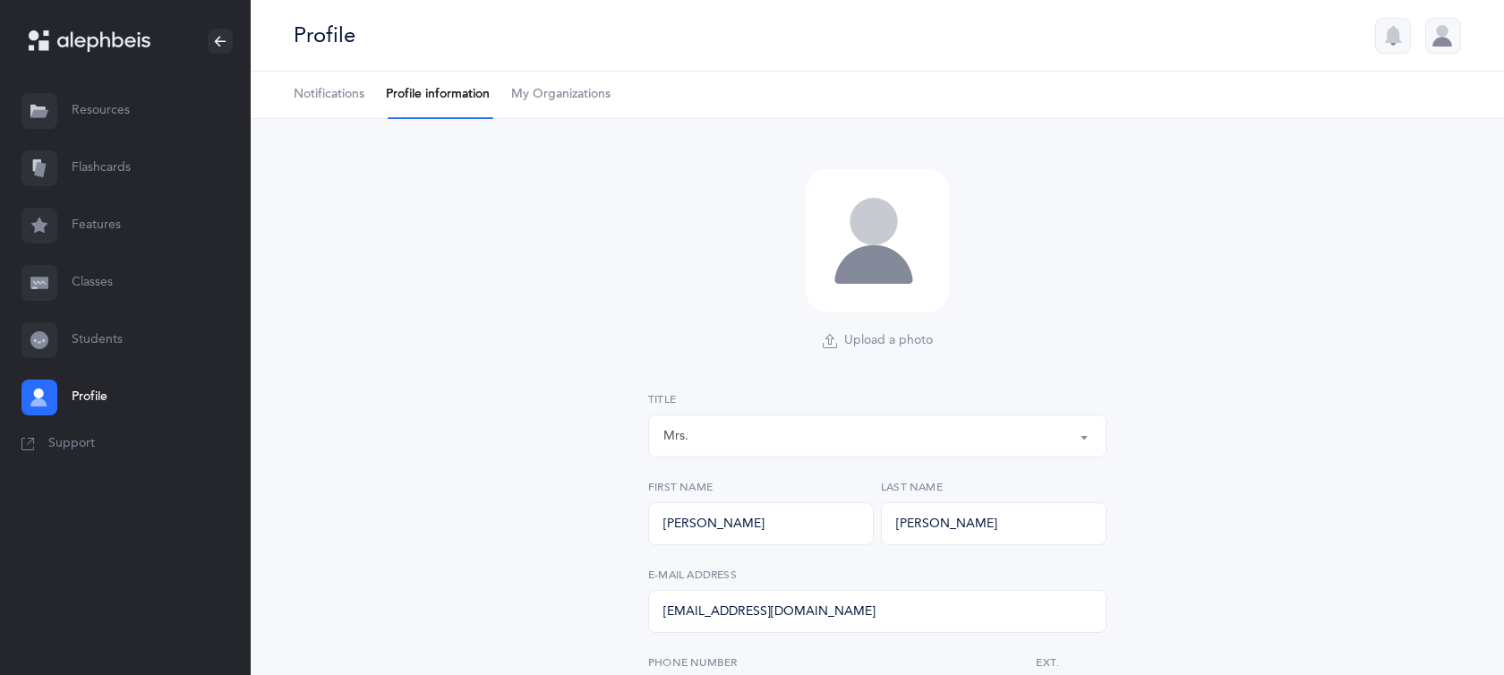
click at [538, 90] on span "My Organizations" at bounding box center [560, 95] width 99 height 18
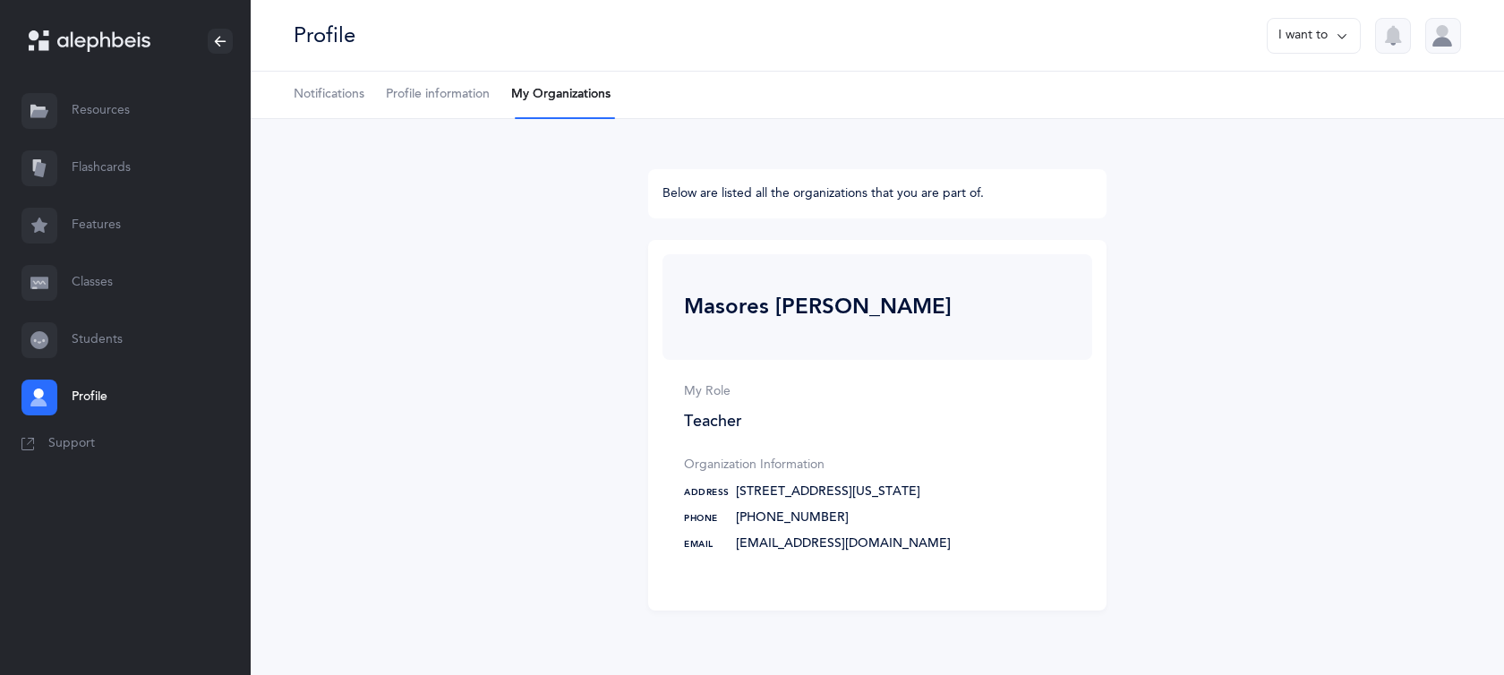
click at [56, 440] on span "Support" at bounding box center [71, 444] width 47 height 18
click at [90, 176] on link "Flashcards" at bounding box center [125, 168] width 251 height 57
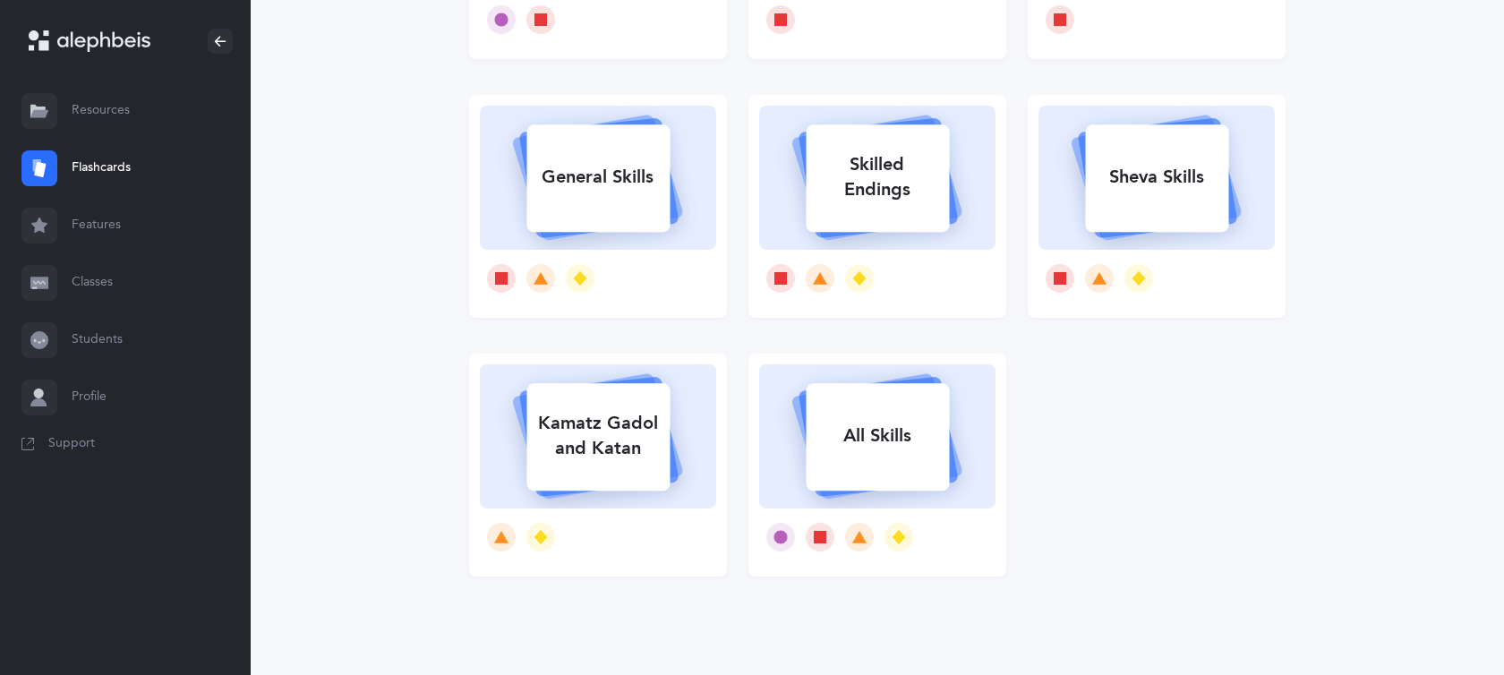
scroll to position [356, 0]
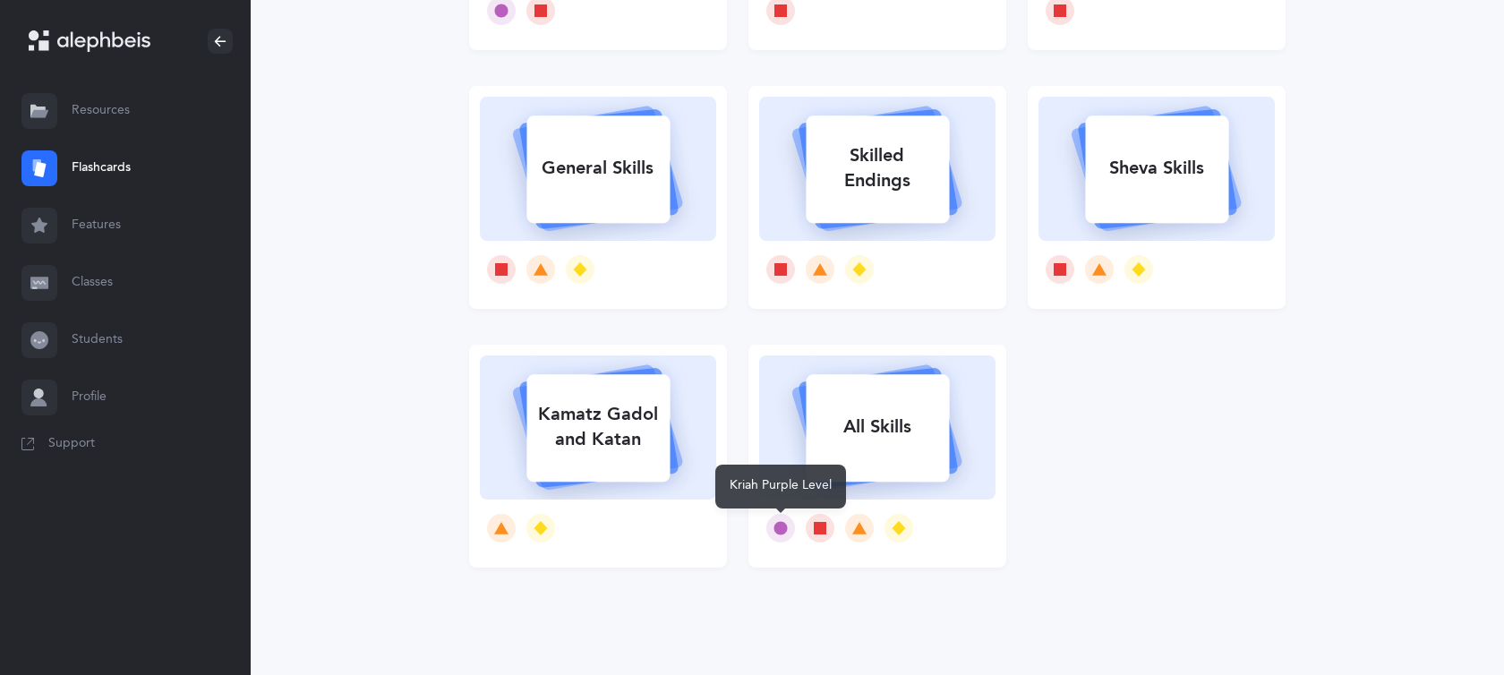
click at [786, 527] on icon at bounding box center [780, 527] width 13 height 13
select select "single"
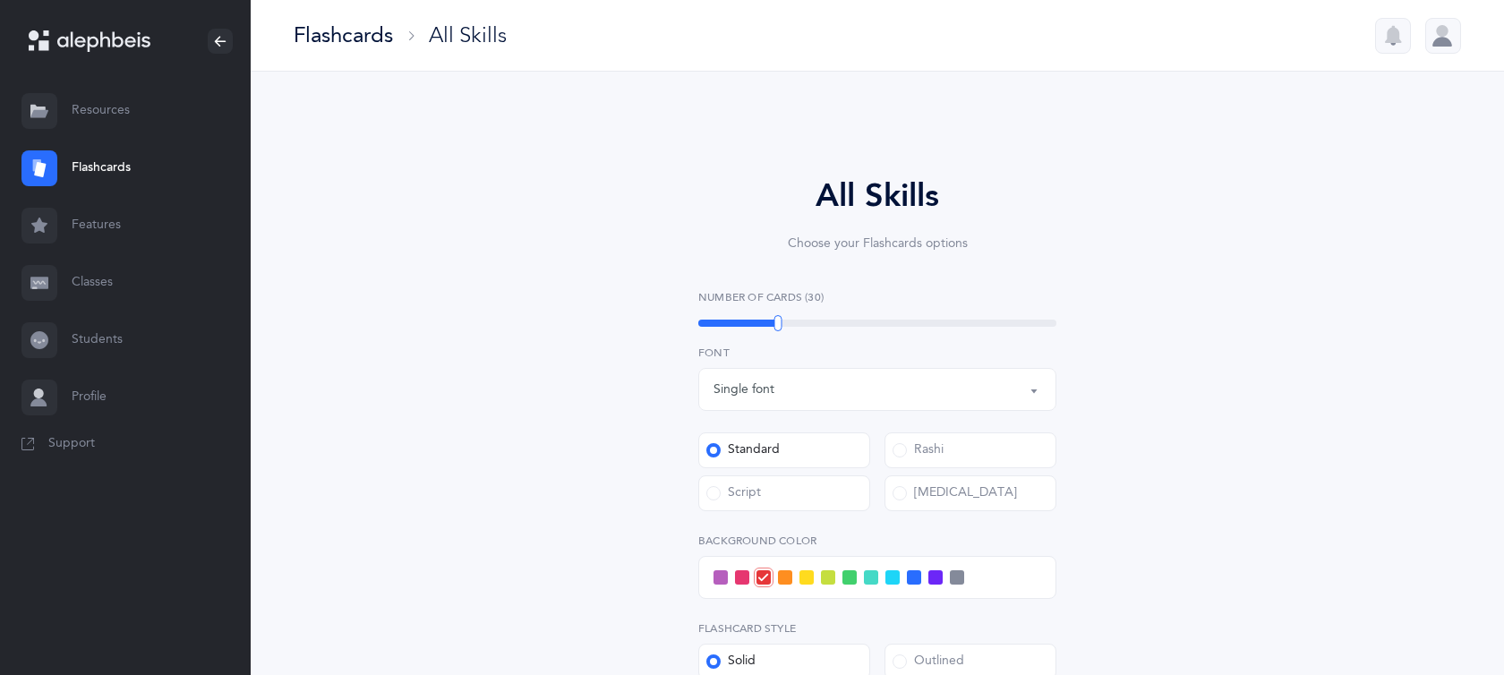
select select
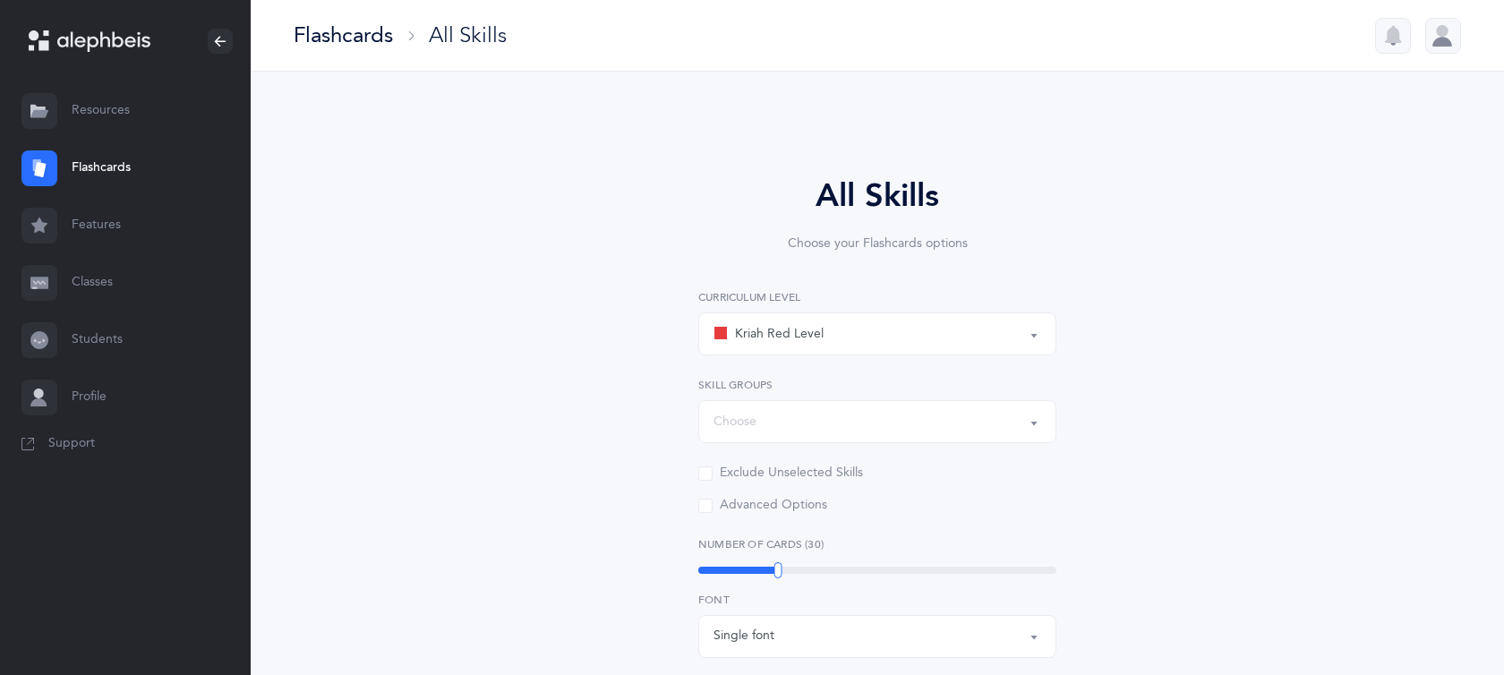
click at [1034, 340] on button "Kriah Red Level" at bounding box center [877, 334] width 358 height 43
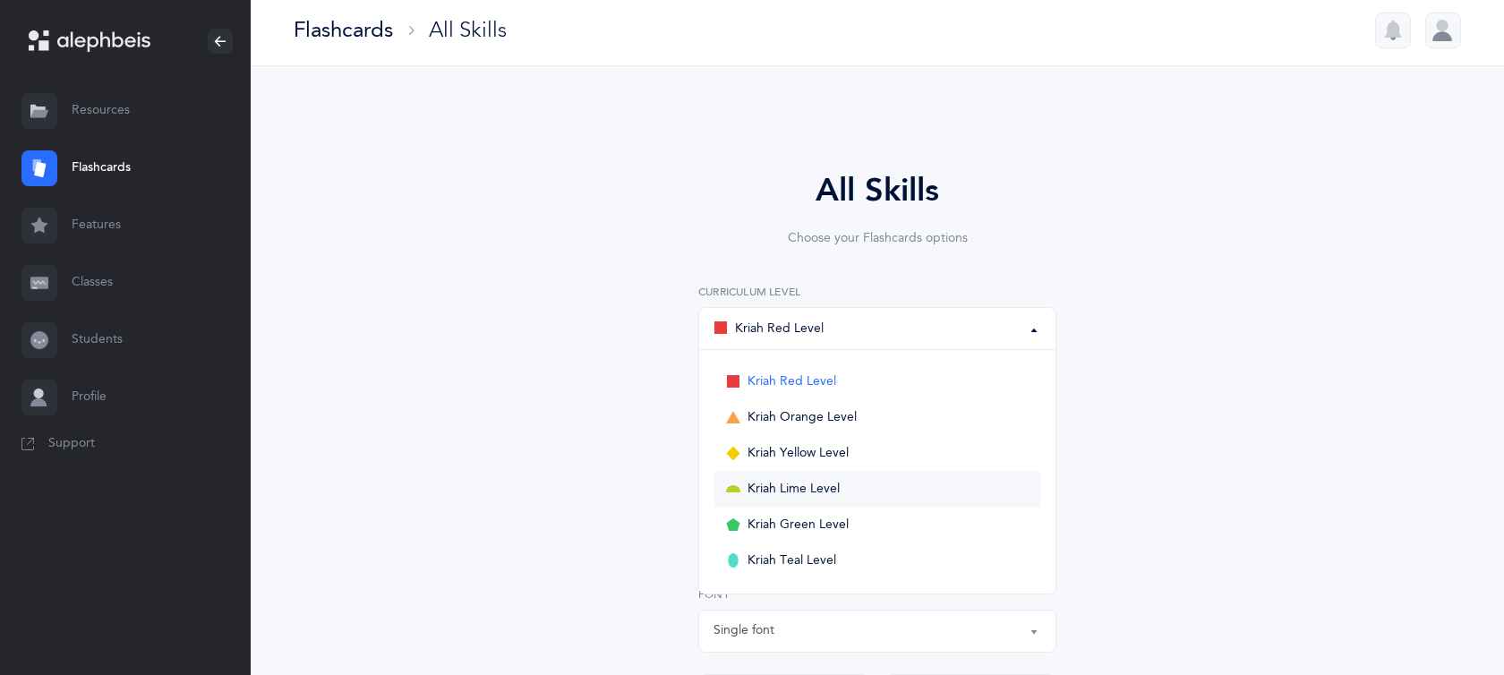
scroll to position [4, 0]
click at [1110, 342] on div "All Skills Choose your Flashcards options Kriah Red Level Kriah Orange Level Kr…" at bounding box center [877, 636] width 817 height 1036
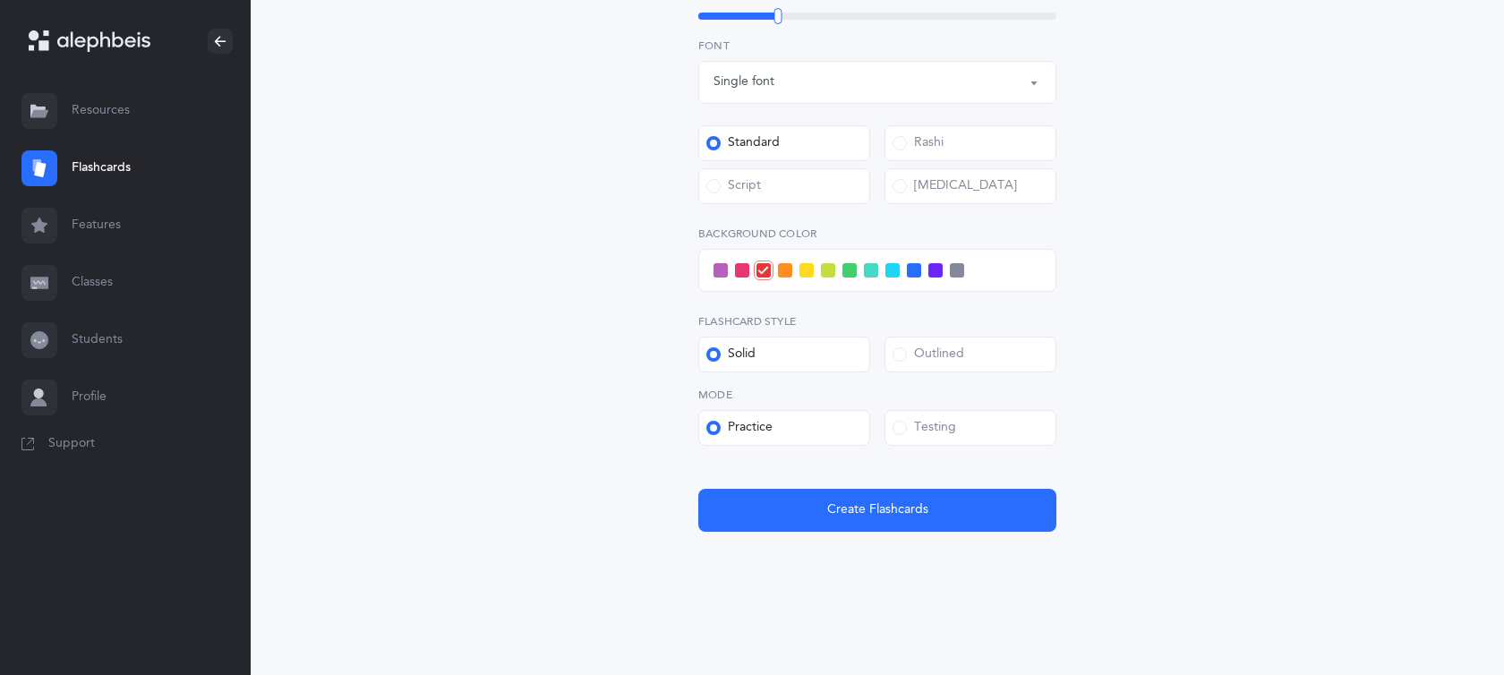
scroll to position [0, 0]
